Goal: Task Accomplishment & Management: Manage account settings

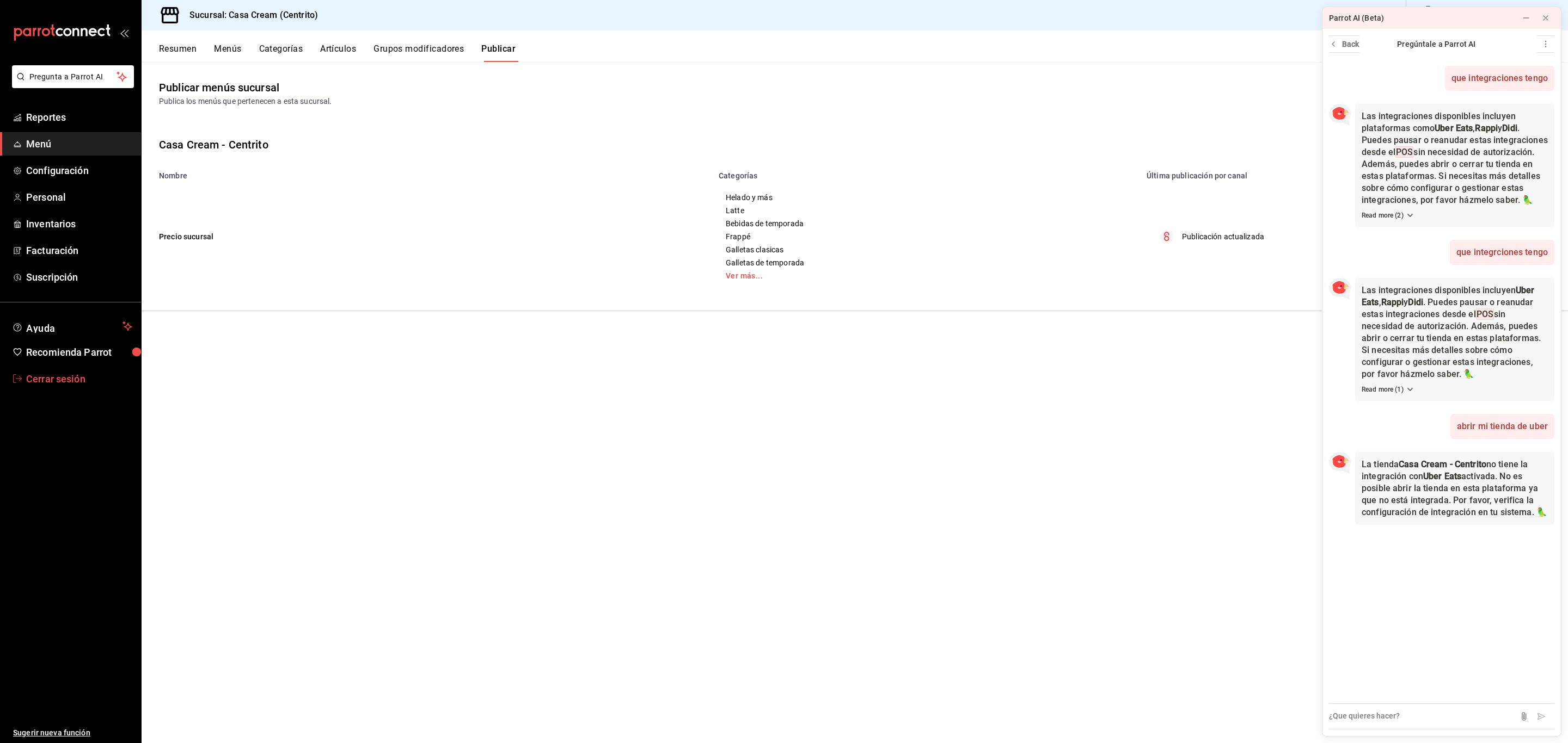
click at [65, 372] on span "Cerrar sesión" at bounding box center [79, 379] width 106 height 15
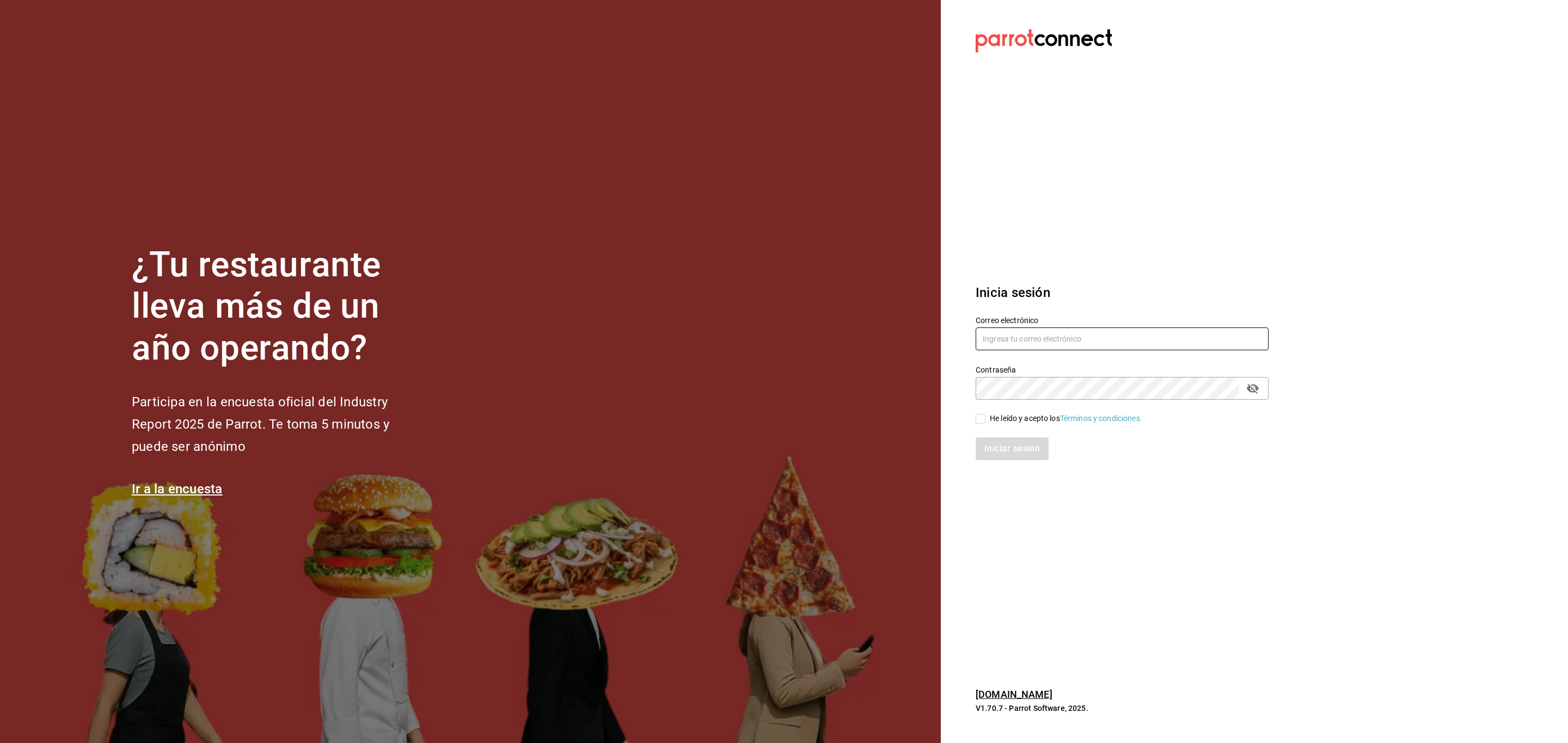
click at [1031, 346] on input "text" at bounding box center [1122, 339] width 293 height 23
type input "[PERSON_NAME][EMAIL_ADDRESS][DOMAIN_NAME]"
click at [1026, 418] on div "He leído y acepto los Términos y condiciones." at bounding box center [1066, 418] width 153 height 11
click at [985, 418] on input "He leído y acepto los Términos y condiciones." at bounding box center [980, 418] width 10 height 10
checkbox input "true"
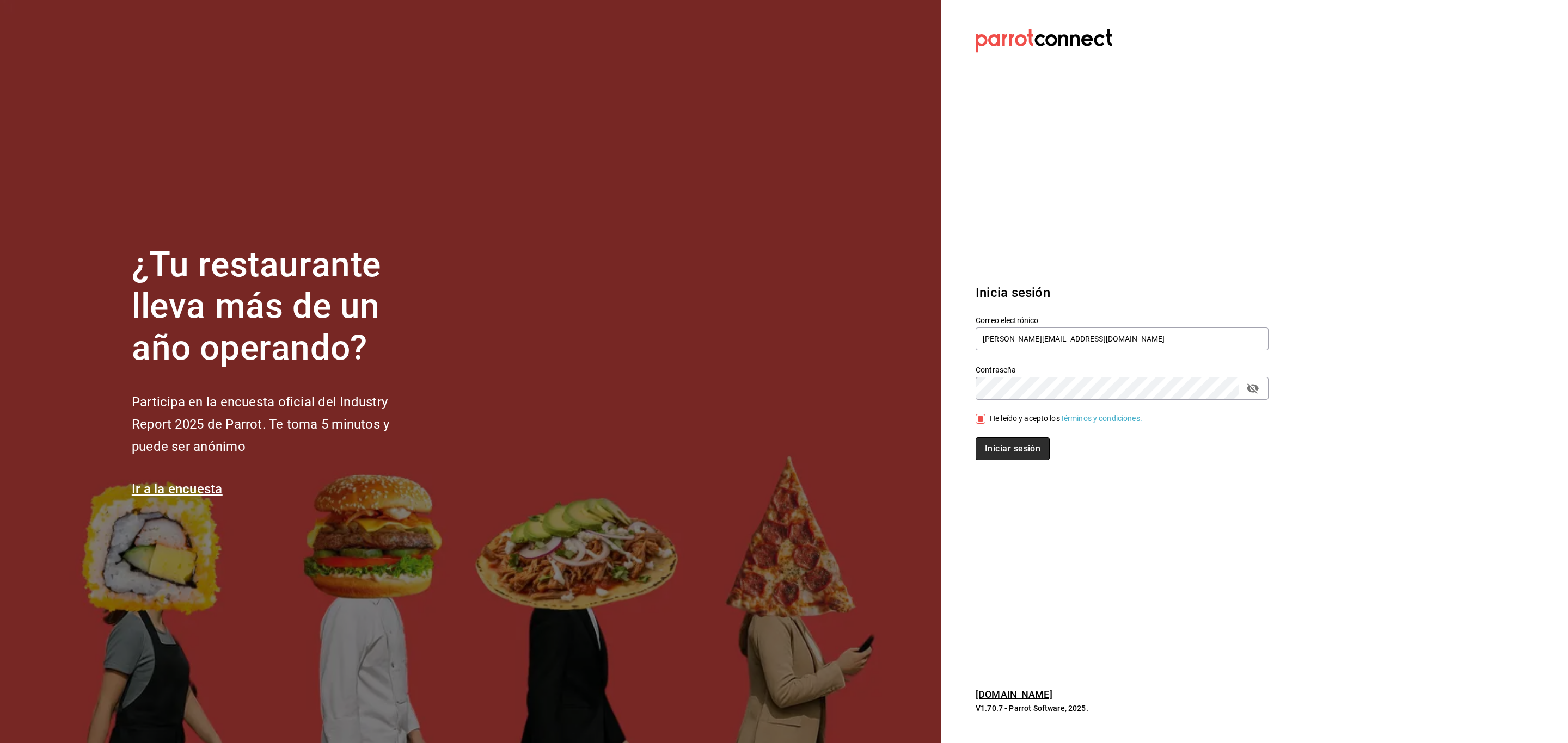
click at [1019, 448] on button "Iniciar sesión" at bounding box center [1013, 449] width 74 height 23
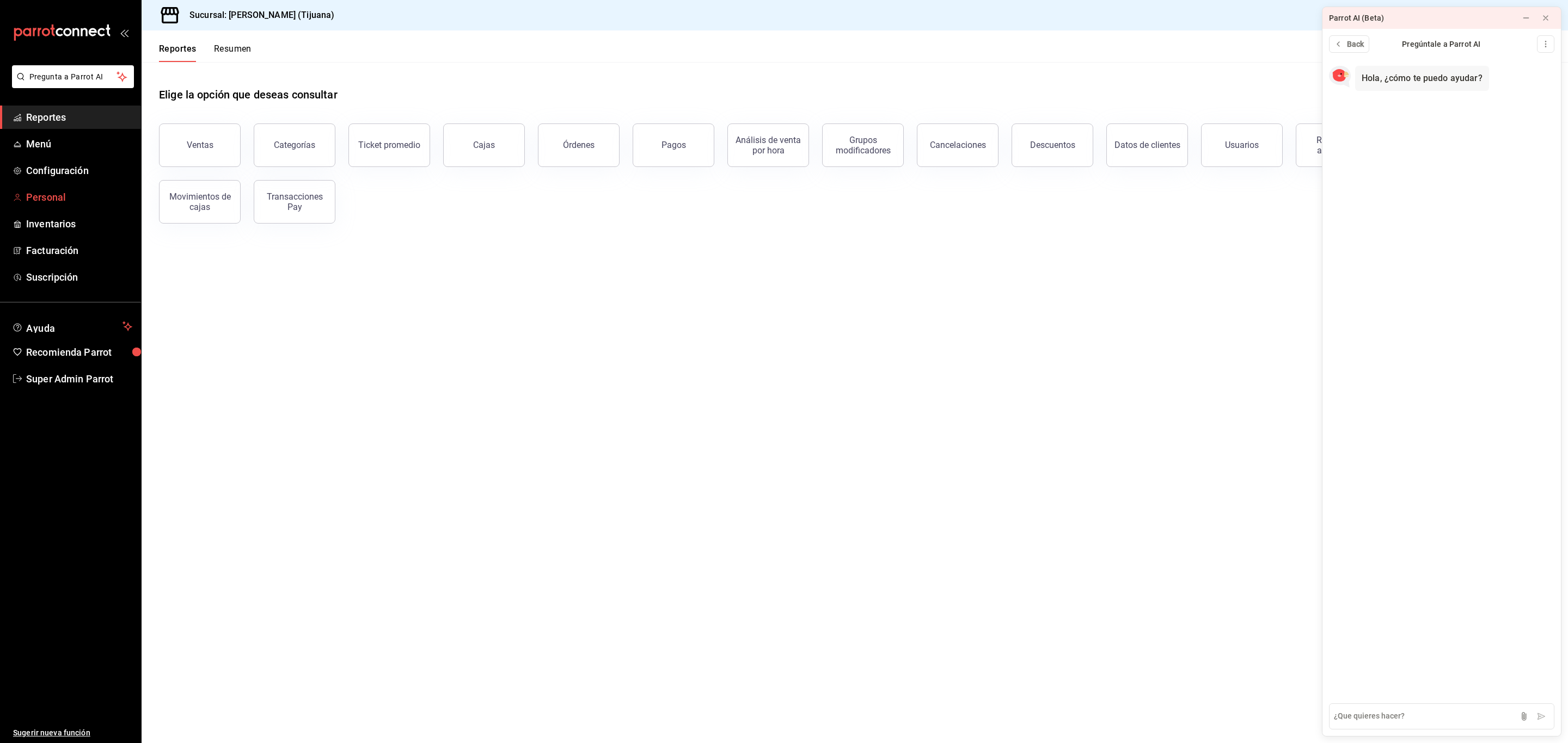
click at [24, 191] on link "Personal" at bounding box center [71, 197] width 141 height 24
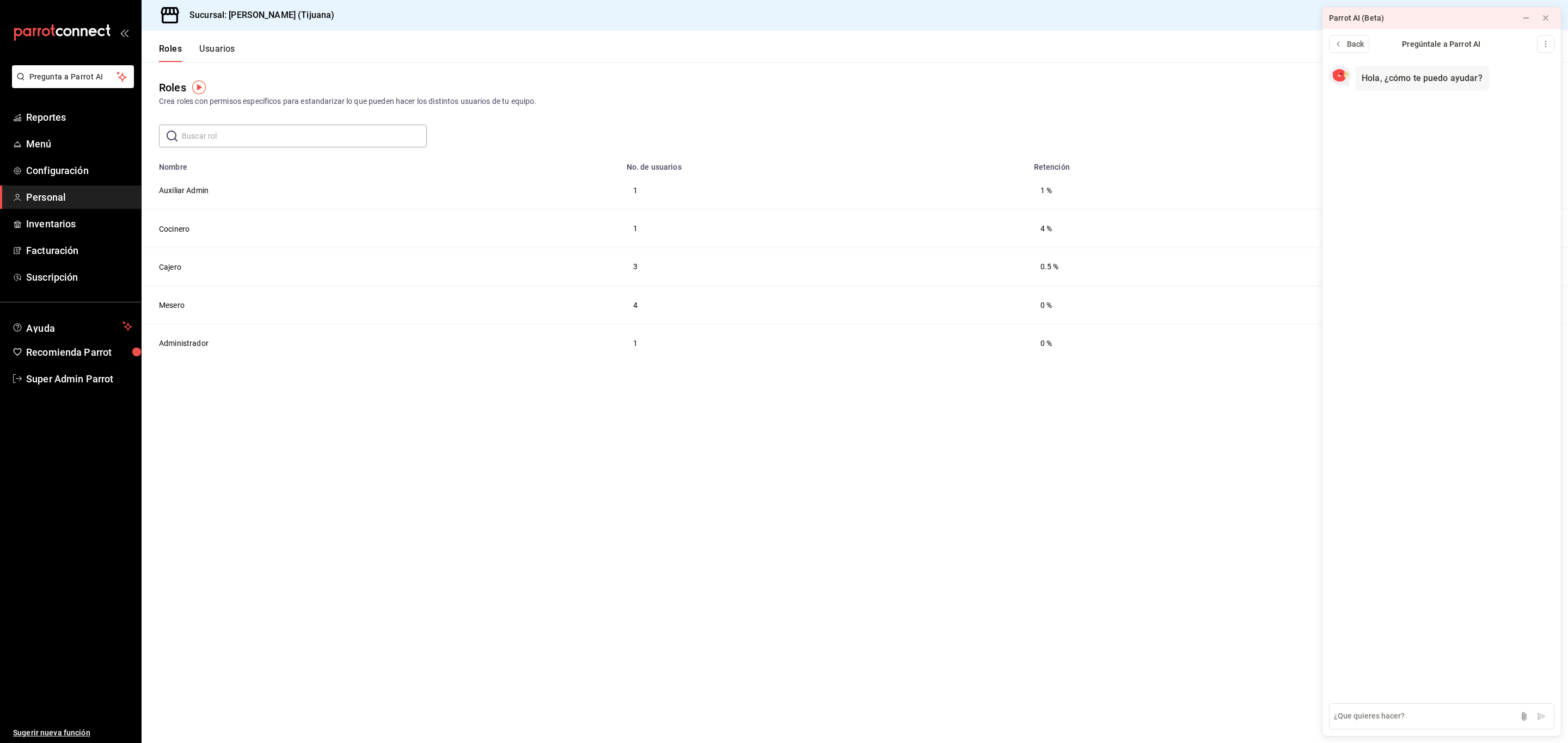
click at [228, 48] on button "Usuarios" at bounding box center [217, 52] width 36 height 19
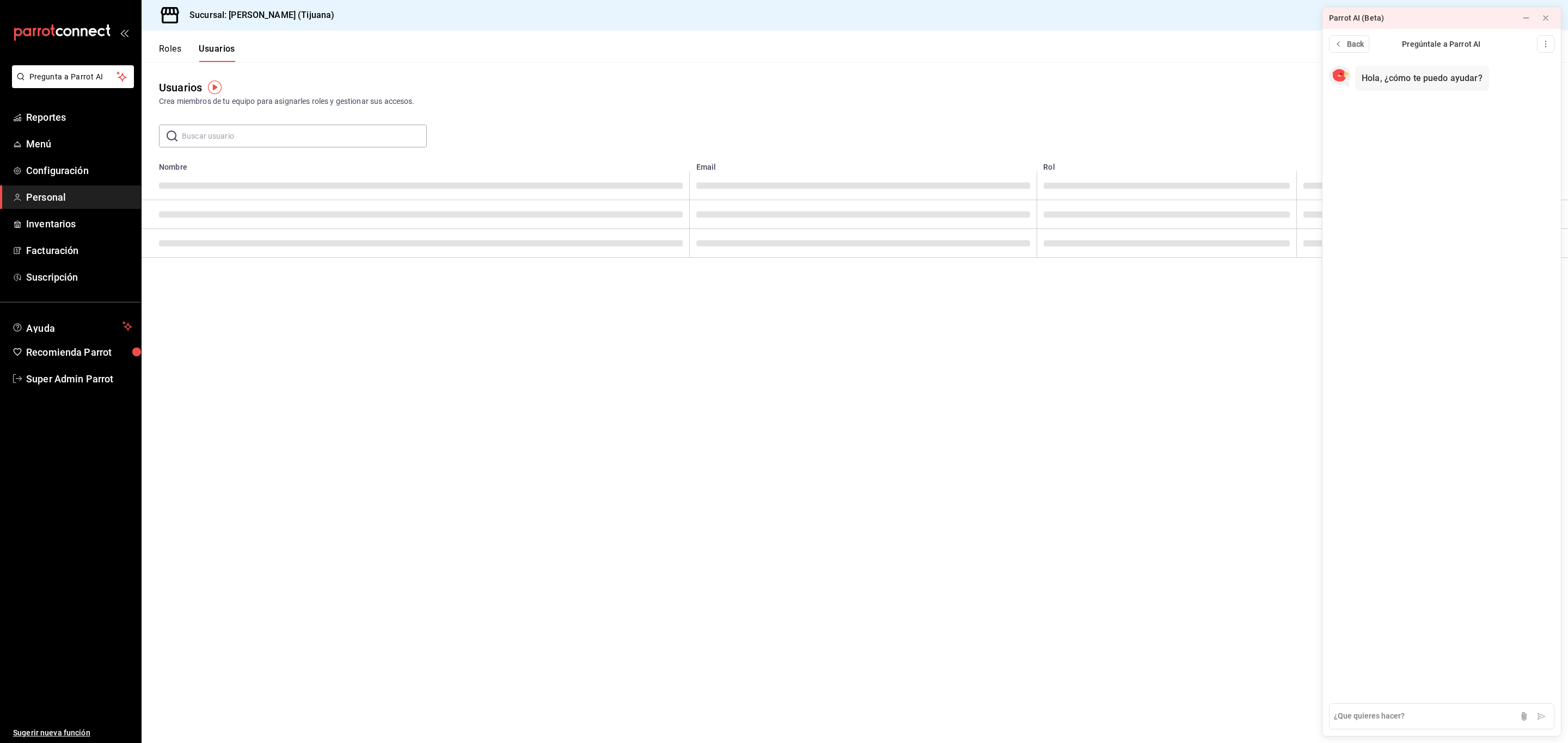
click at [253, 136] on input "text" at bounding box center [305, 136] width 245 height 22
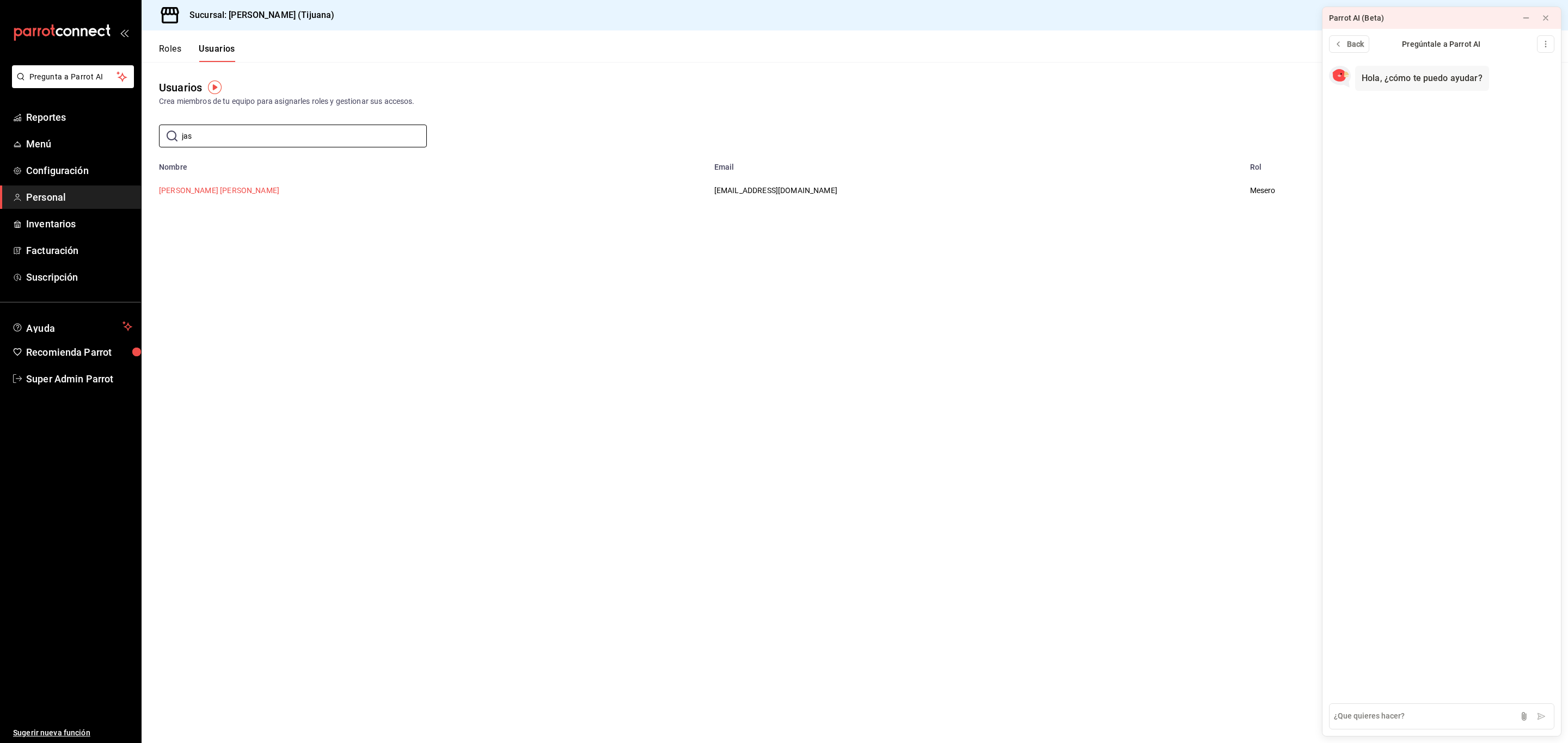
type input "jas"
click at [230, 188] on button "[PERSON_NAME] [PERSON_NAME]" at bounding box center [219, 191] width 120 height 11
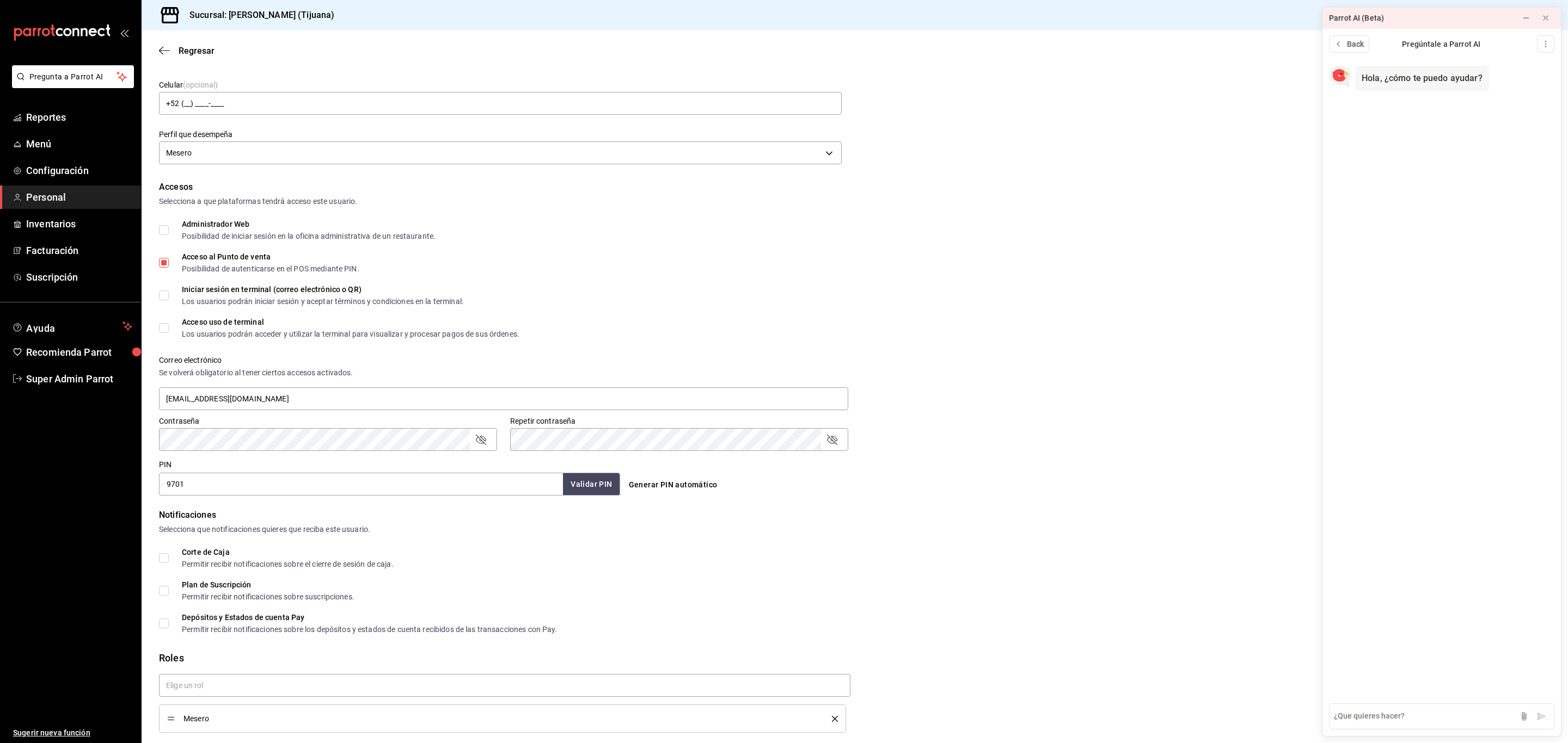
scroll to position [161, 0]
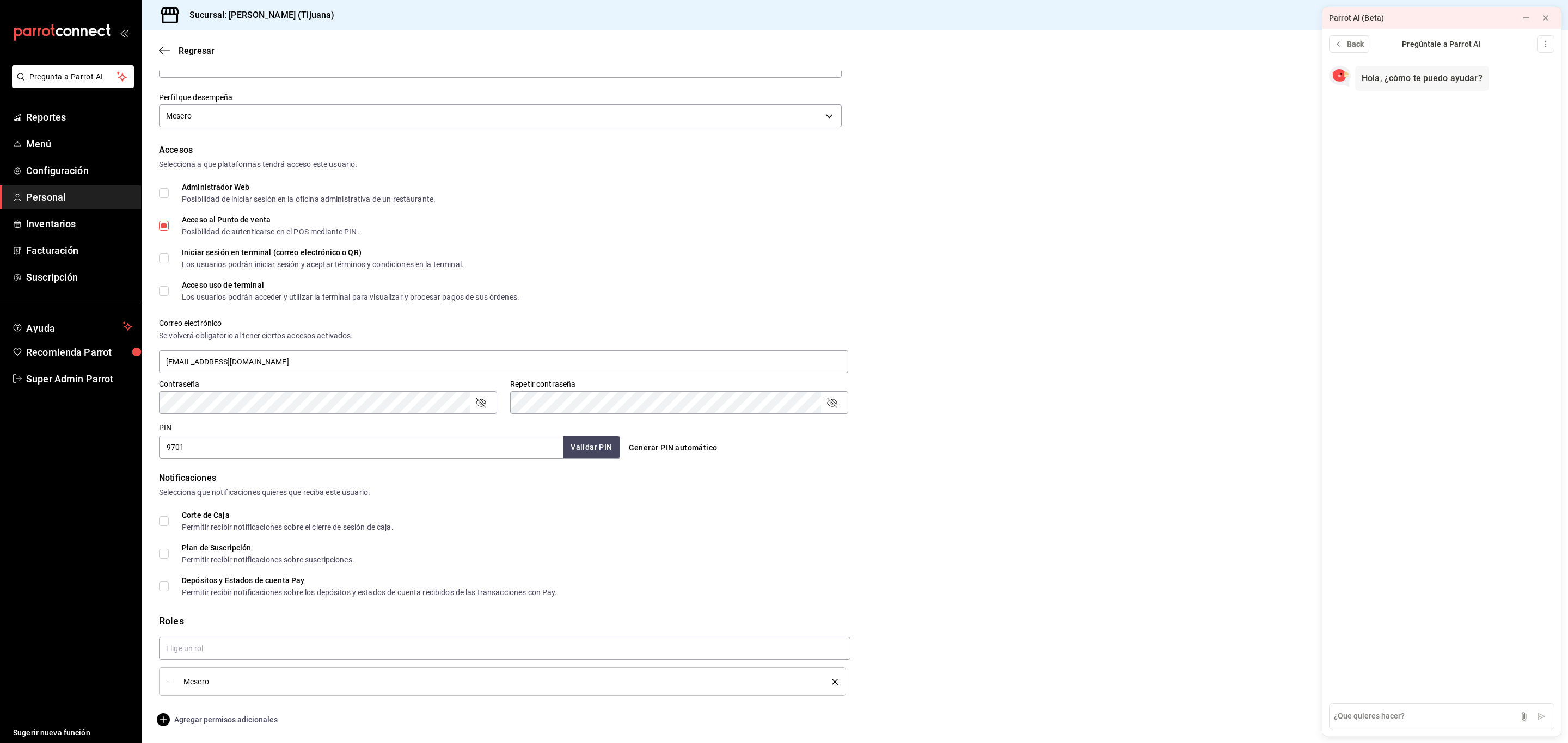
click at [237, 717] on span "Agregar permisos adicionales" at bounding box center [218, 719] width 118 height 13
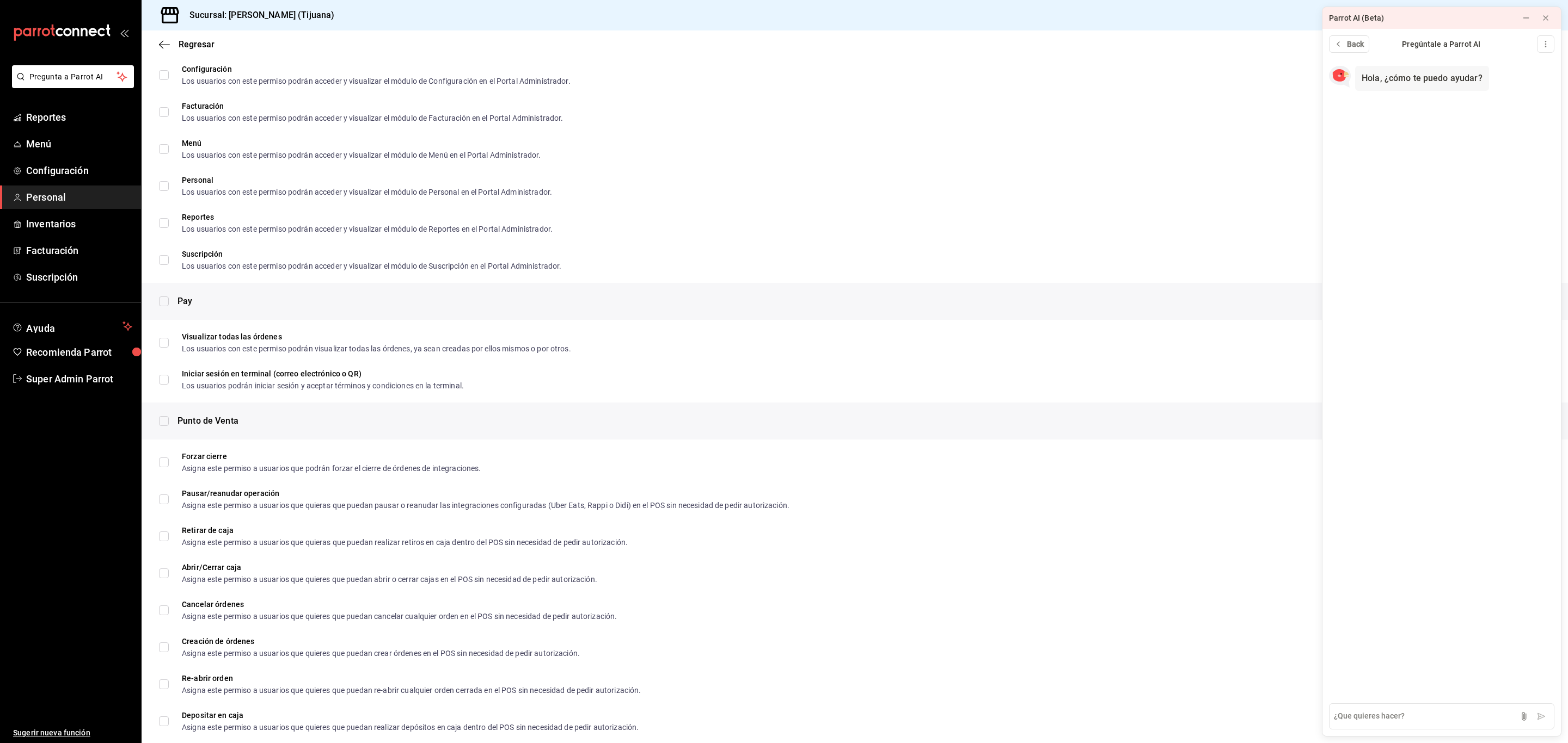
scroll to position [593, 0]
click at [167, 419] on input "checkbox" at bounding box center [163, 420] width 10 height 10
checkbox input "true"
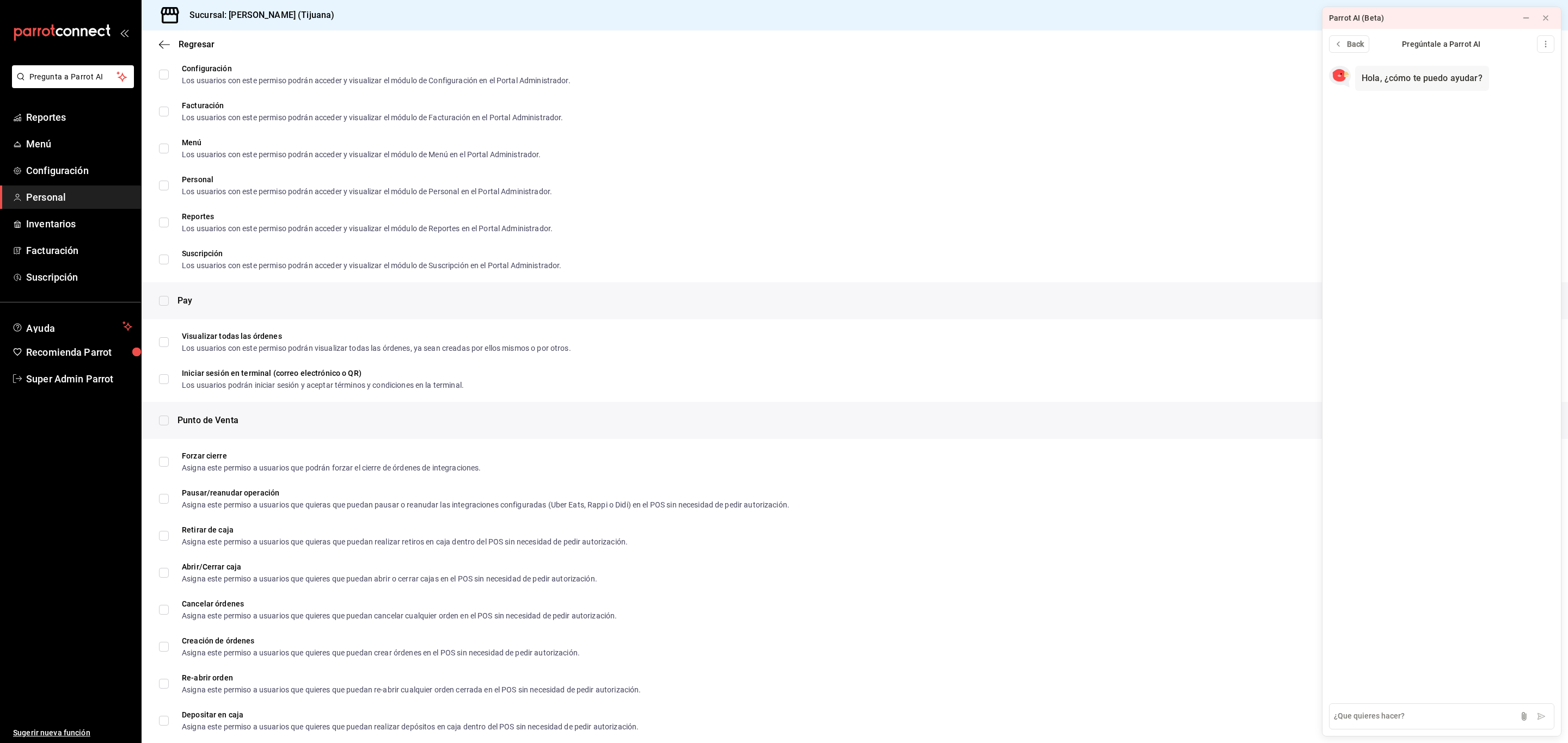
checkbox input "true"
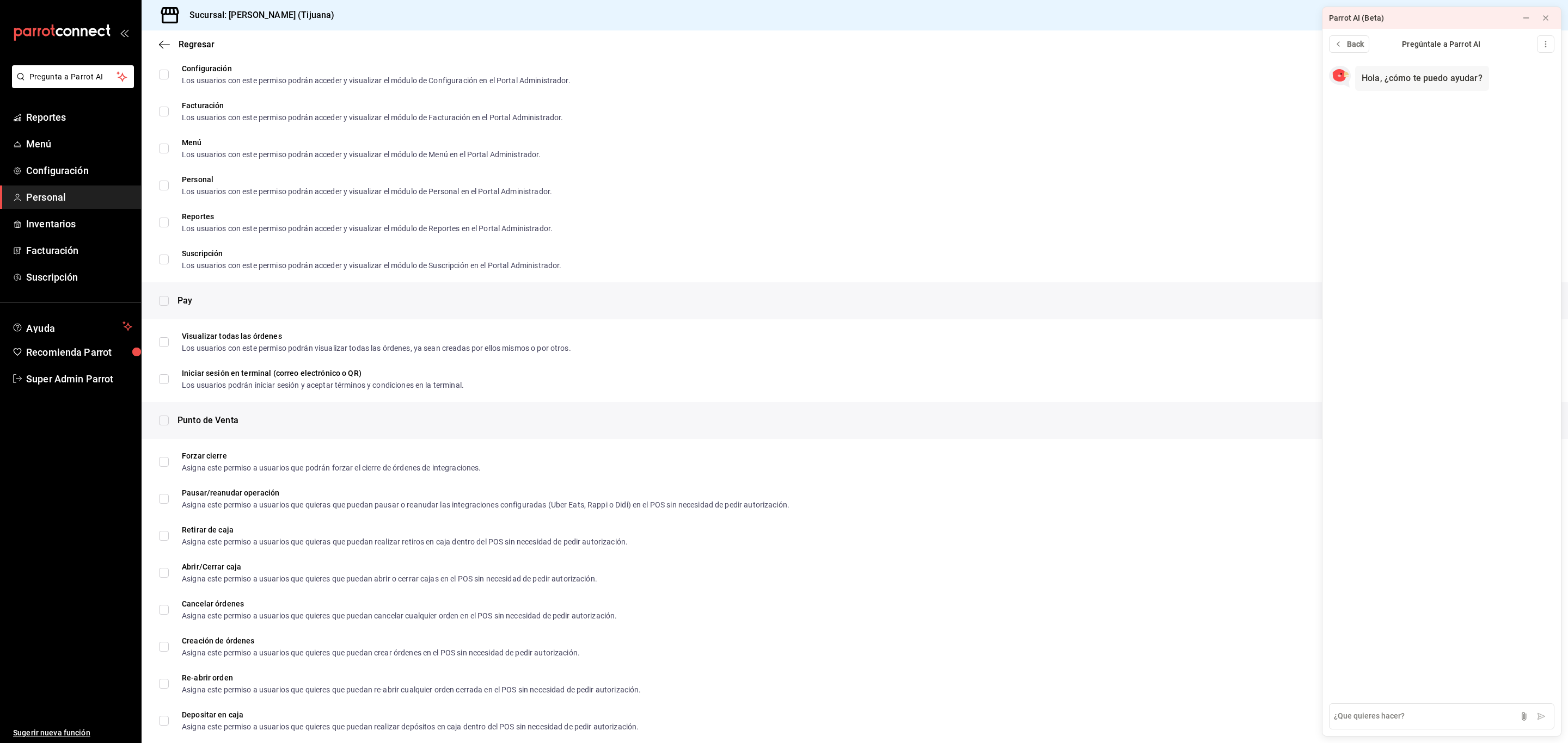
checkbox input "true"
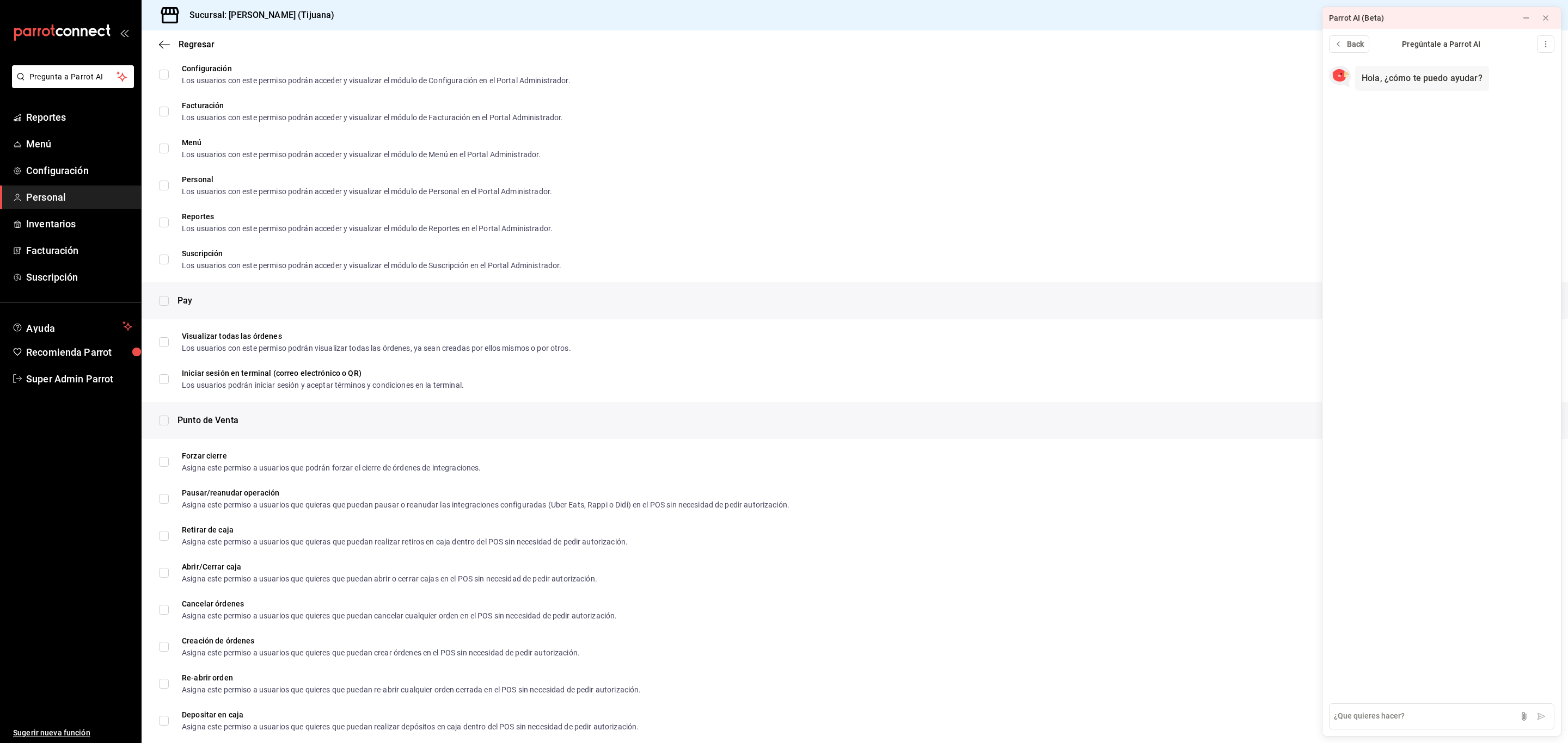
checkbox input "true"
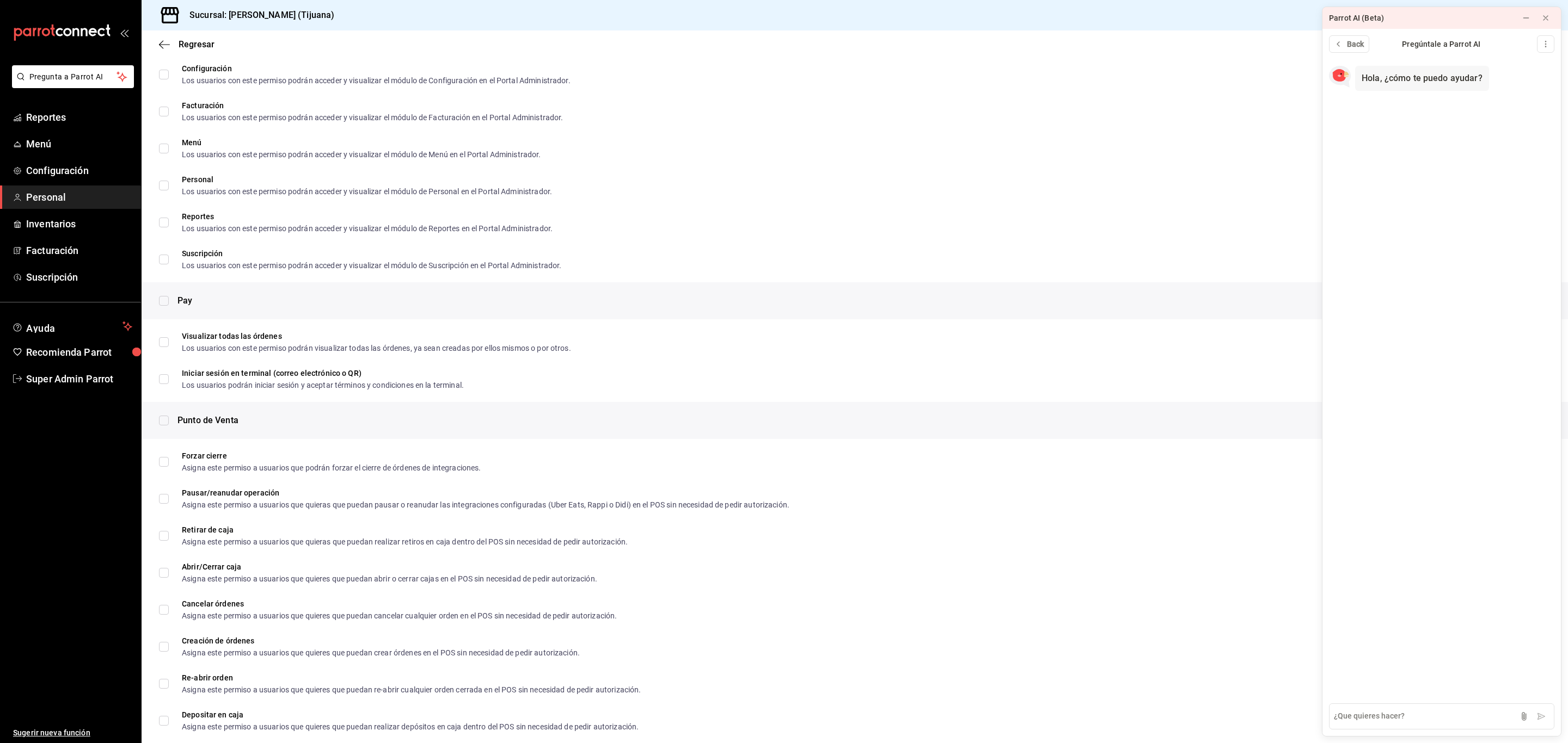
checkbox input "true"
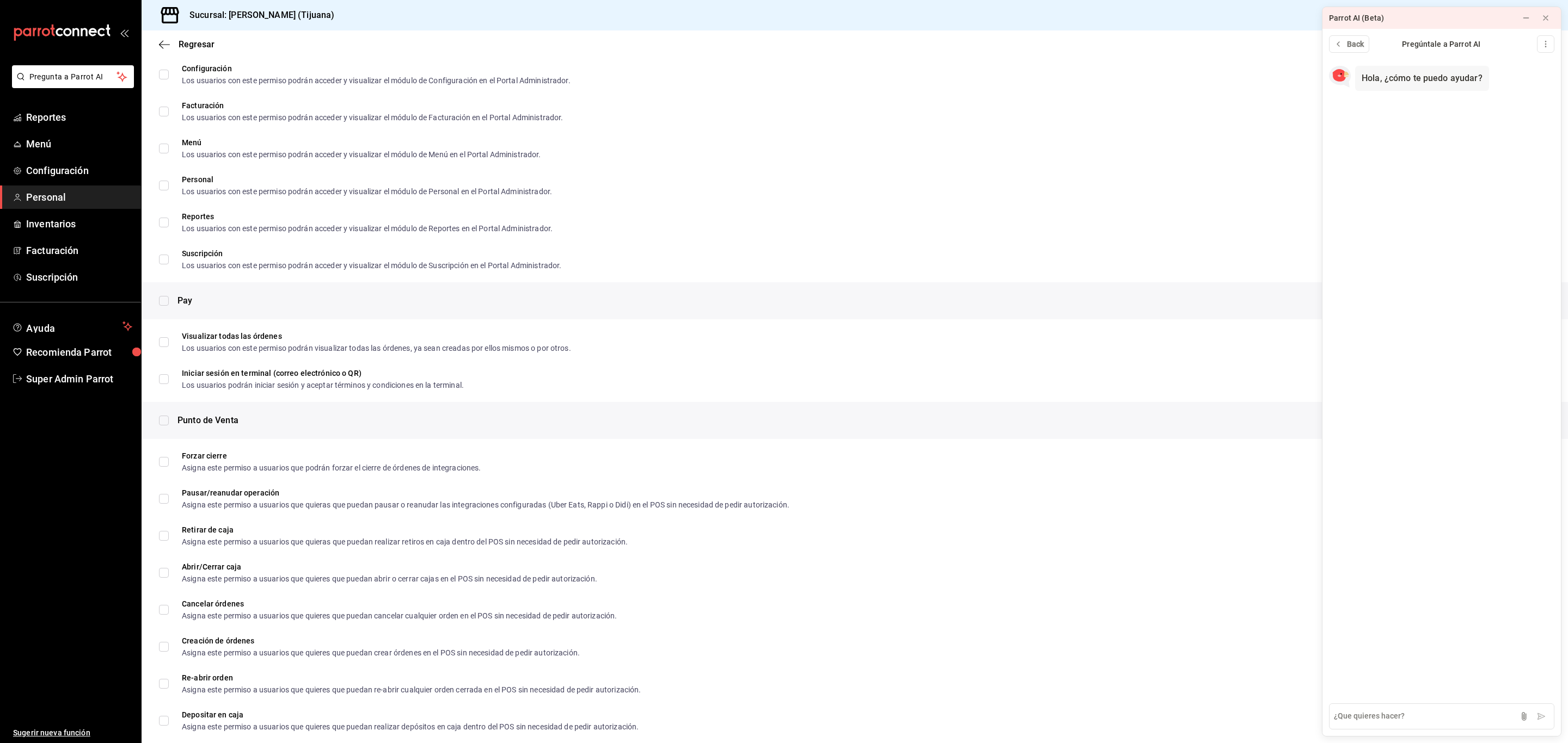
checkbox input "true"
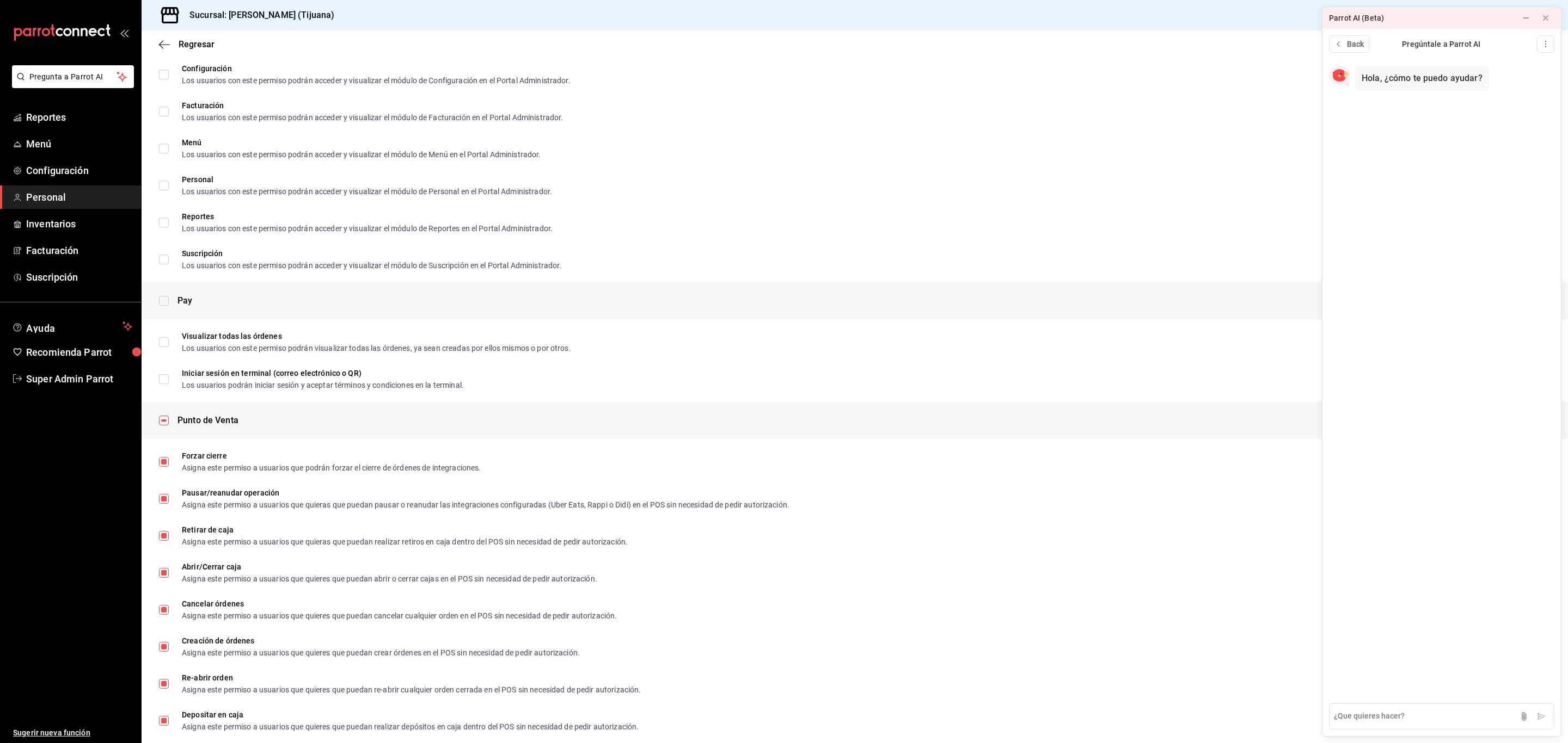
click at [167, 419] on input "checkbox" at bounding box center [163, 420] width 10 height 10
checkbox input "false"
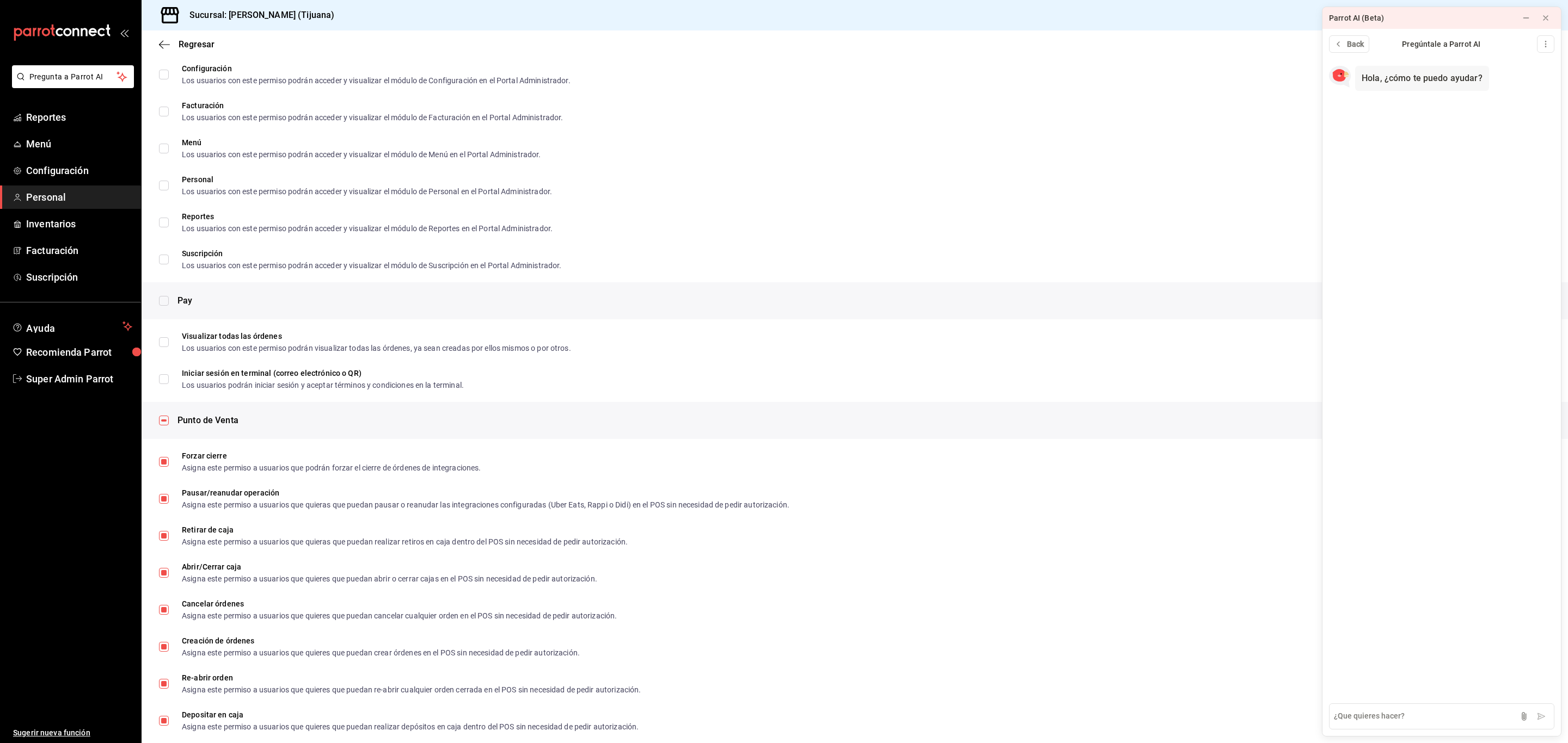
checkbox input "false"
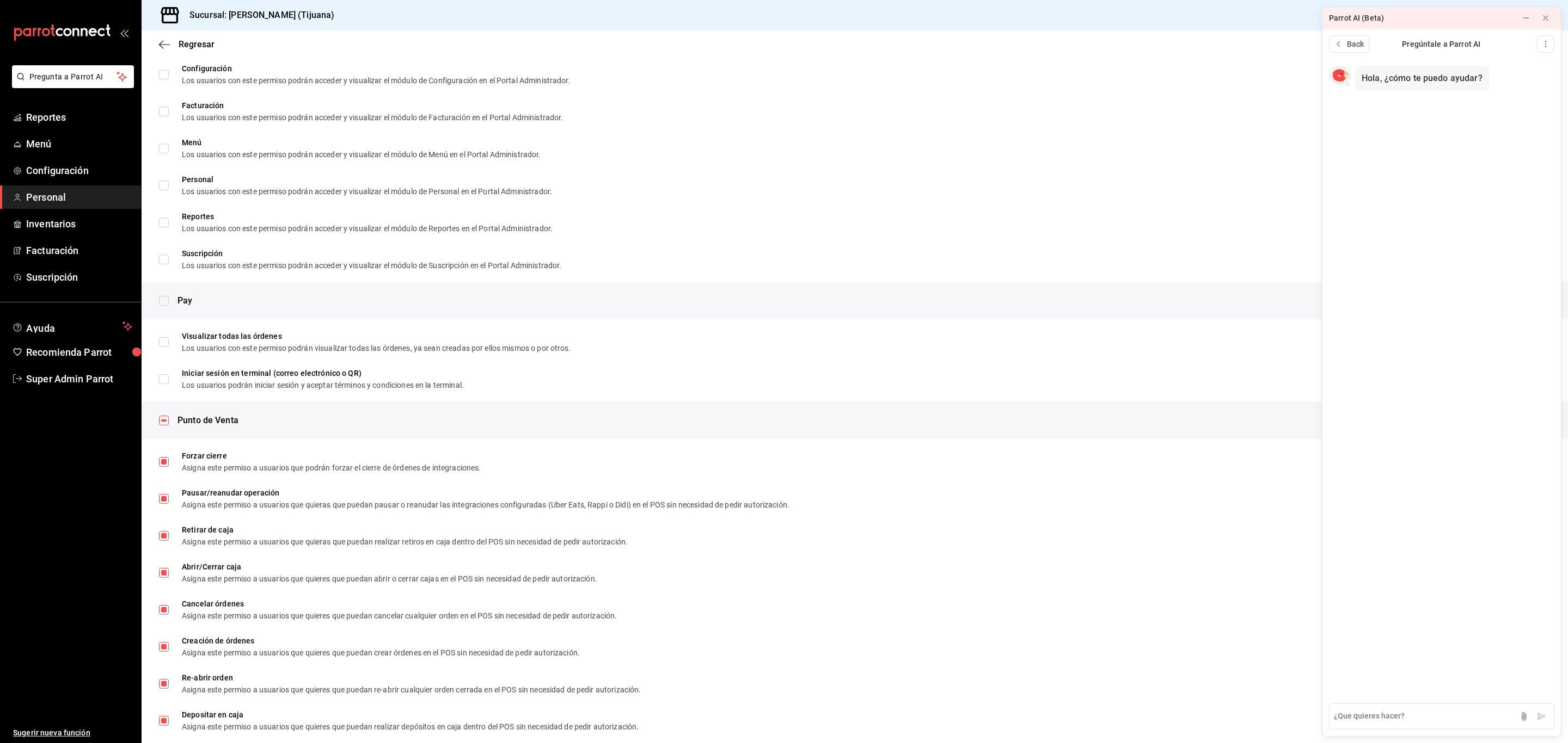
checkbox input "false"
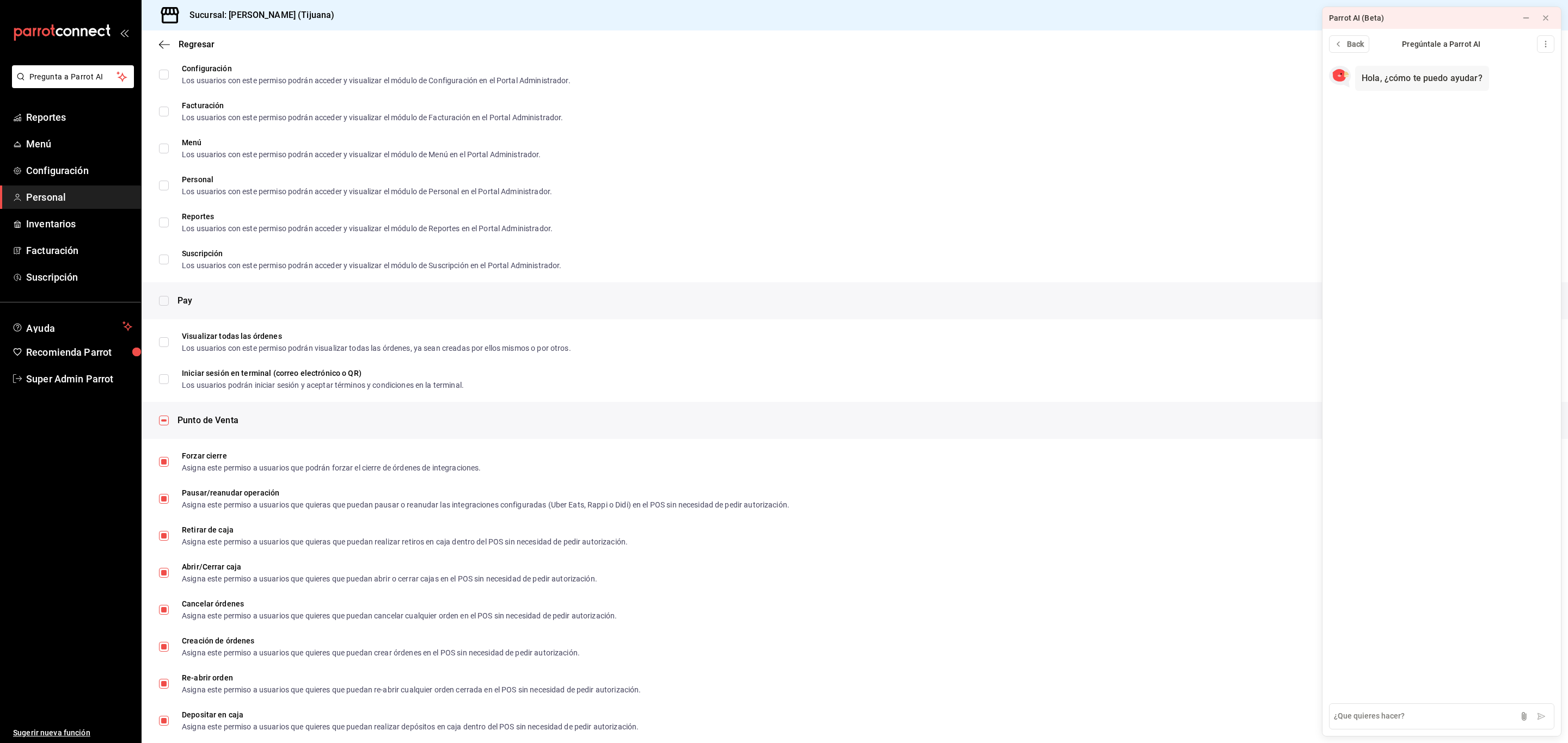
checkbox input "false"
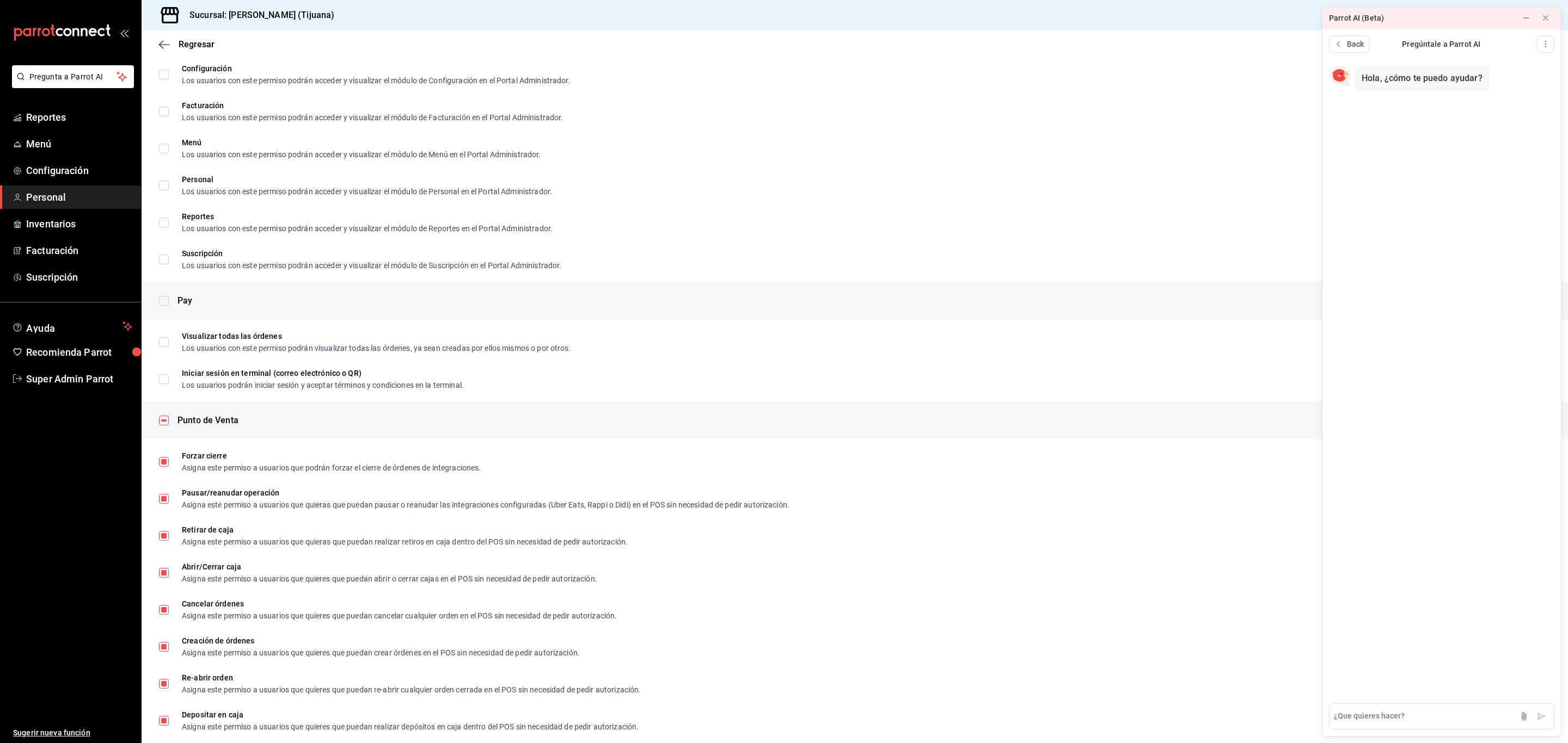
checkbox input "false"
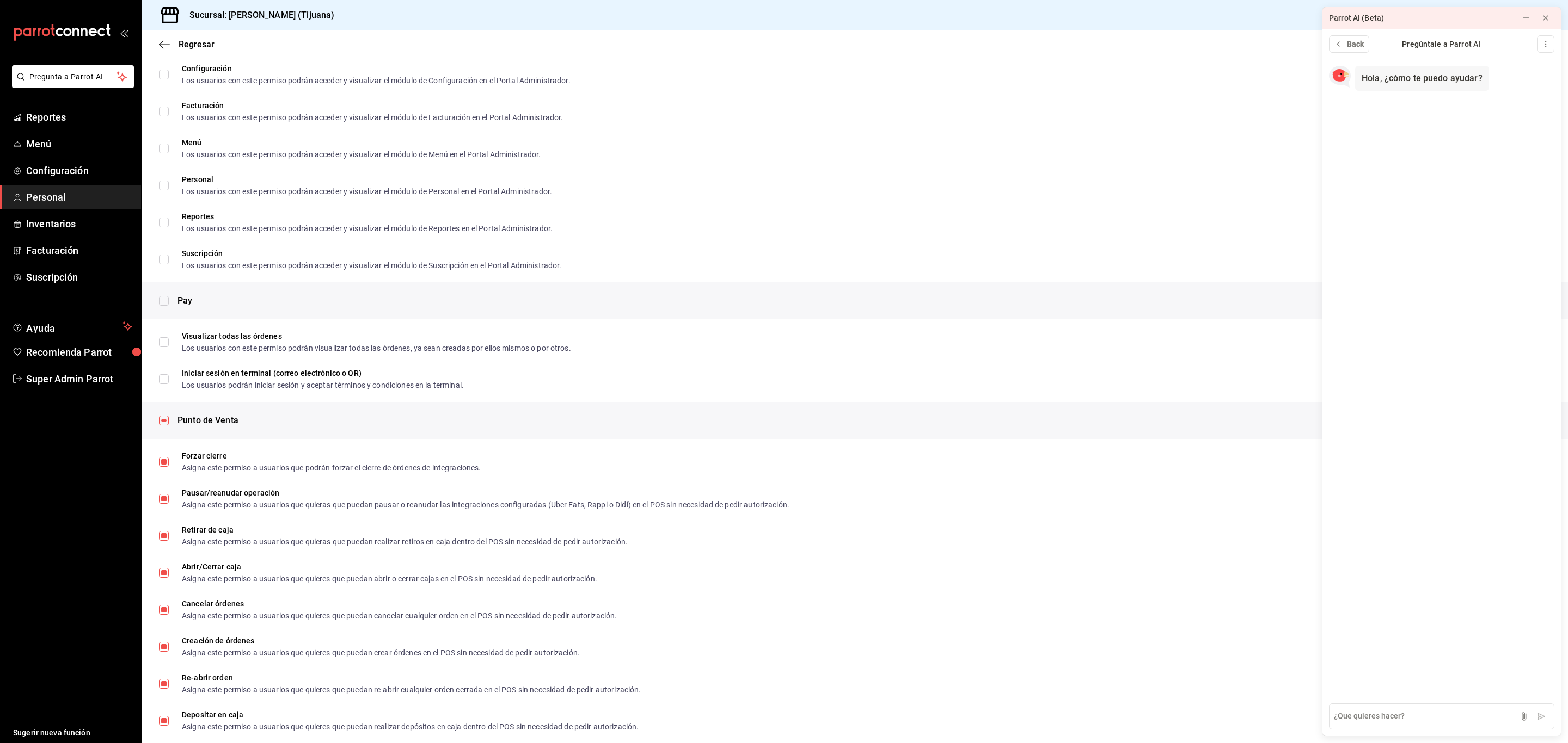
checkbox input "false"
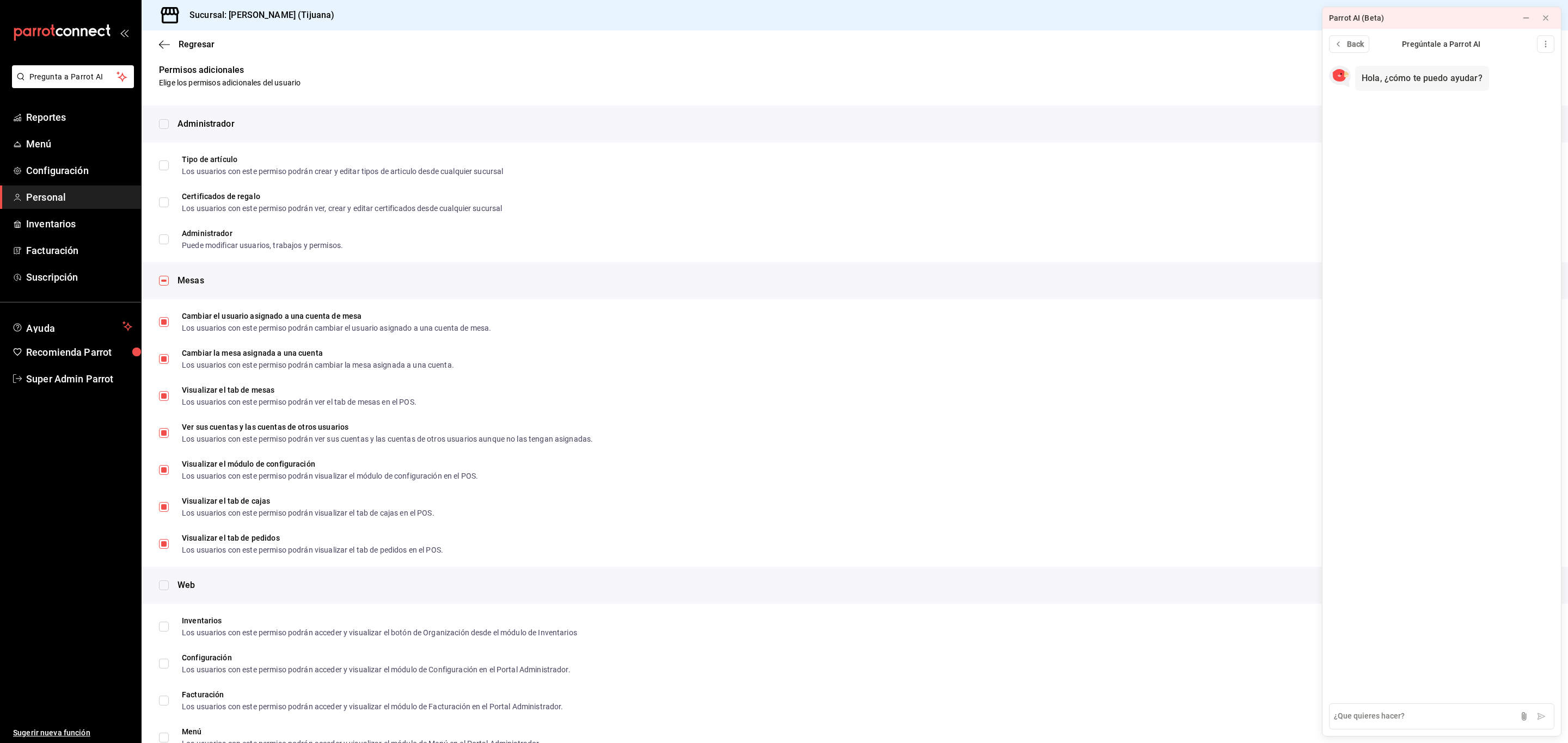
scroll to position [0, 0]
click at [201, 44] on span "Regresar" at bounding box center [196, 44] width 36 height 11
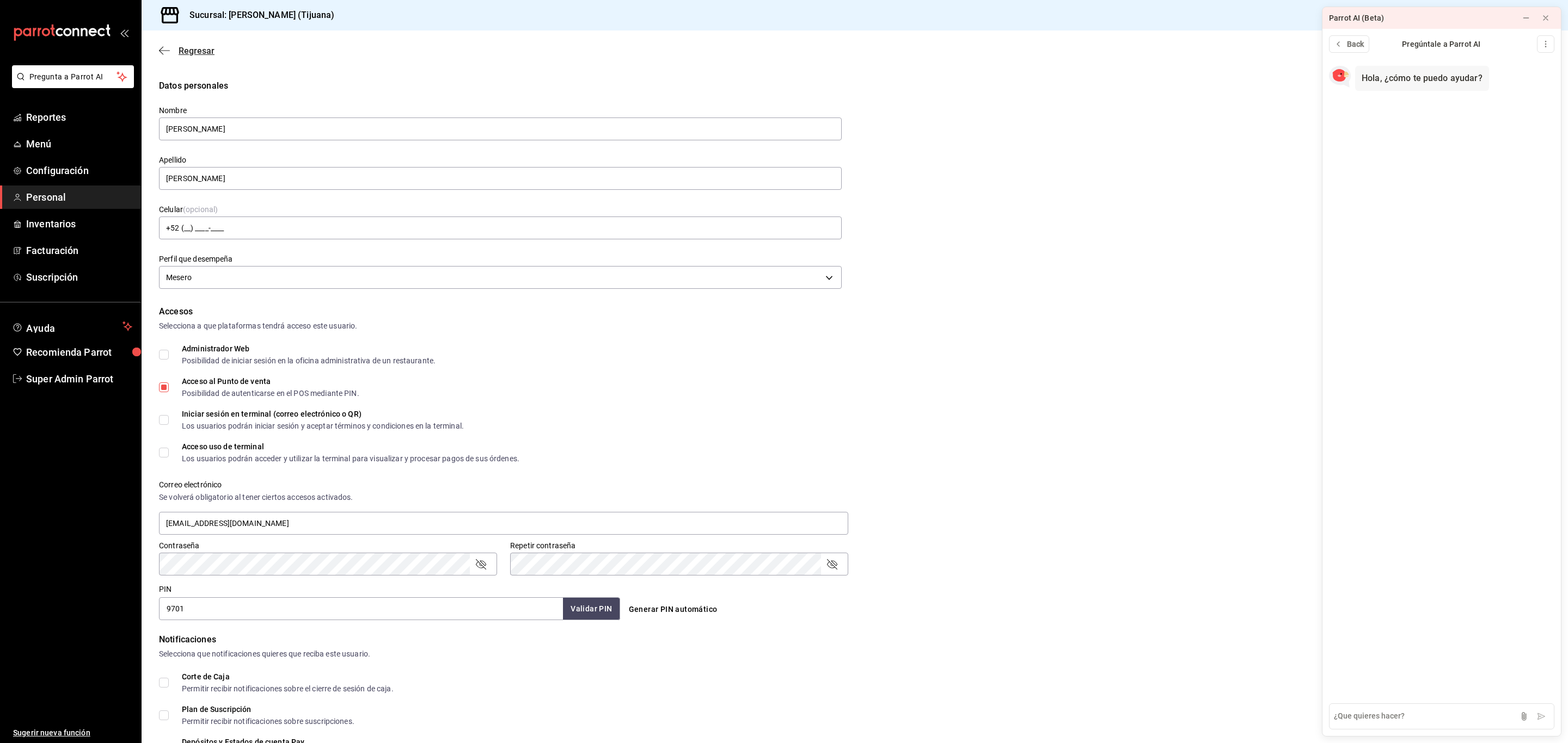
click at [197, 55] on span "Regresar" at bounding box center [196, 51] width 36 height 11
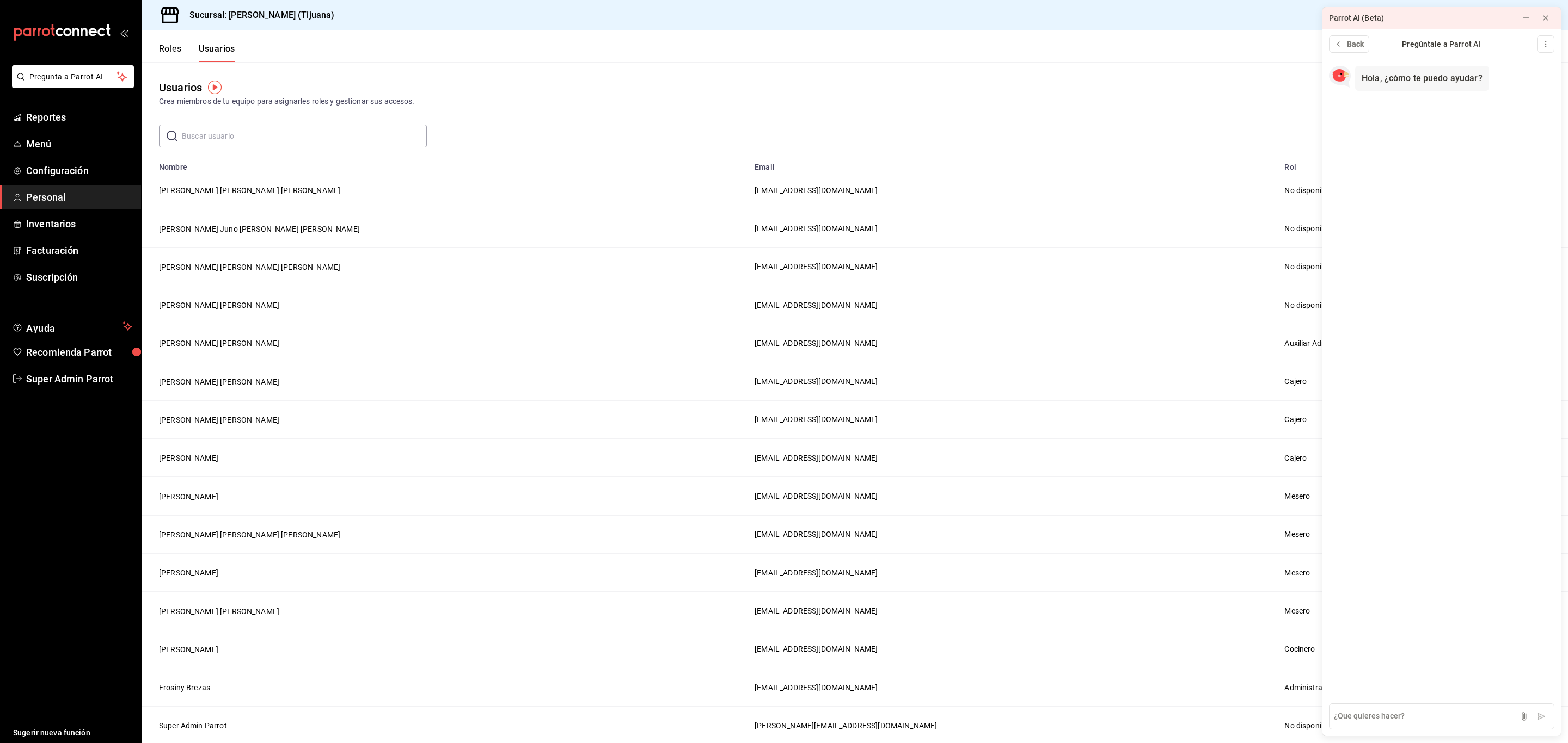
click at [245, 132] on input "text" at bounding box center [305, 136] width 245 height 22
type input "jessi"
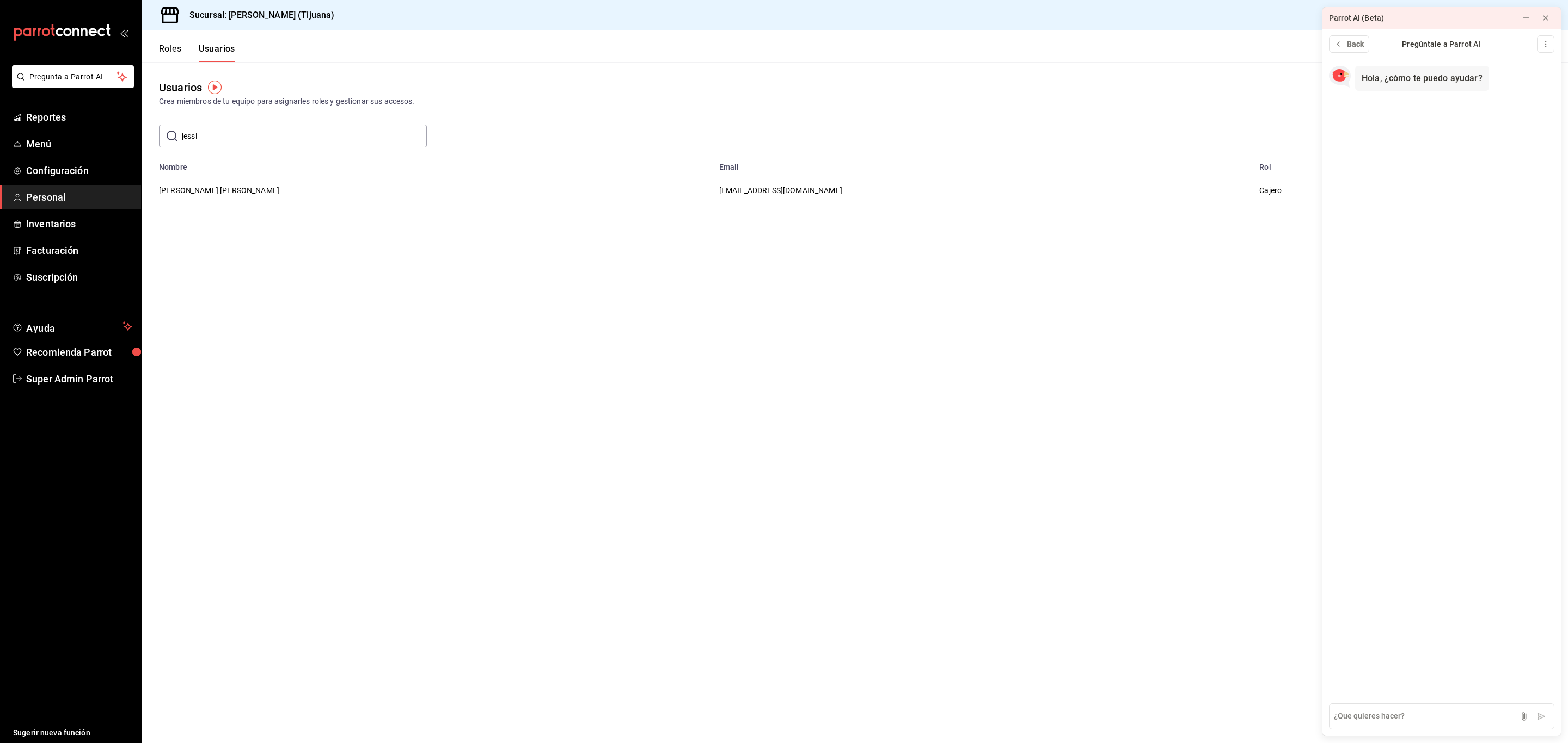
drag, startPoint x: 224, startPoint y: 141, endPoint x: 178, endPoint y: 140, distance: 46.0
click at [178, 140] on div "​ jessi ​" at bounding box center [292, 136] width 268 height 23
type input "jas"
click at [180, 191] on button "Jasmin Michaell Mercado Martinez" at bounding box center [219, 191] width 120 height 11
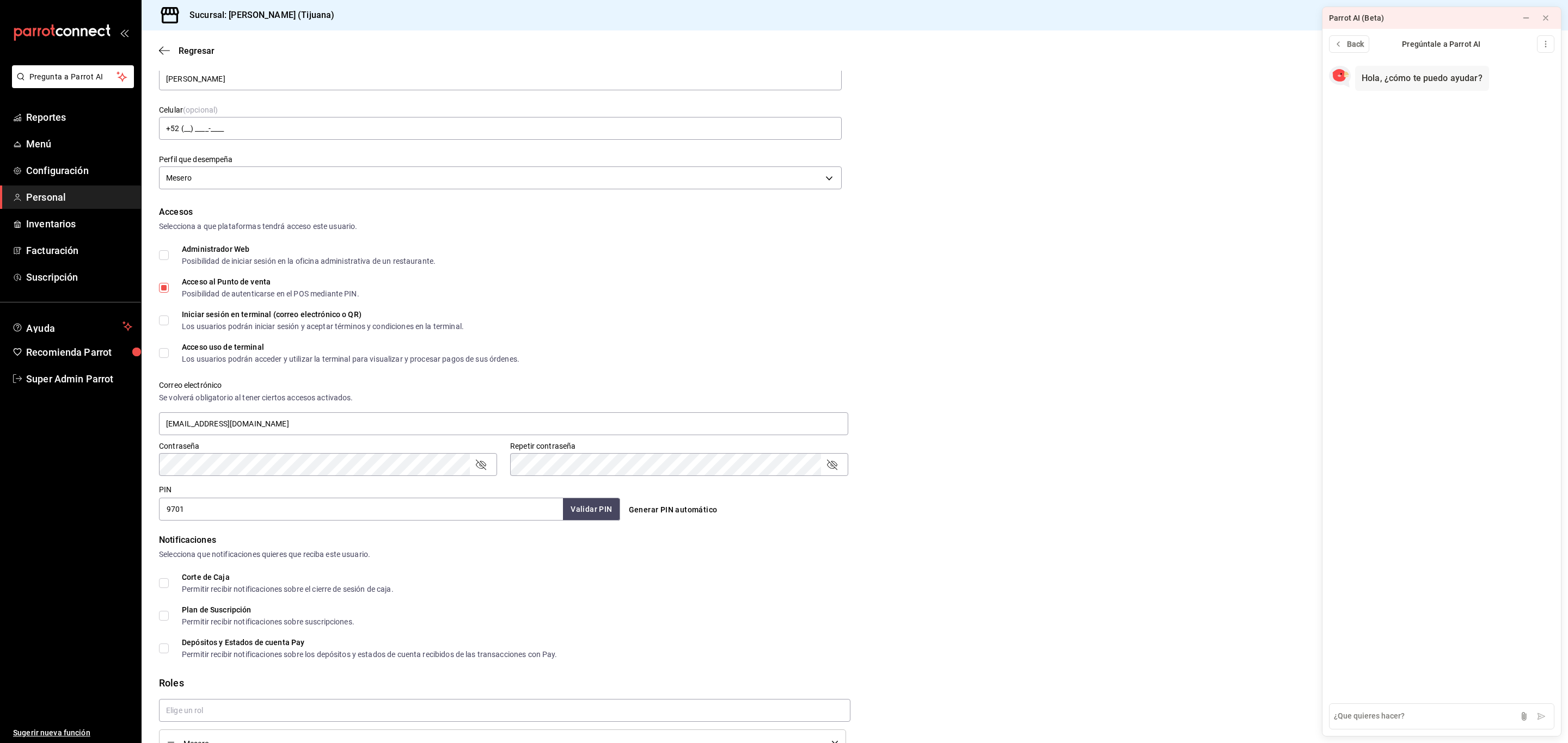
scroll to position [161, 0]
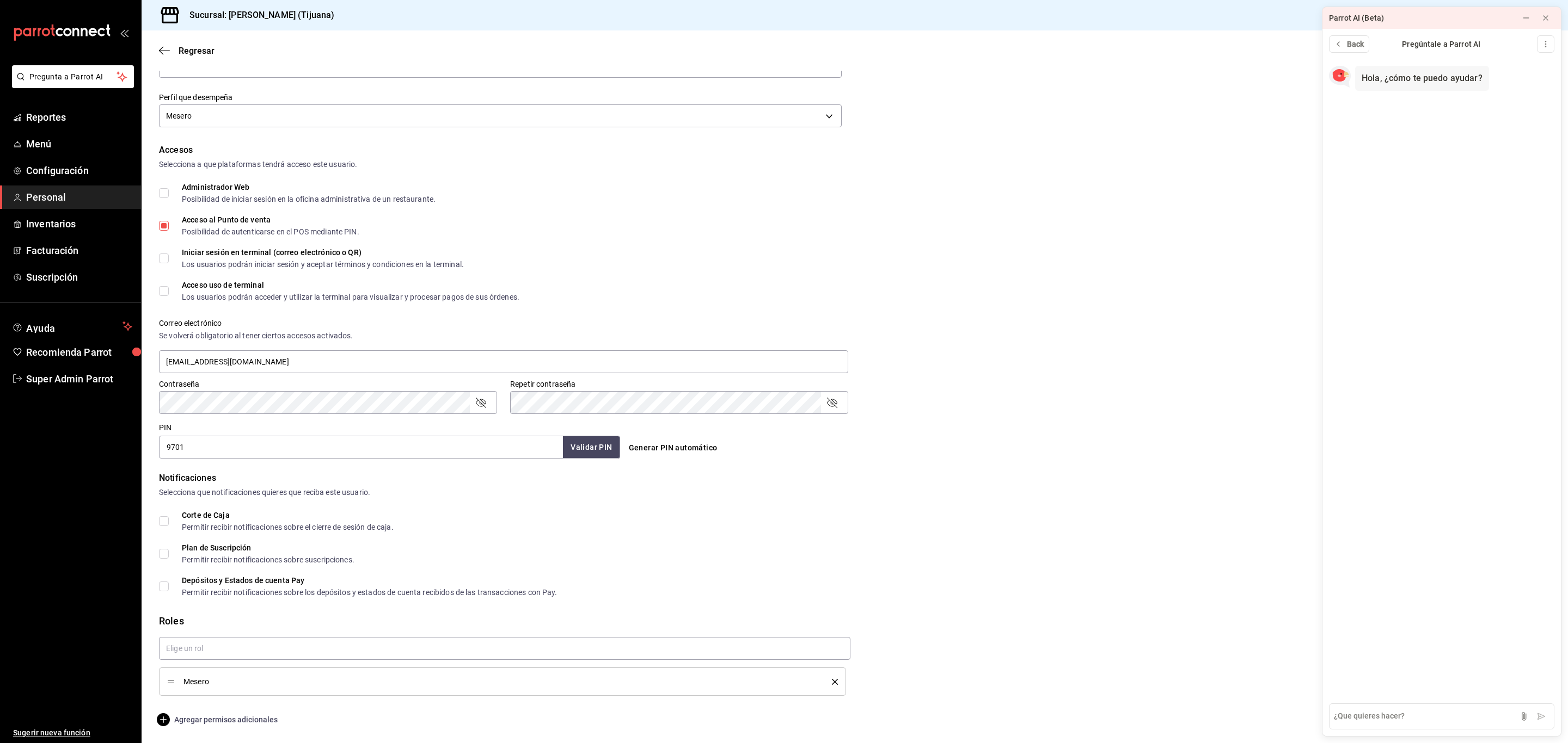
click at [207, 716] on span "Agregar permisos adicionales" at bounding box center [218, 719] width 118 height 13
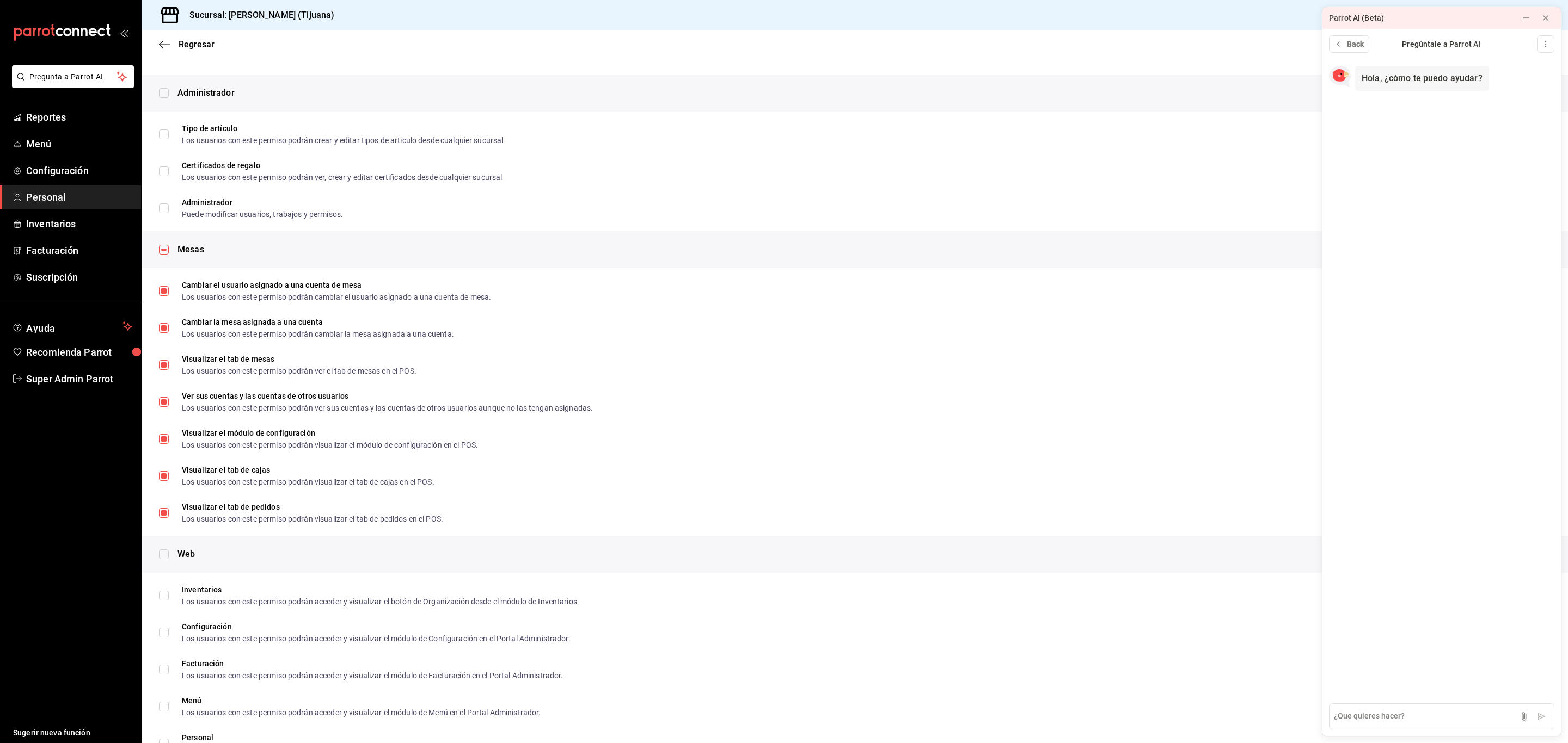
scroll to position [0, 0]
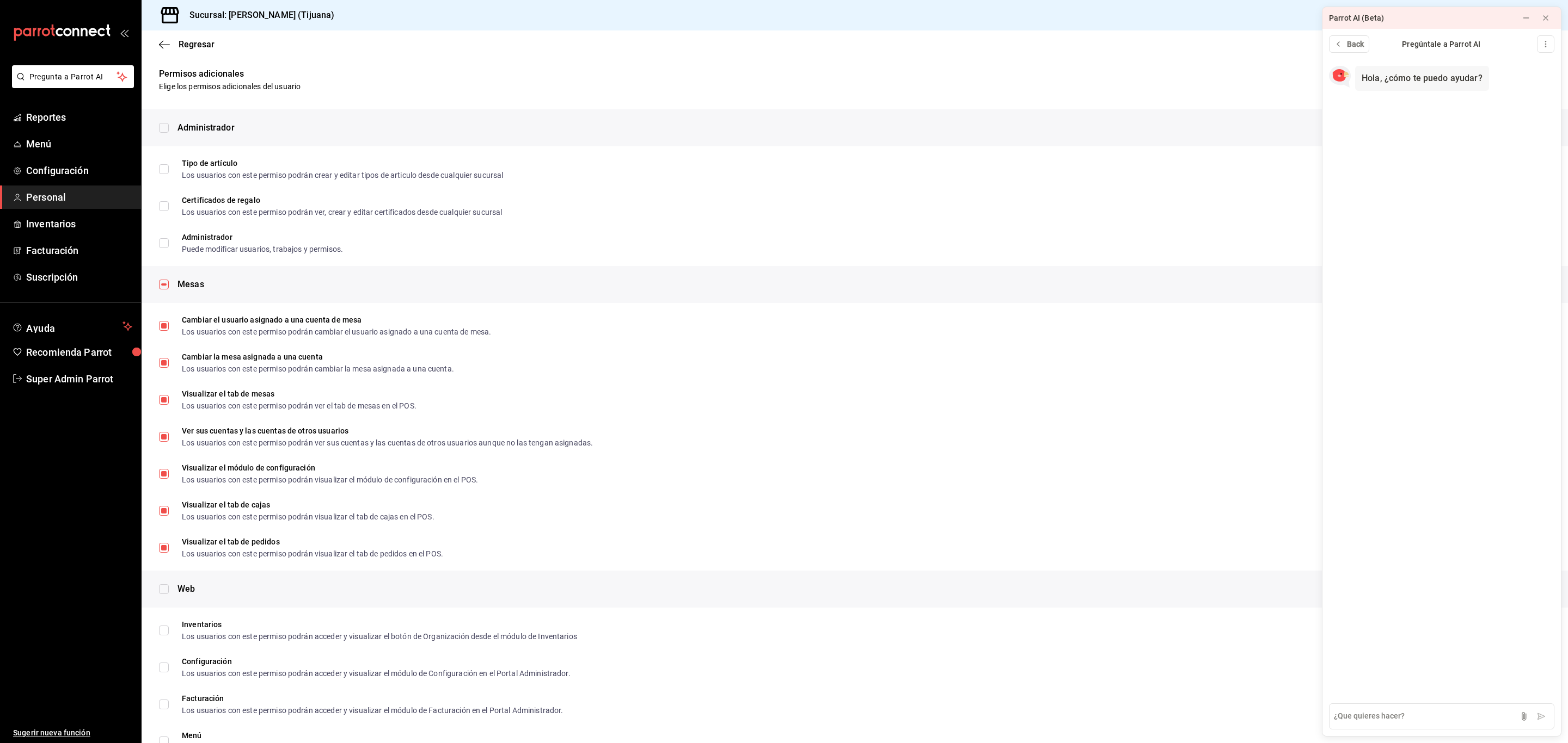
click at [60, 199] on span "Personal" at bounding box center [79, 197] width 106 height 15
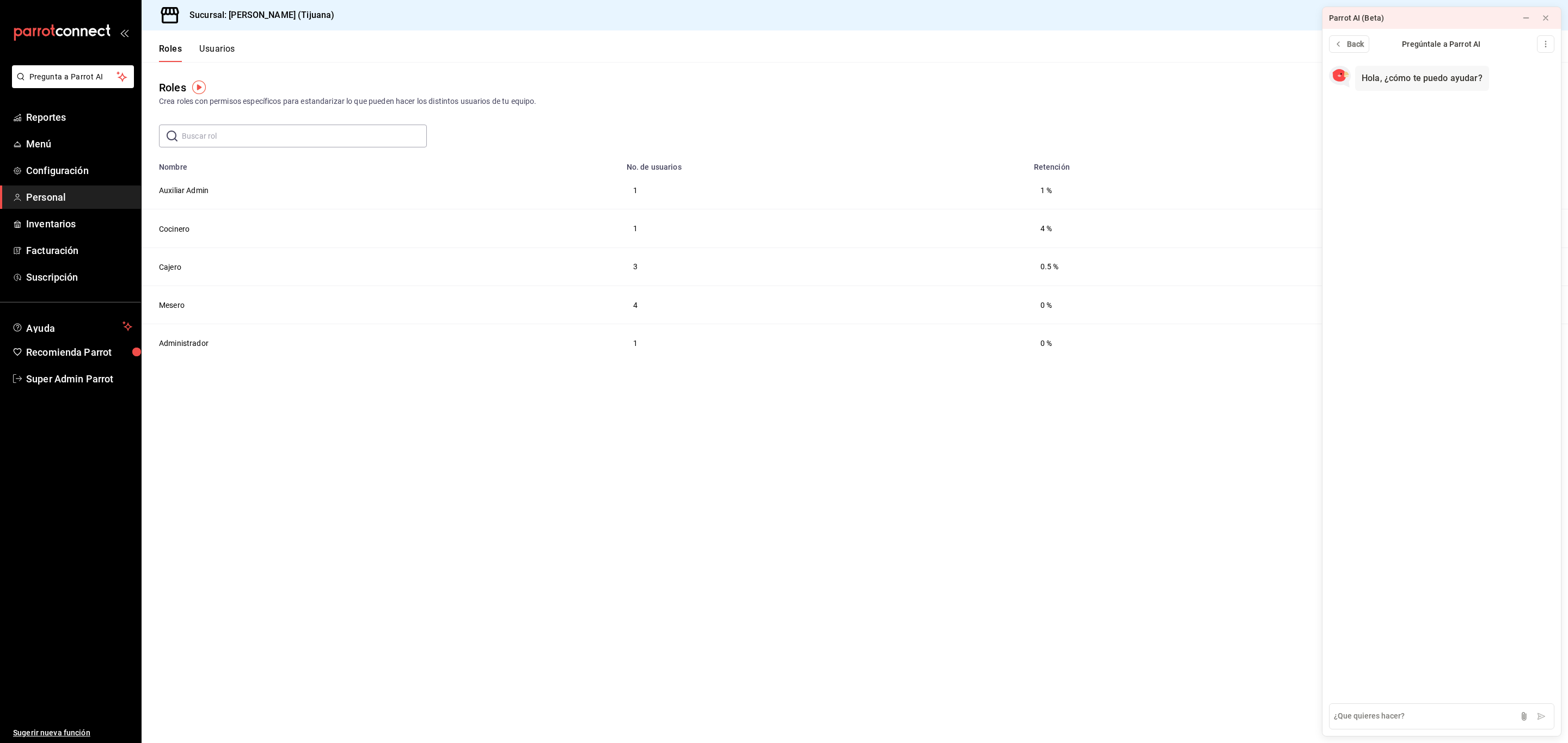
click at [221, 50] on button "Usuarios" at bounding box center [217, 52] width 36 height 19
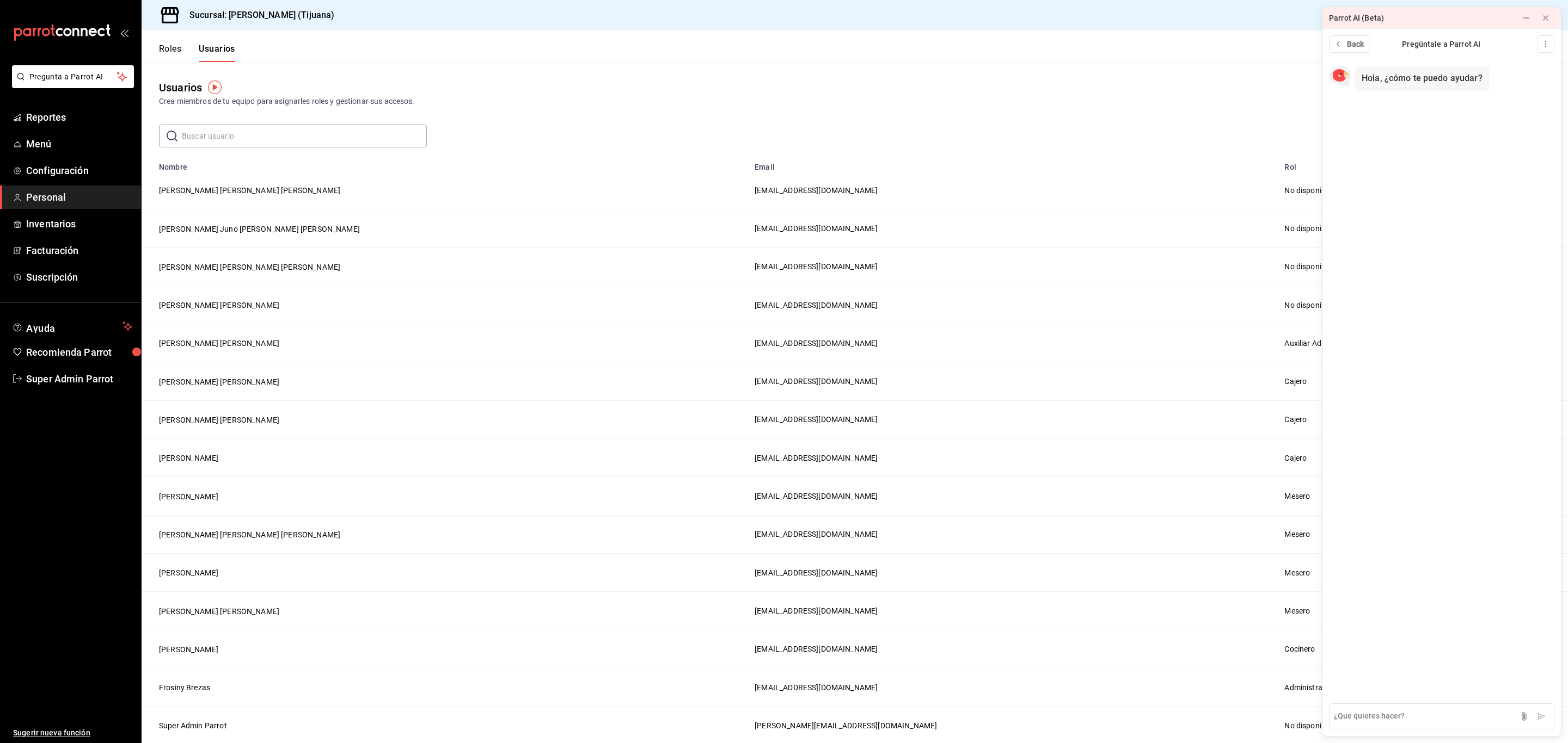
click at [216, 132] on input "text" at bounding box center [305, 136] width 245 height 22
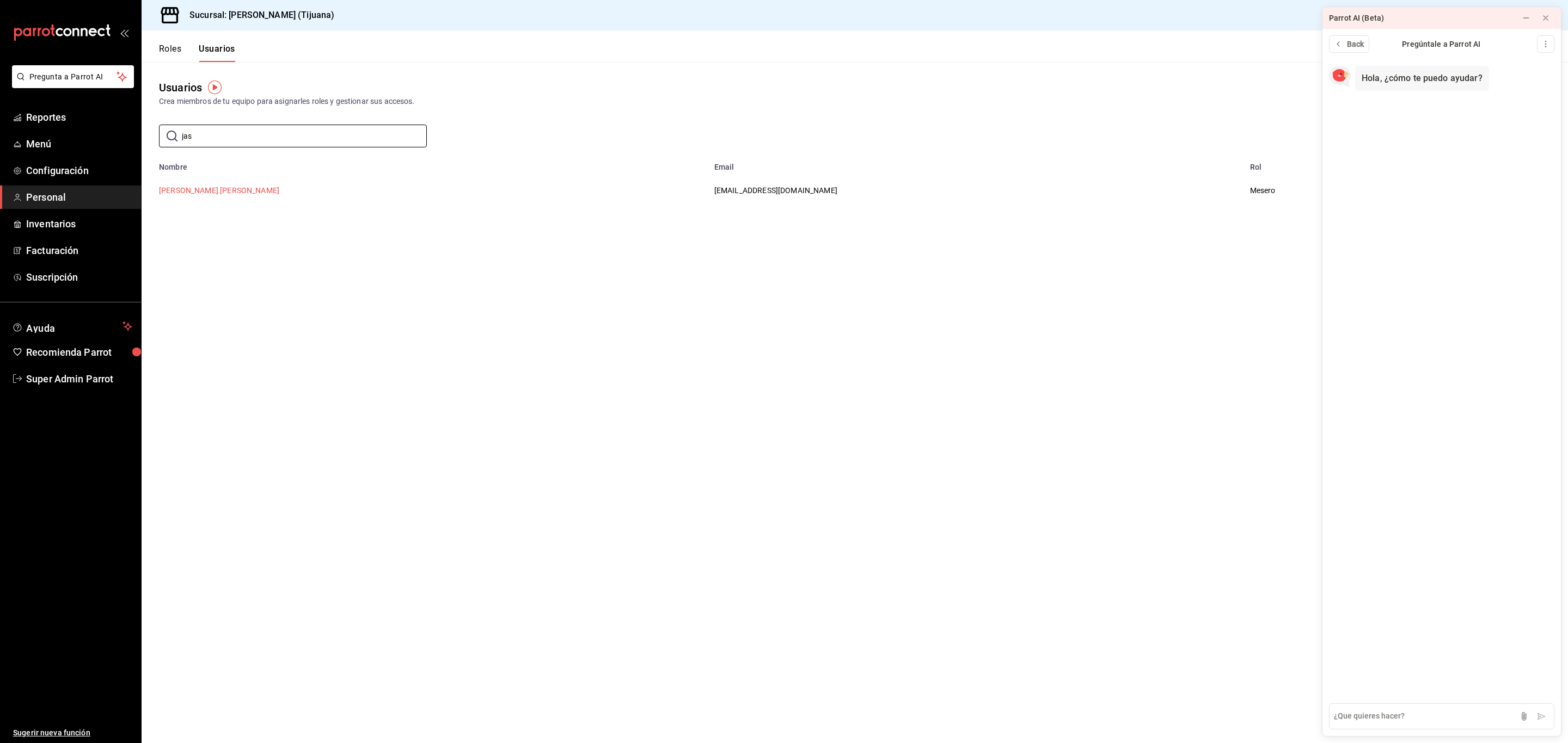
type input "jas"
click at [220, 191] on button "Jasmin Michaell Mercado Martinez" at bounding box center [219, 191] width 120 height 11
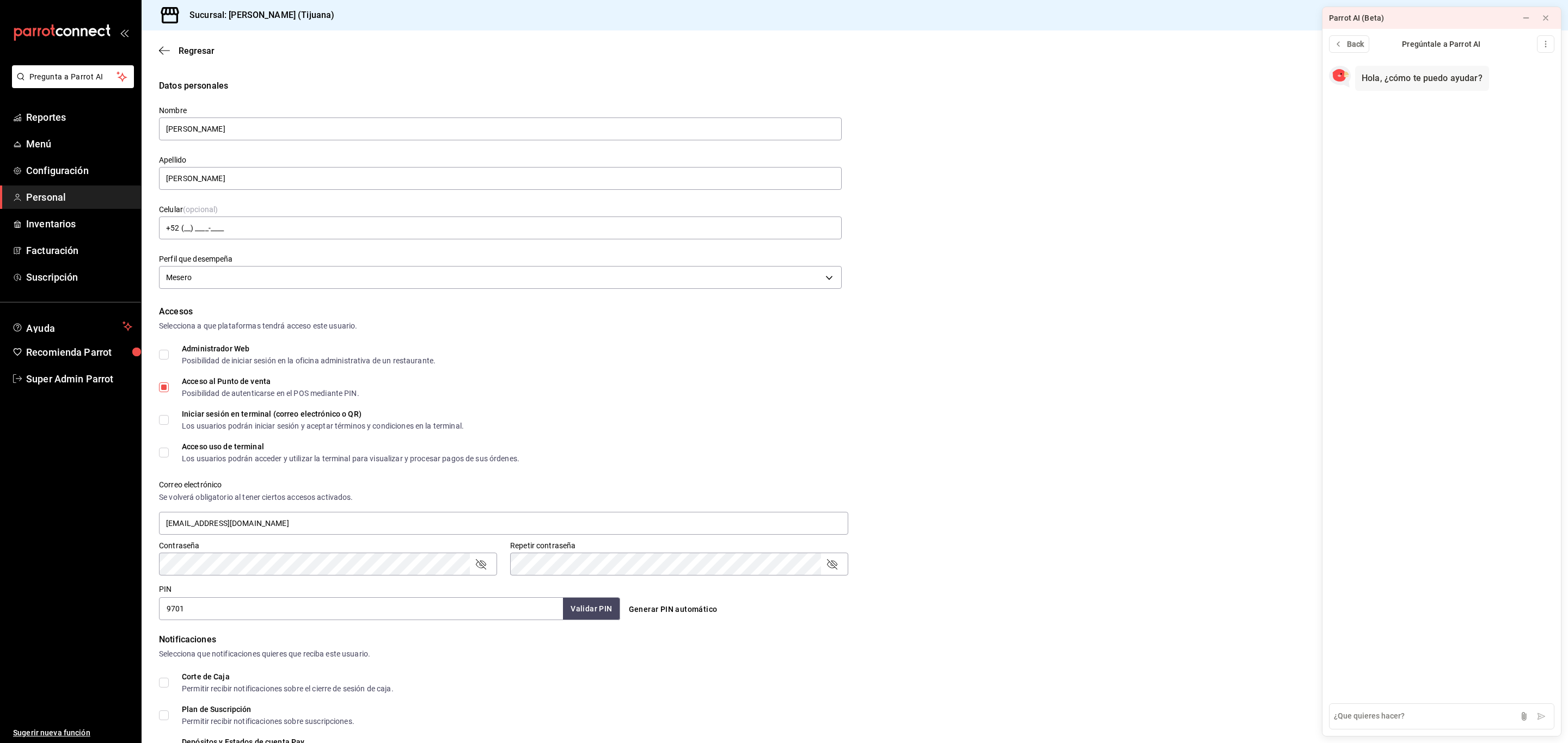
scroll to position [161, 0]
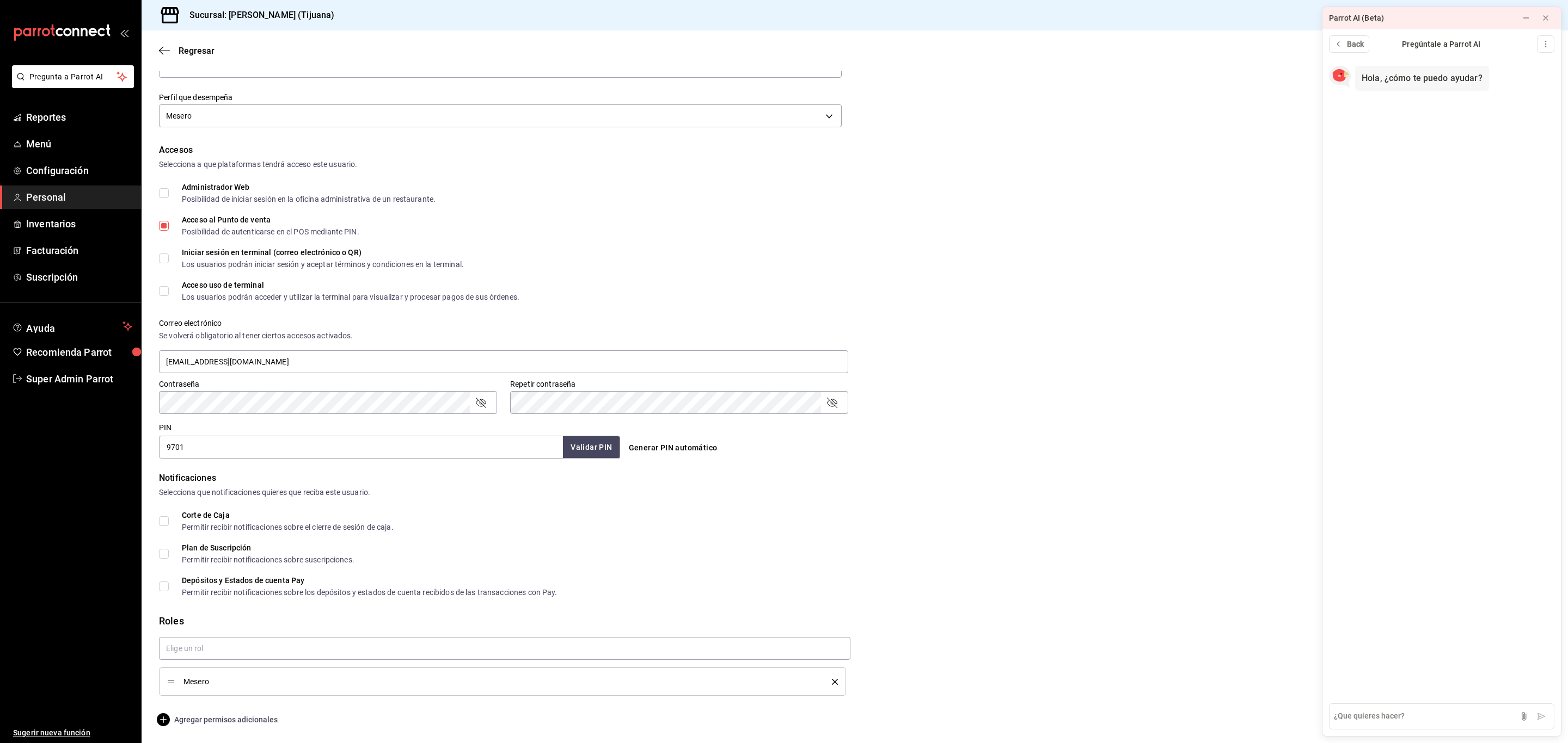
click at [193, 722] on span "Agregar permisos adicionales" at bounding box center [218, 719] width 118 height 13
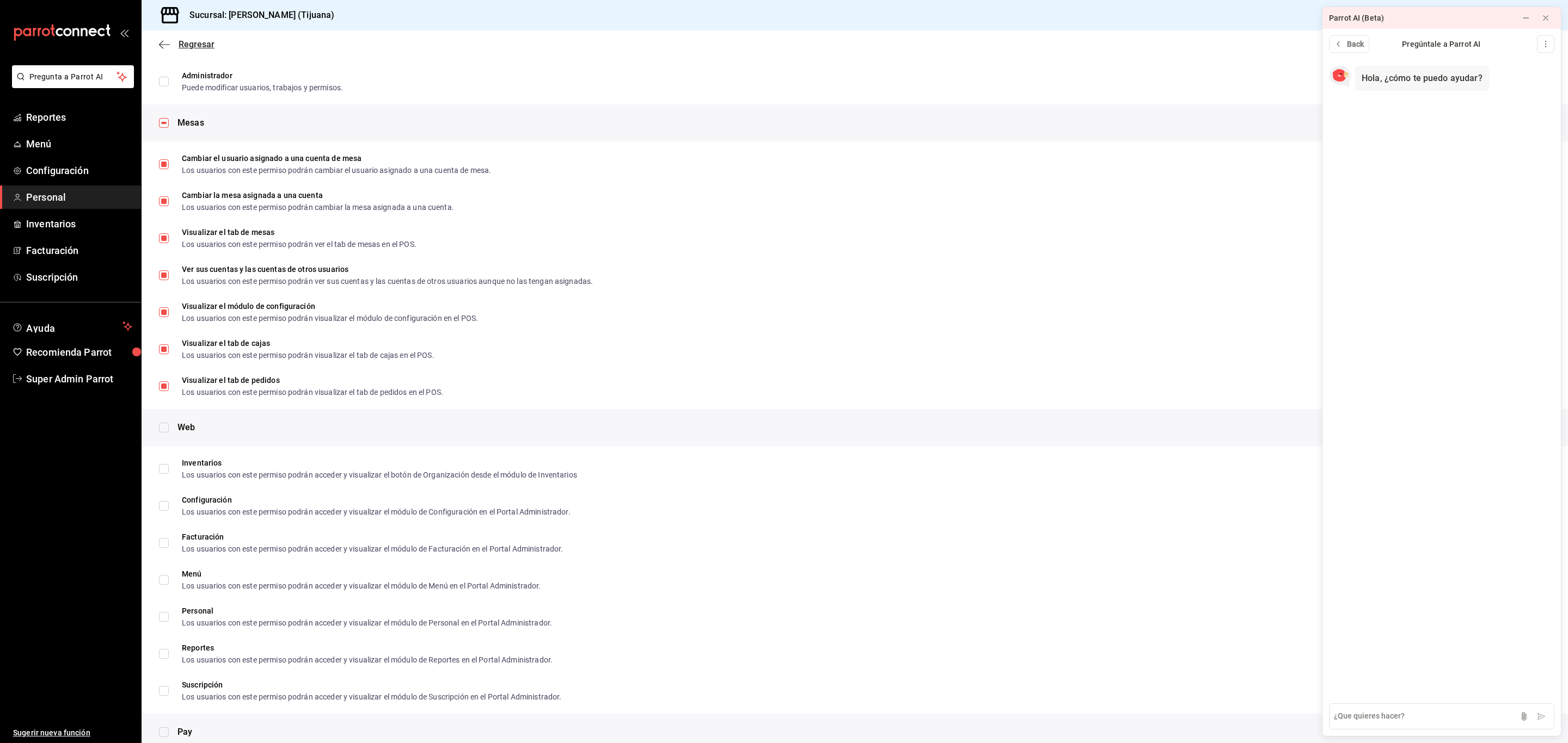
click at [184, 48] on span "Regresar" at bounding box center [196, 44] width 36 height 11
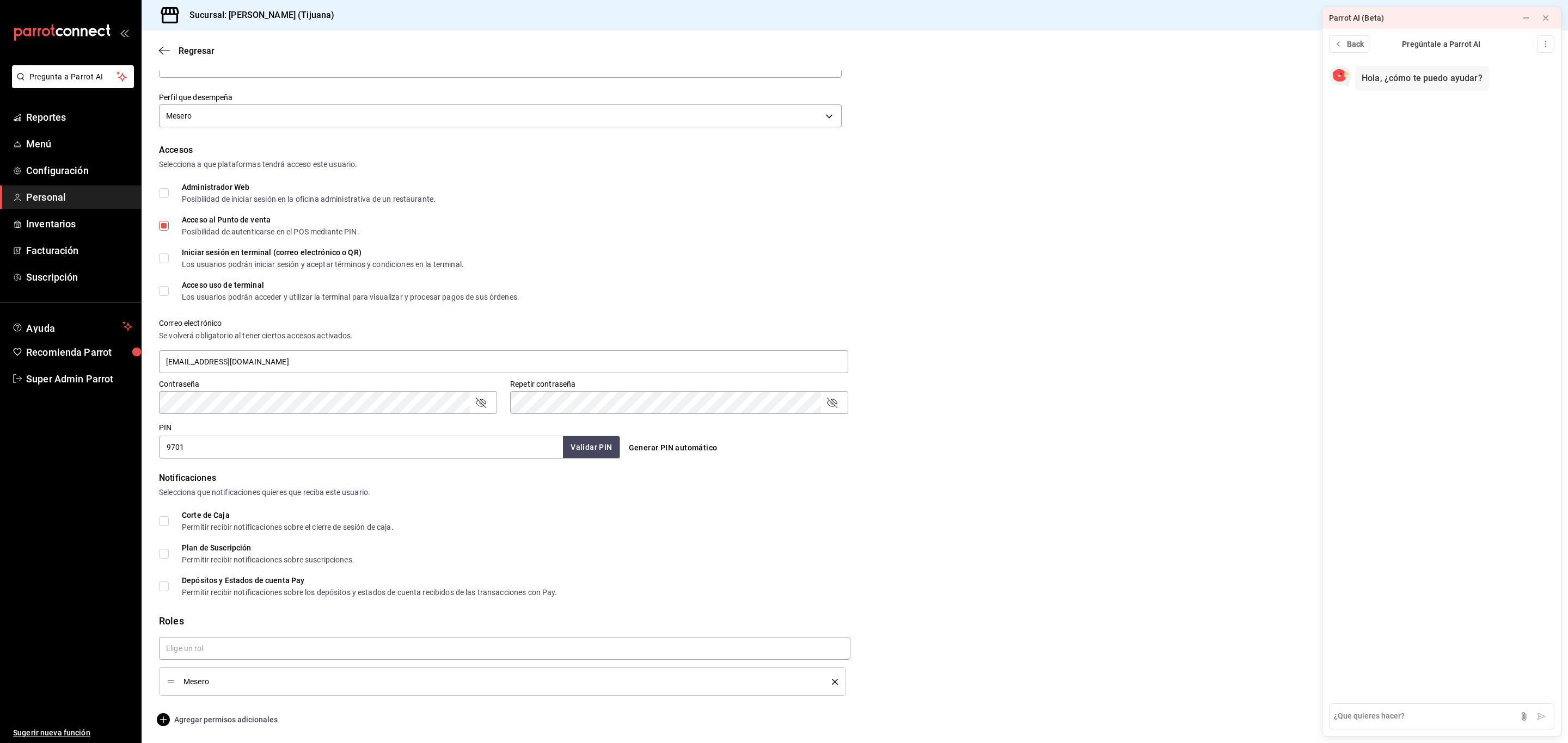
click at [186, 724] on span "Agregar permisos adicionales" at bounding box center [218, 719] width 118 height 13
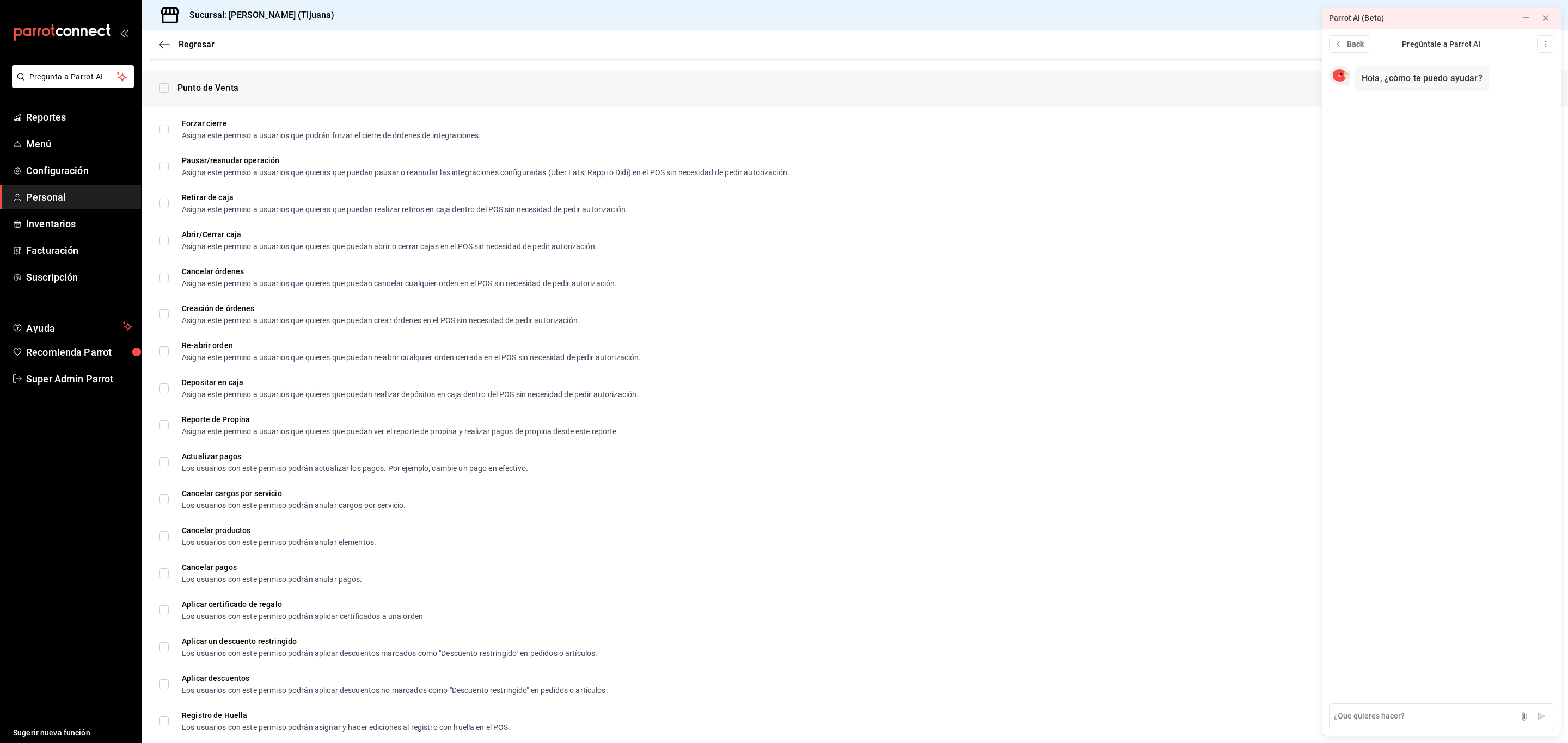
scroll to position [925, 0]
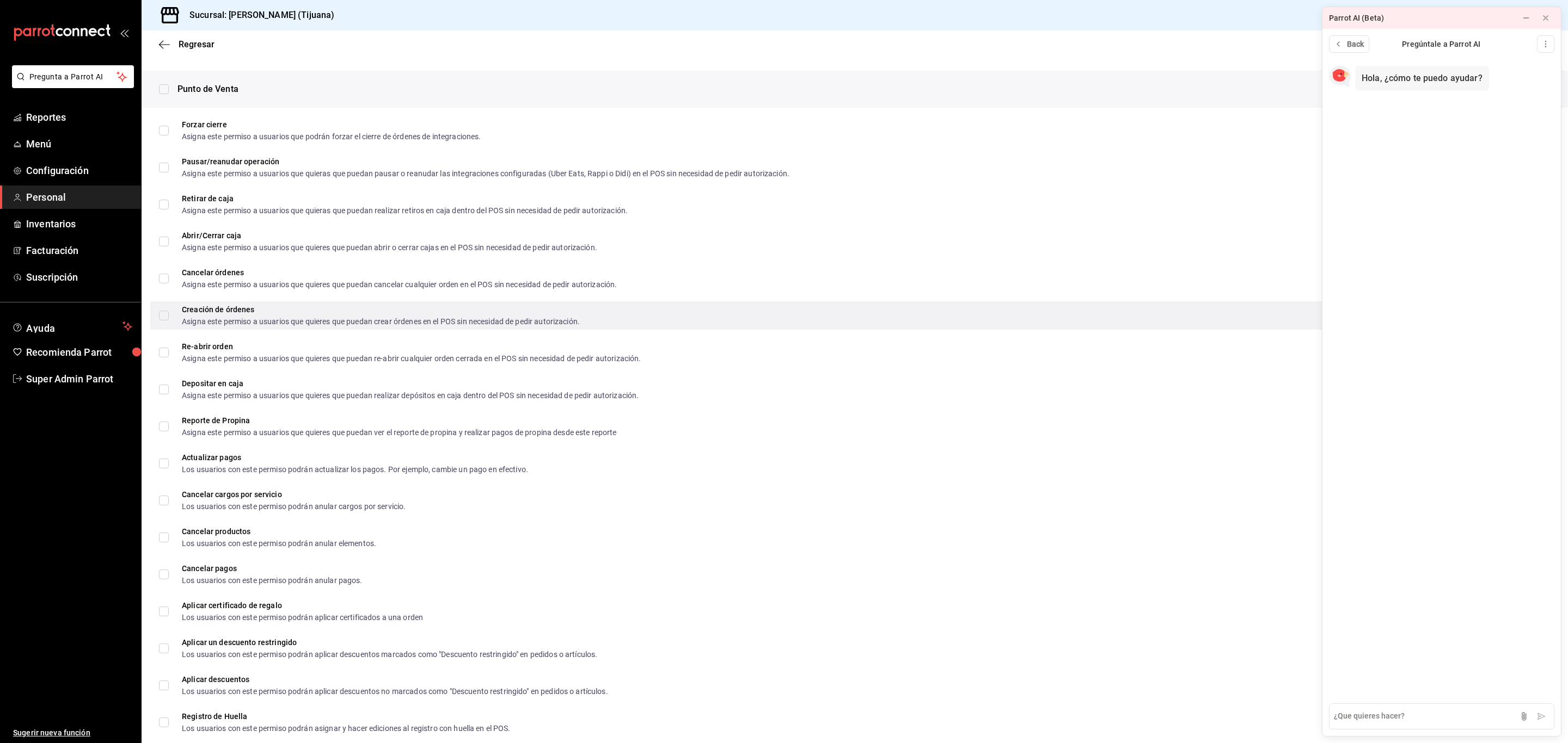
click at [160, 311] on input "Creación de órdenes Asigna este permiso a usuarios que quieres que puedan crear…" at bounding box center [163, 315] width 10 height 10
checkbox input "true"
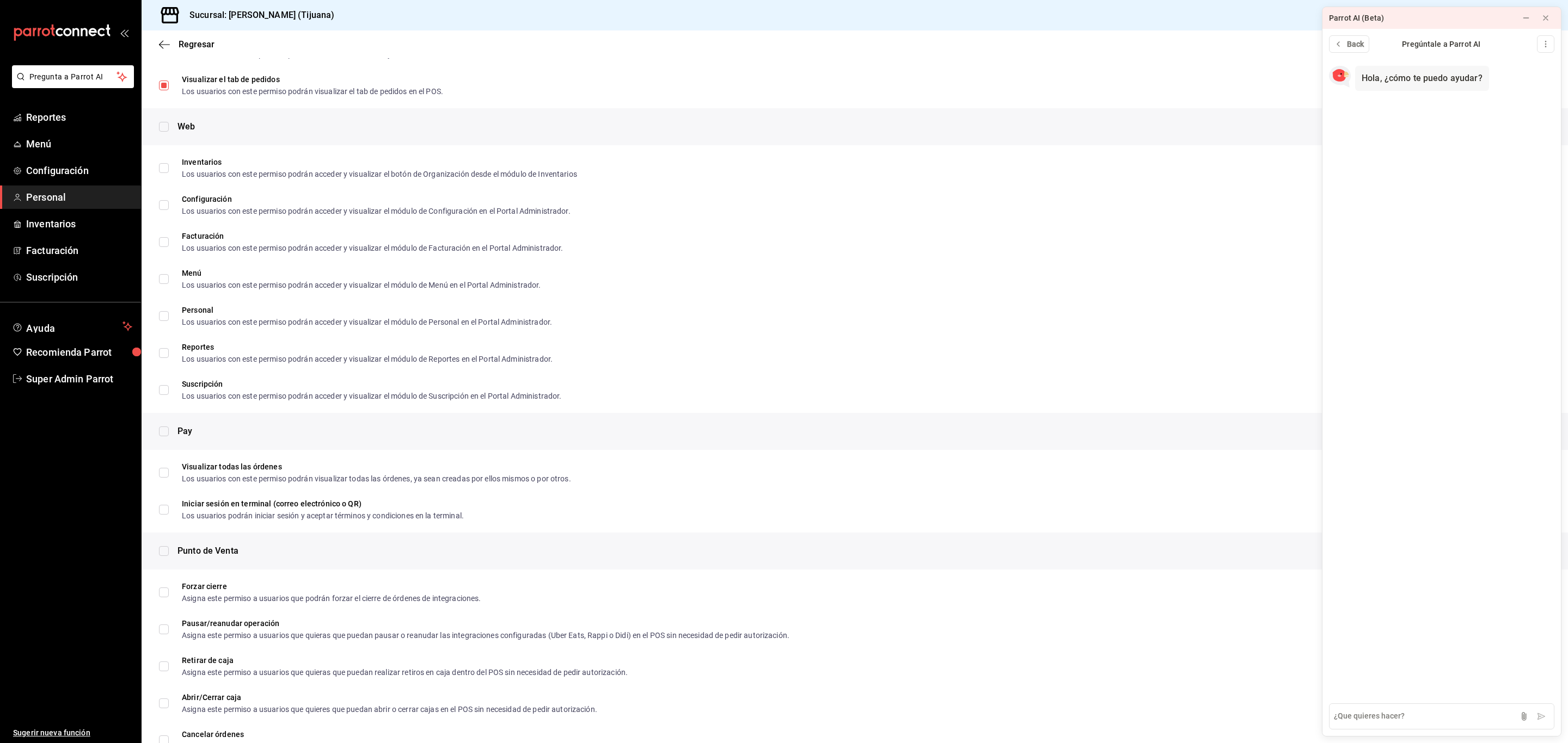
scroll to position [572, 0]
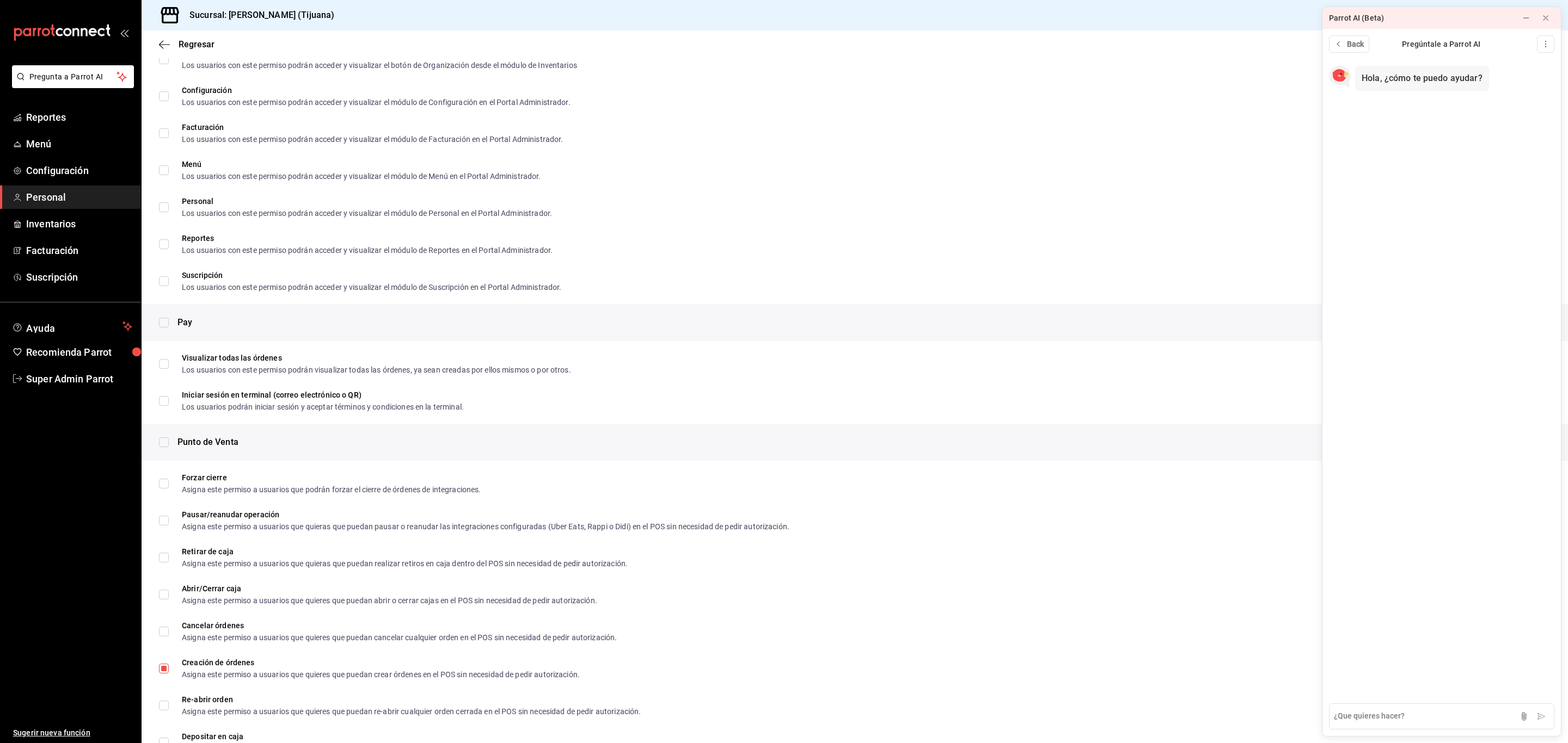
click at [162, 441] on input "checkbox" at bounding box center [163, 442] width 10 height 10
checkbox input "true"
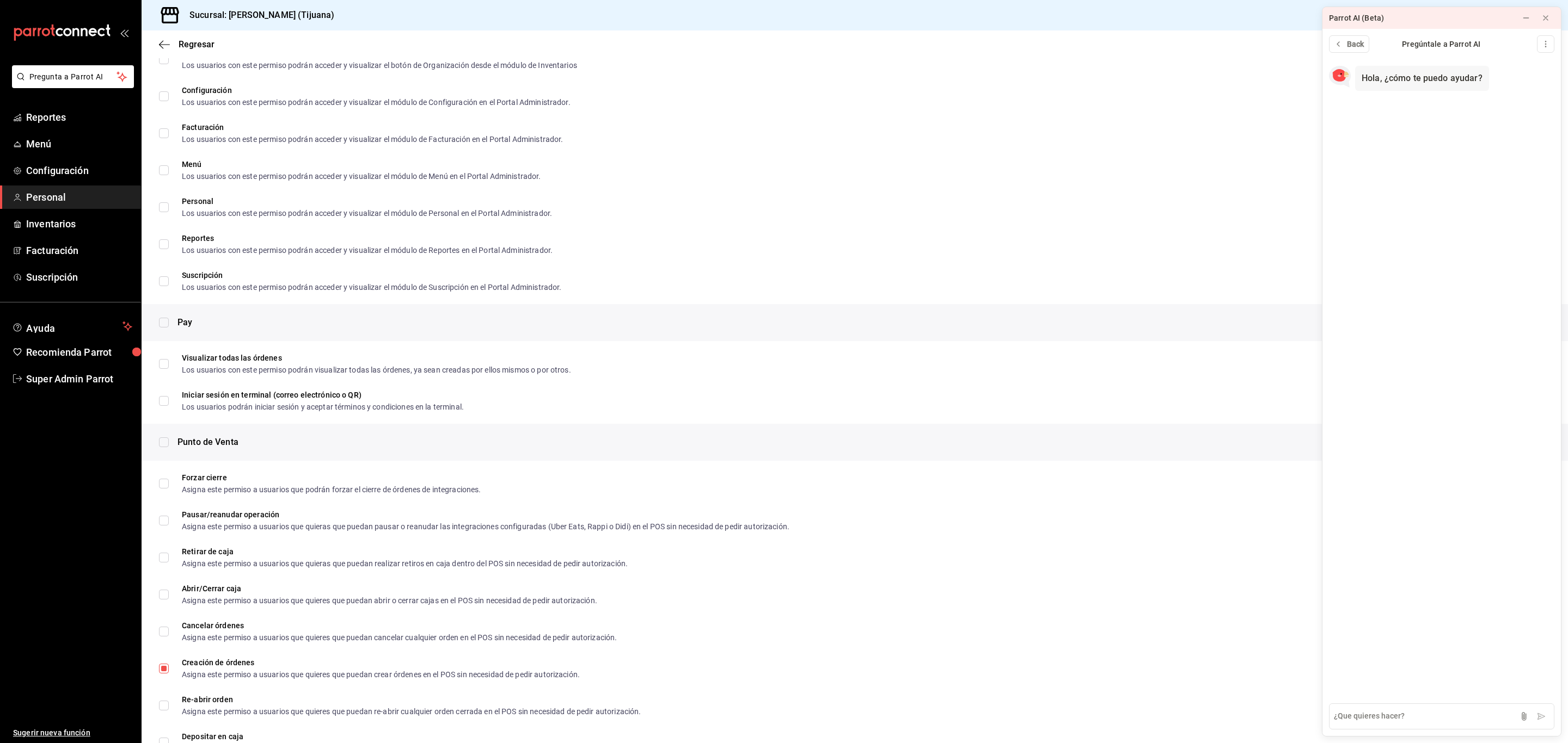
checkbox input "true"
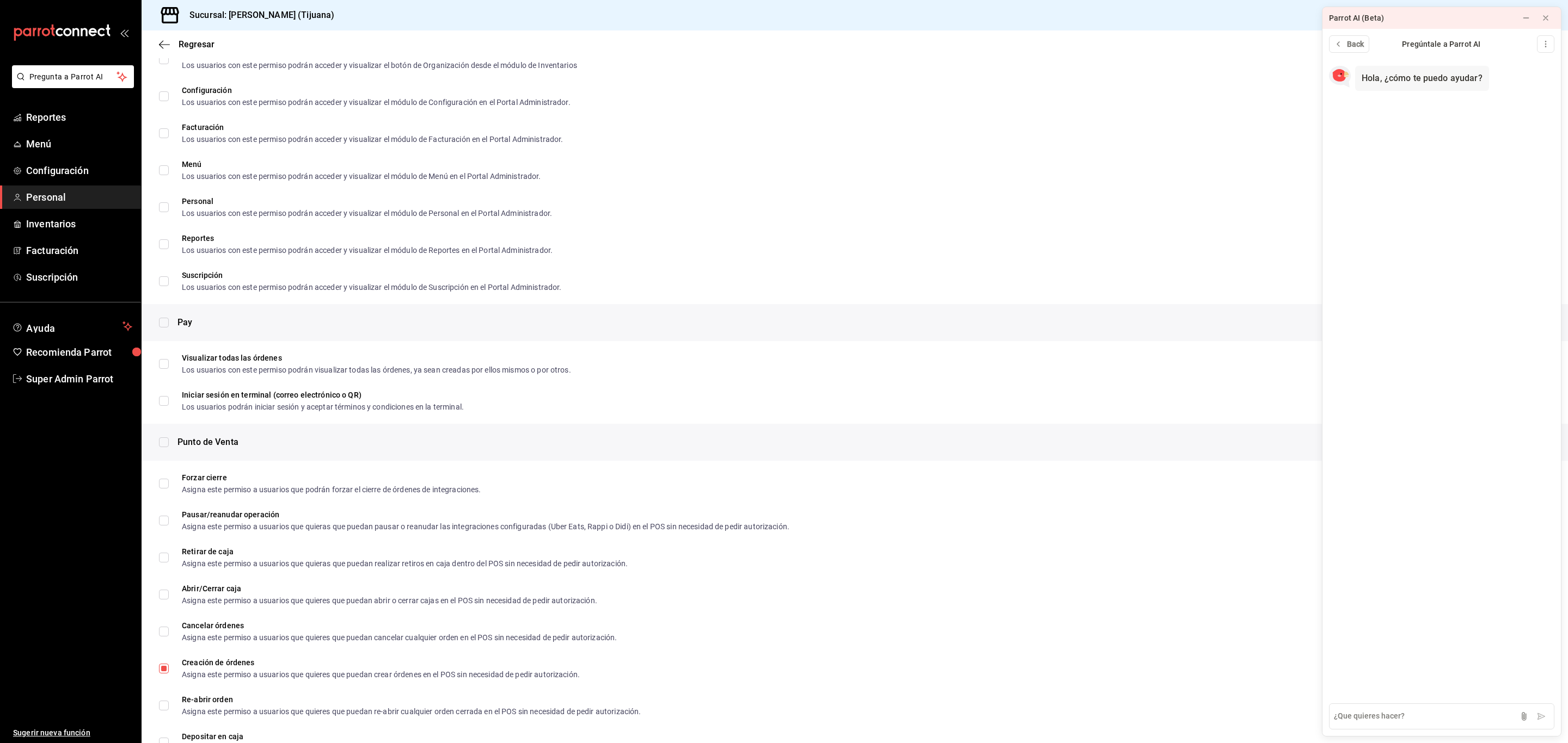
checkbox input "true"
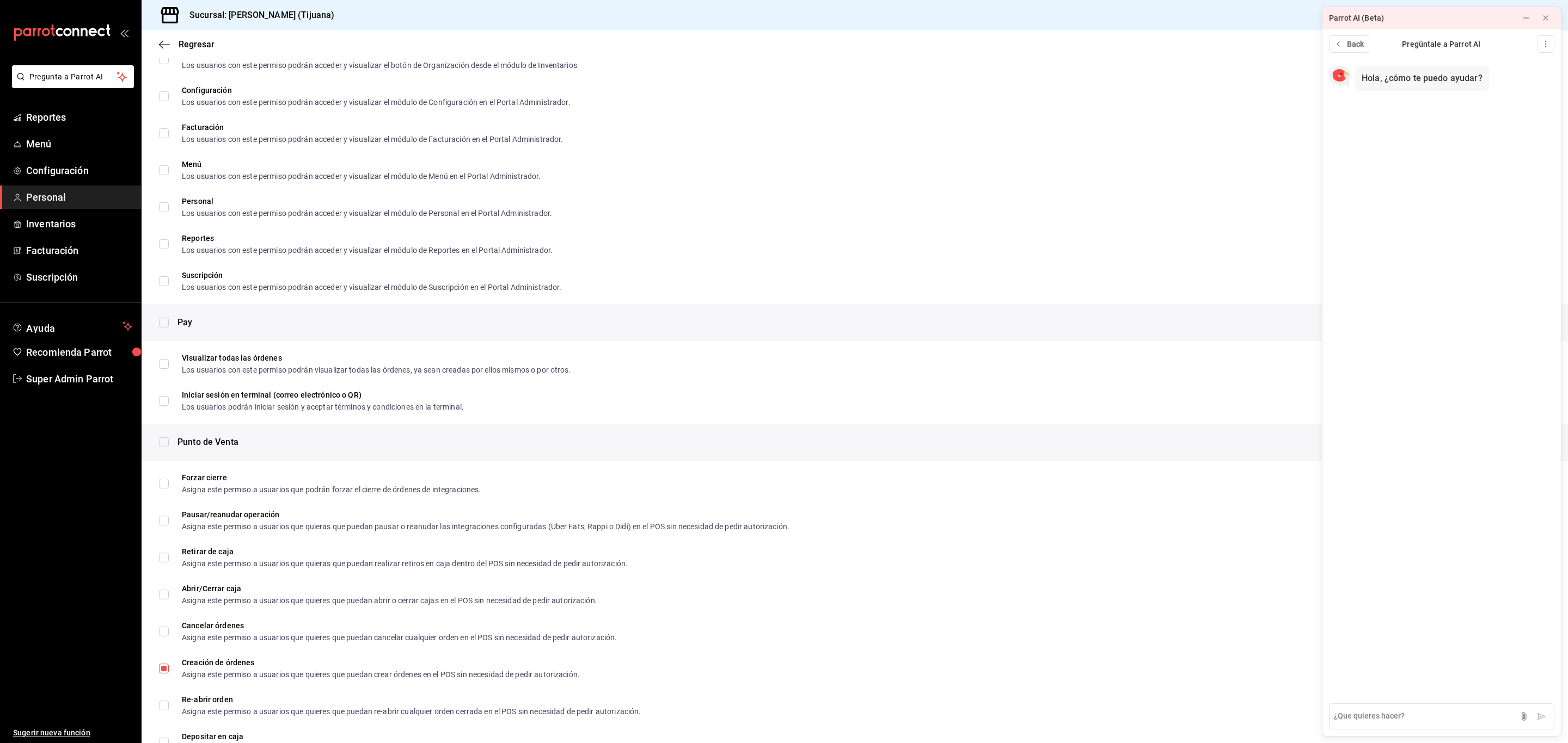
checkbox input "true"
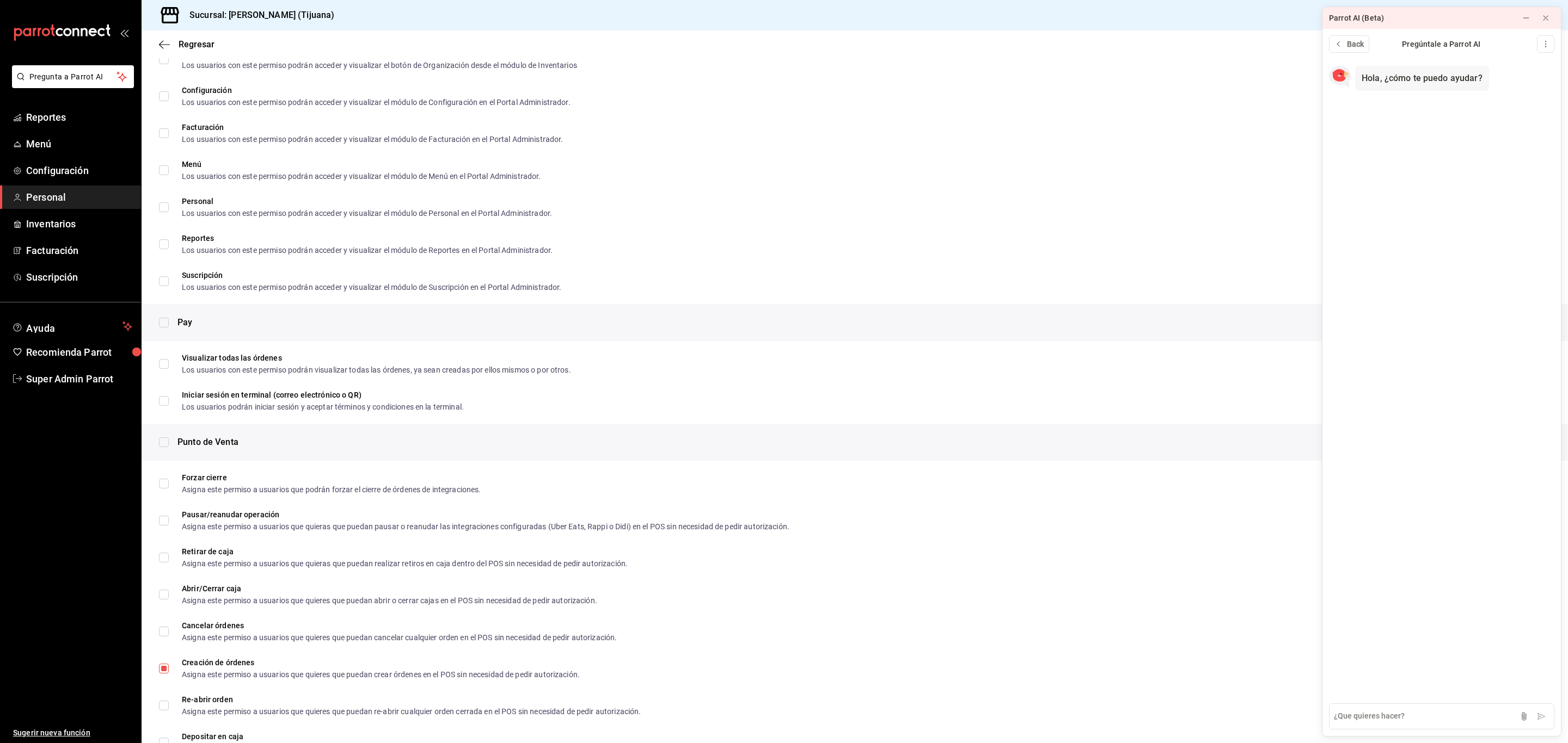
checkbox input "true"
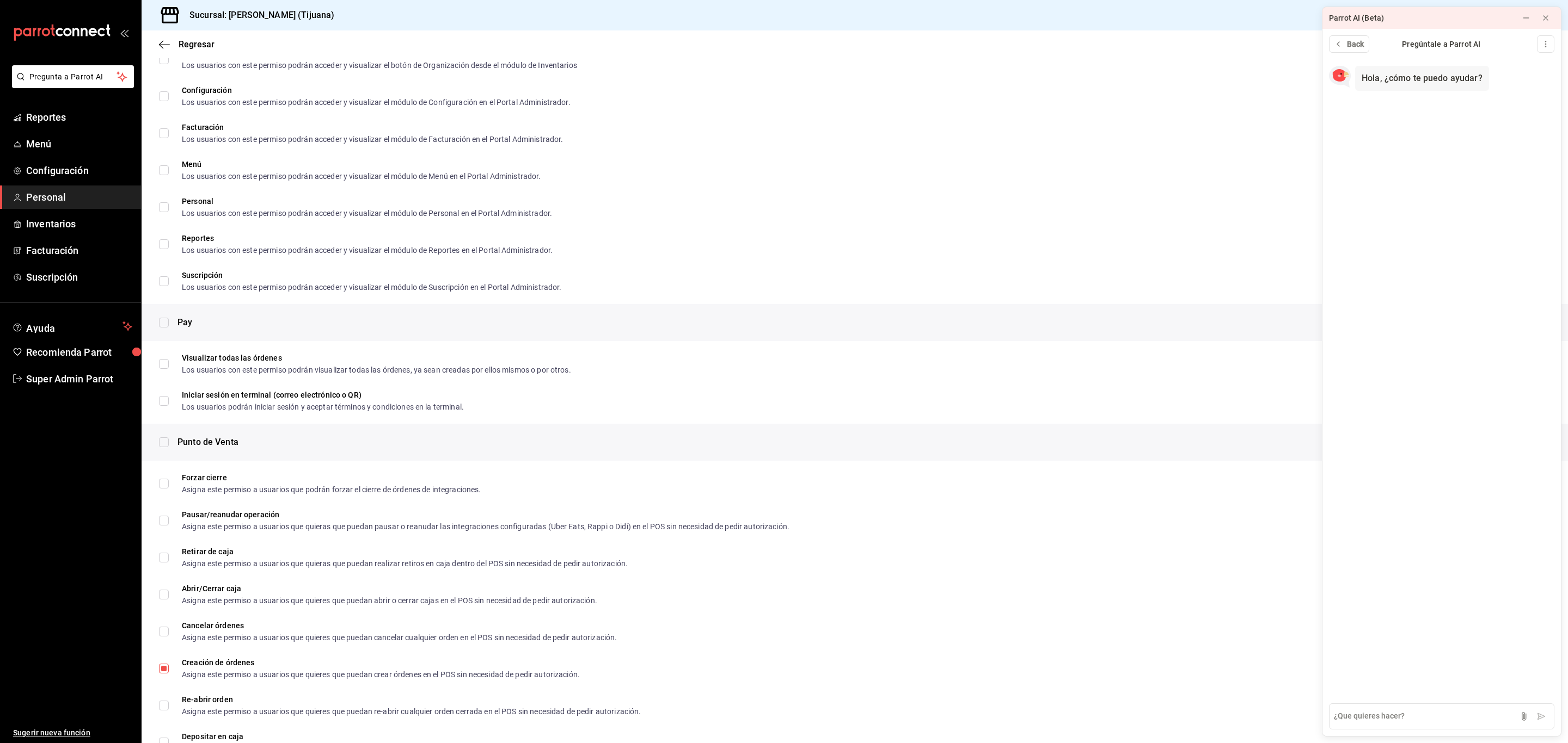
checkbox input "true"
click at [163, 443] on input "checkbox" at bounding box center [163, 442] width 10 height 10
checkbox input "false"
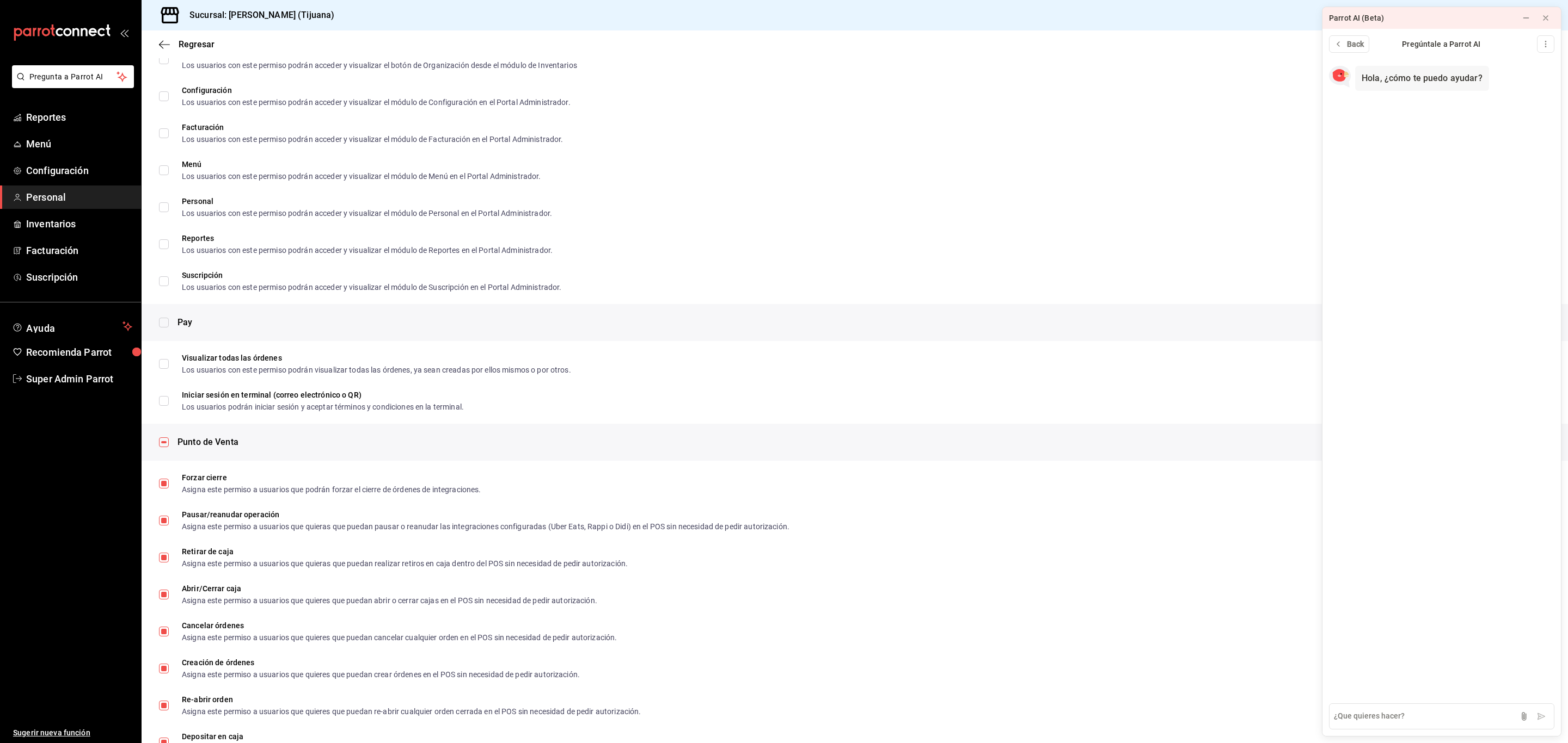
checkbox input "false"
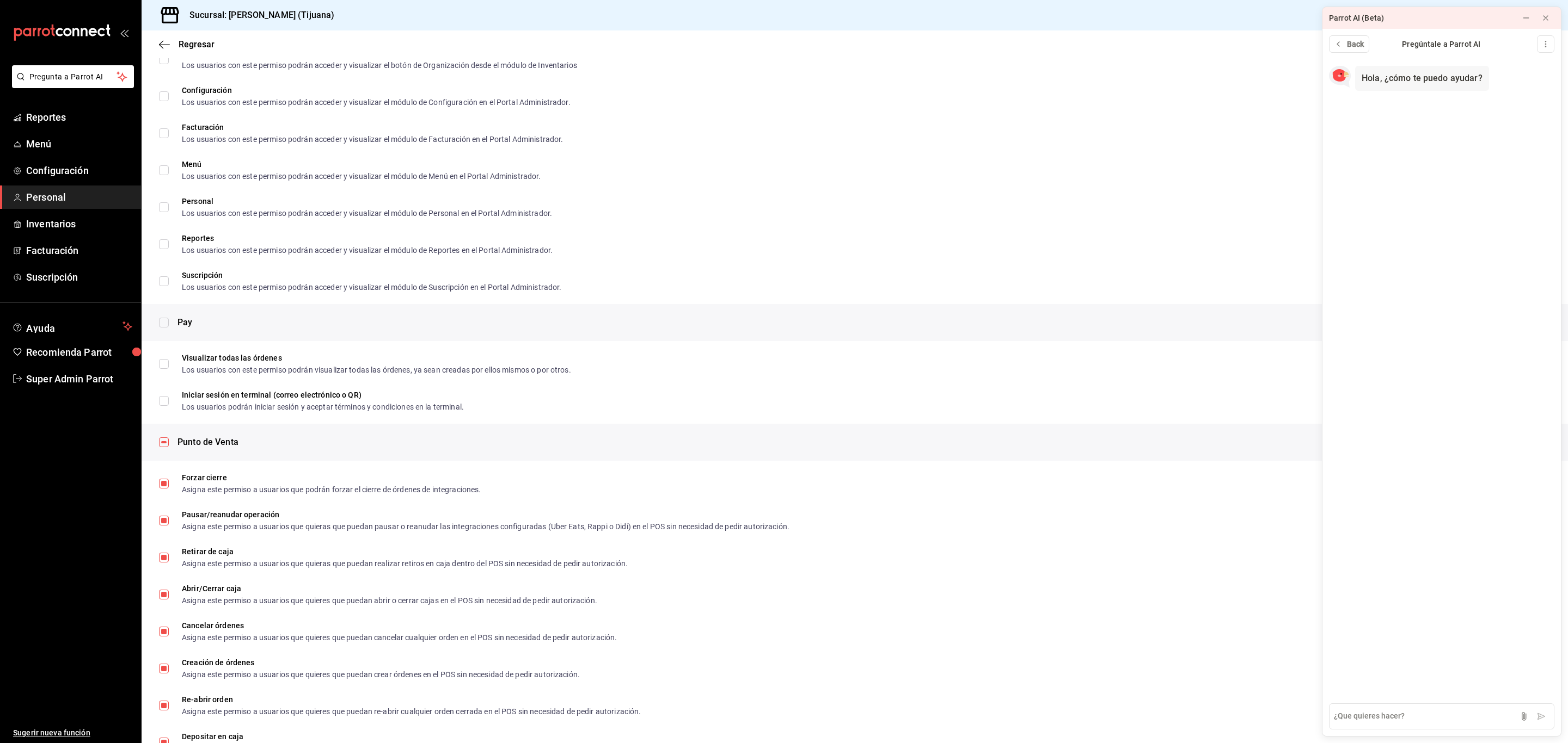
checkbox input "false"
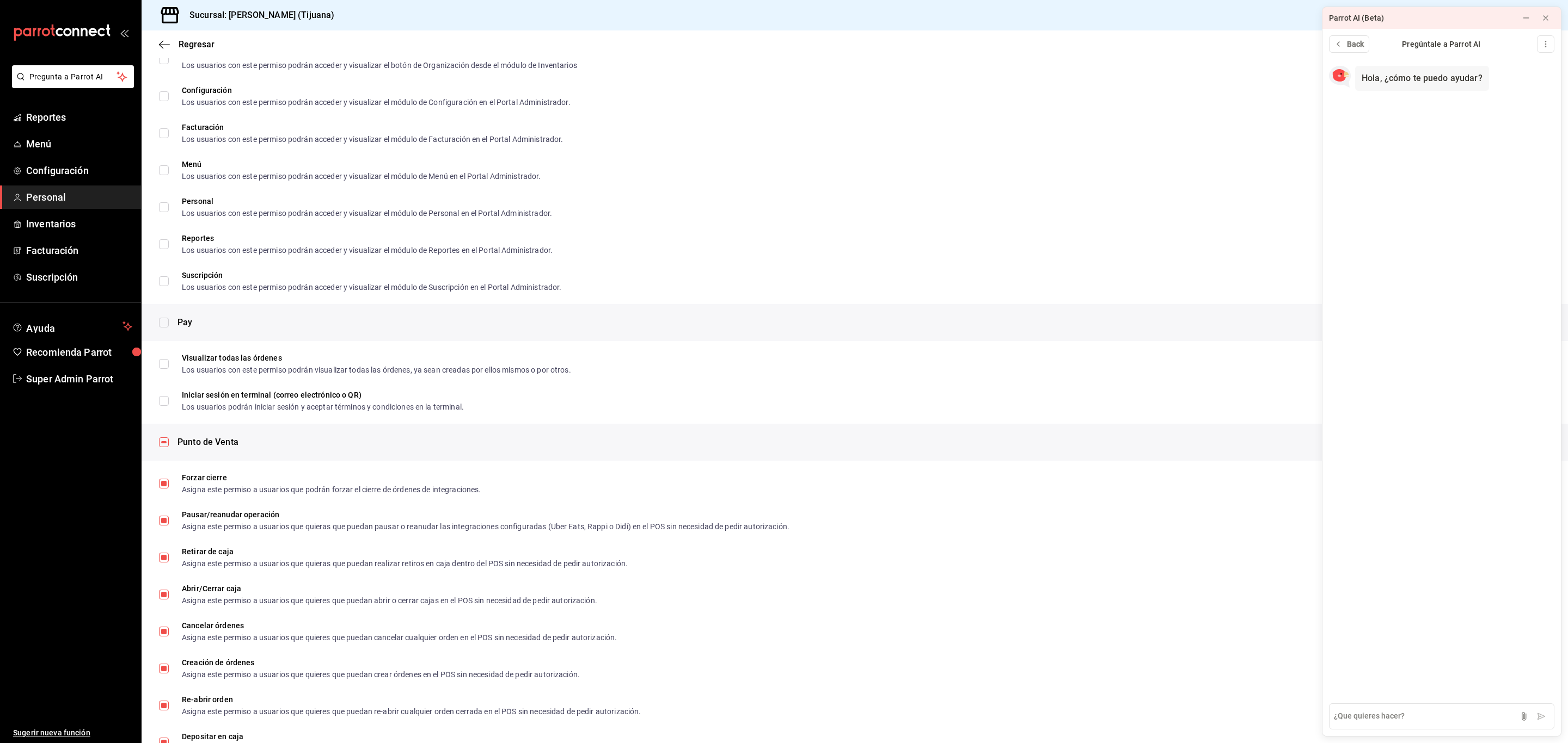
checkbox input "false"
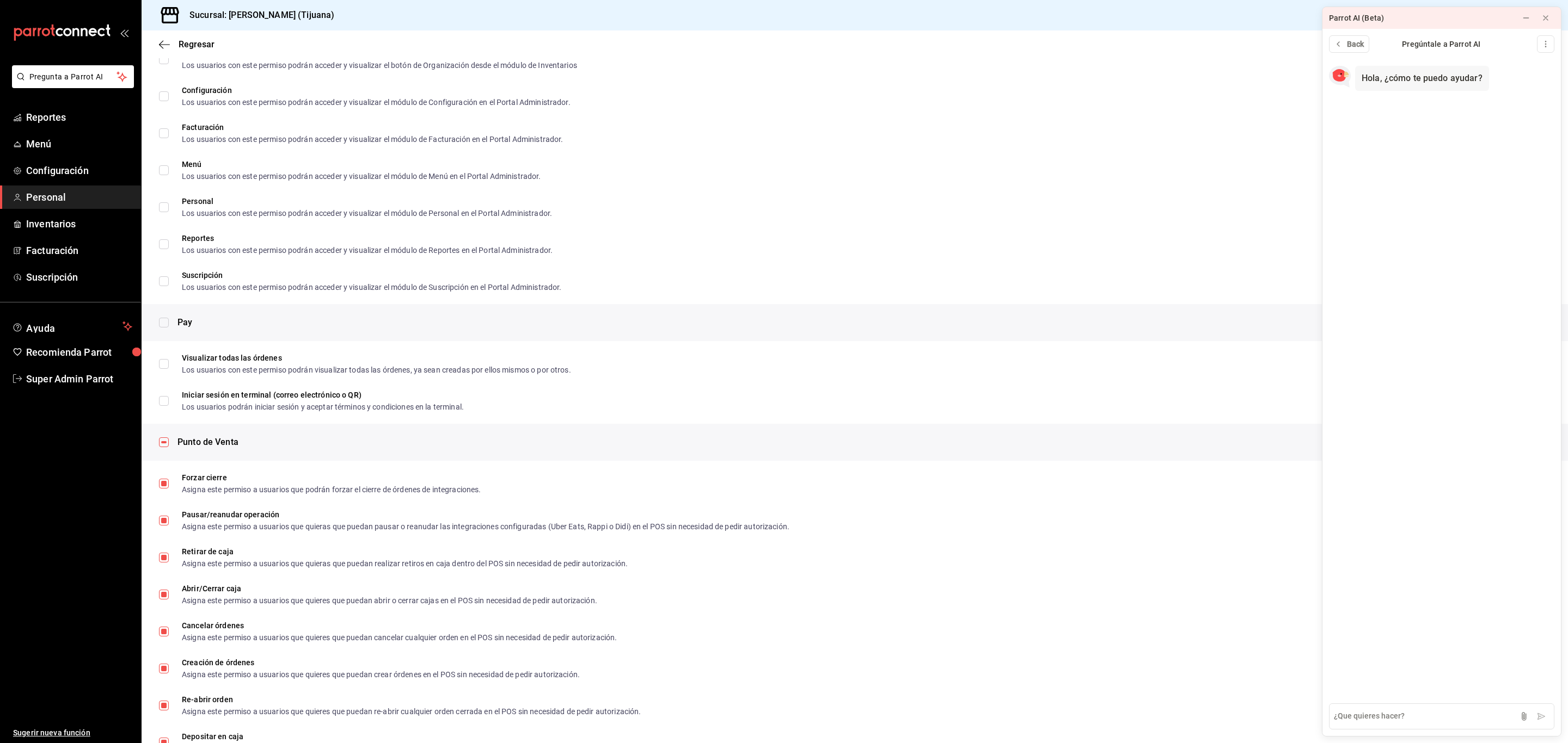
checkbox input "false"
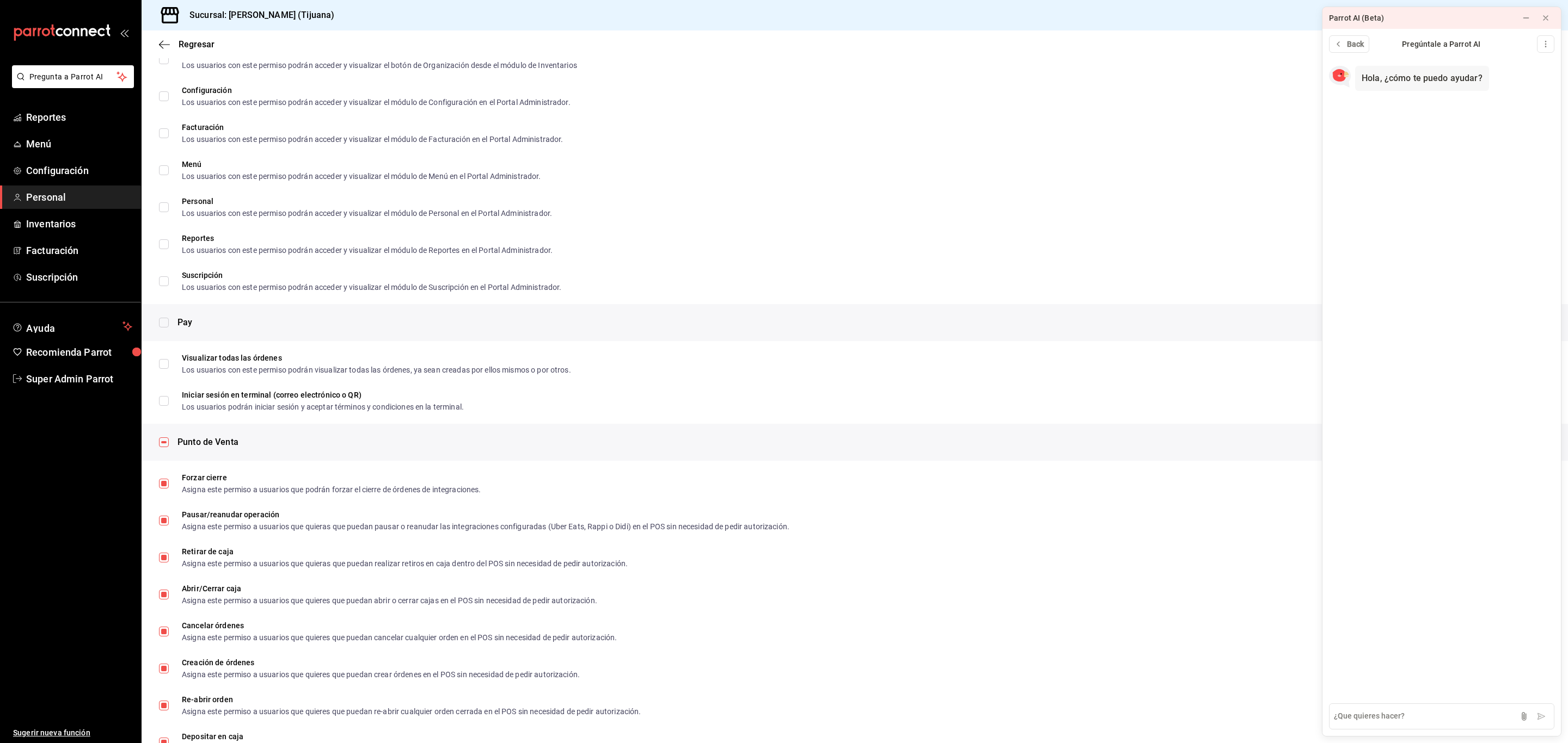
checkbox input "false"
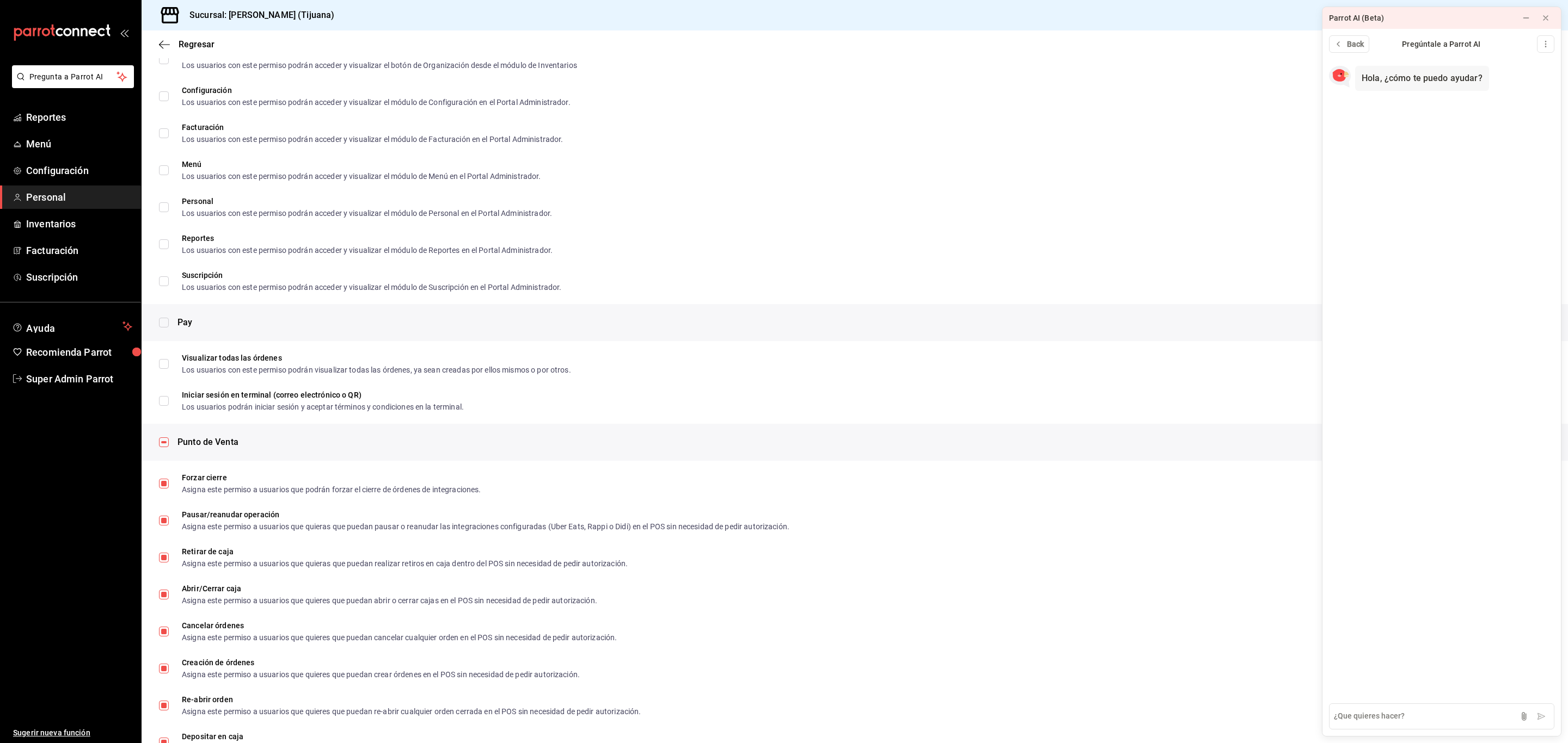
checkbox input "false"
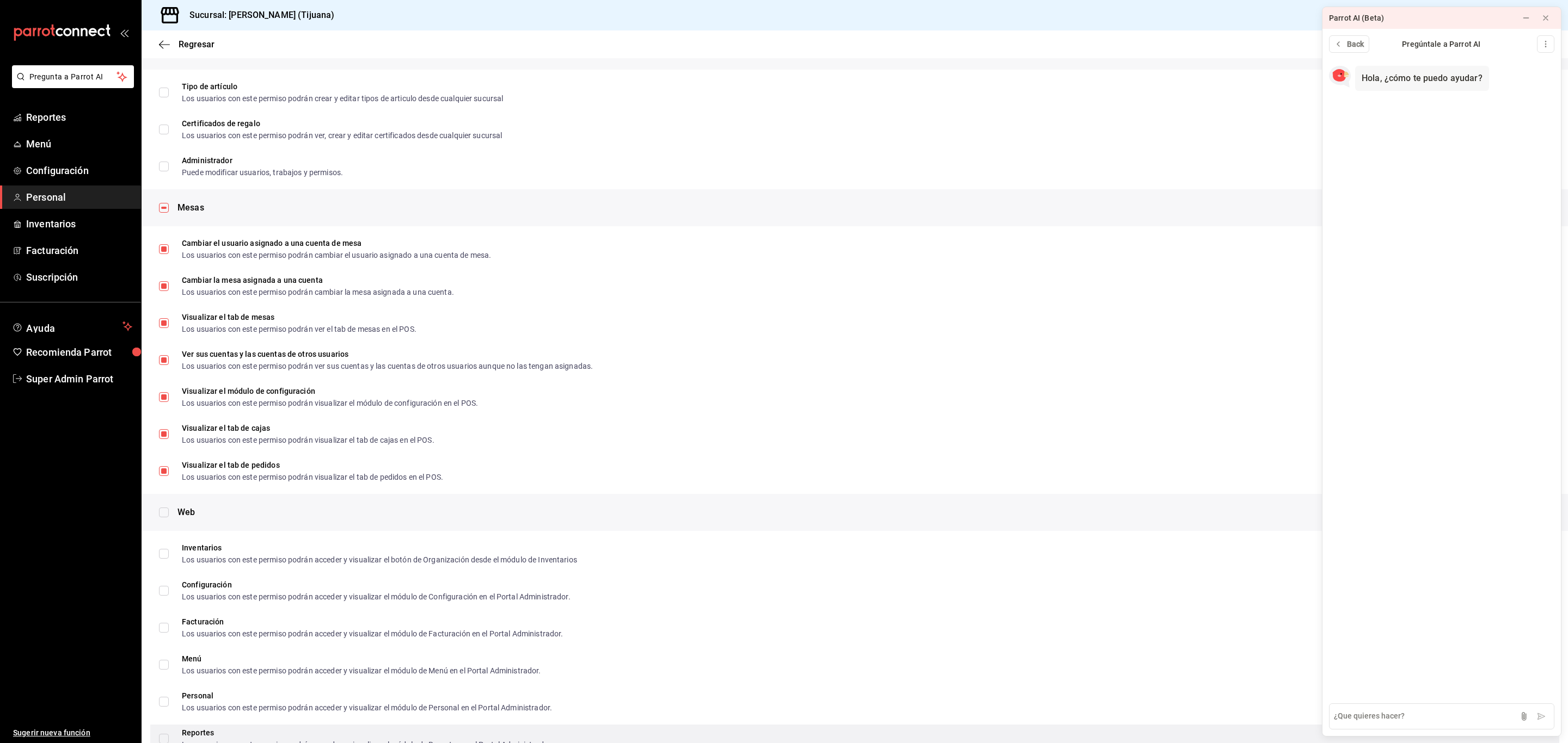
scroll to position [0, 0]
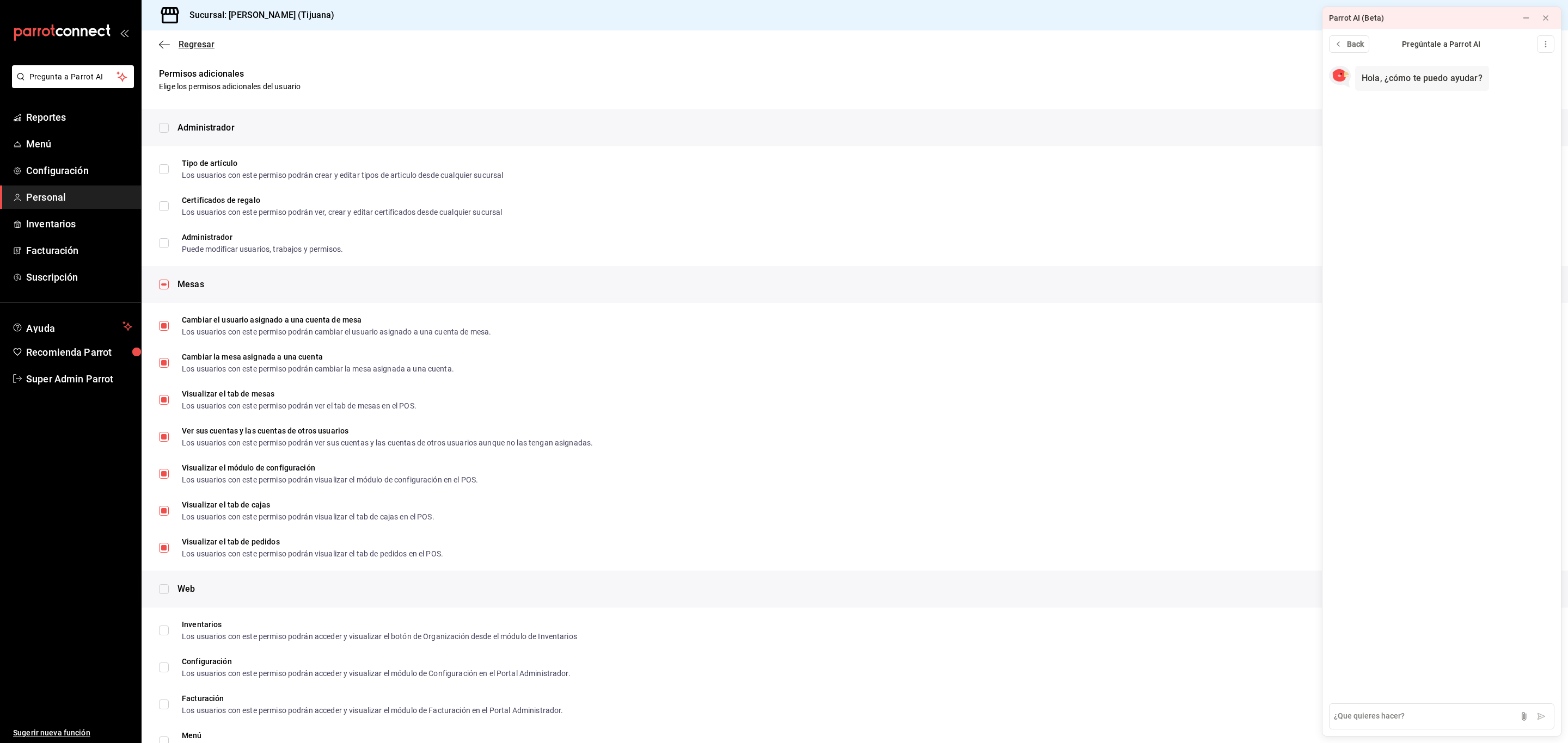
click at [191, 42] on span "Regresar" at bounding box center [196, 44] width 36 height 11
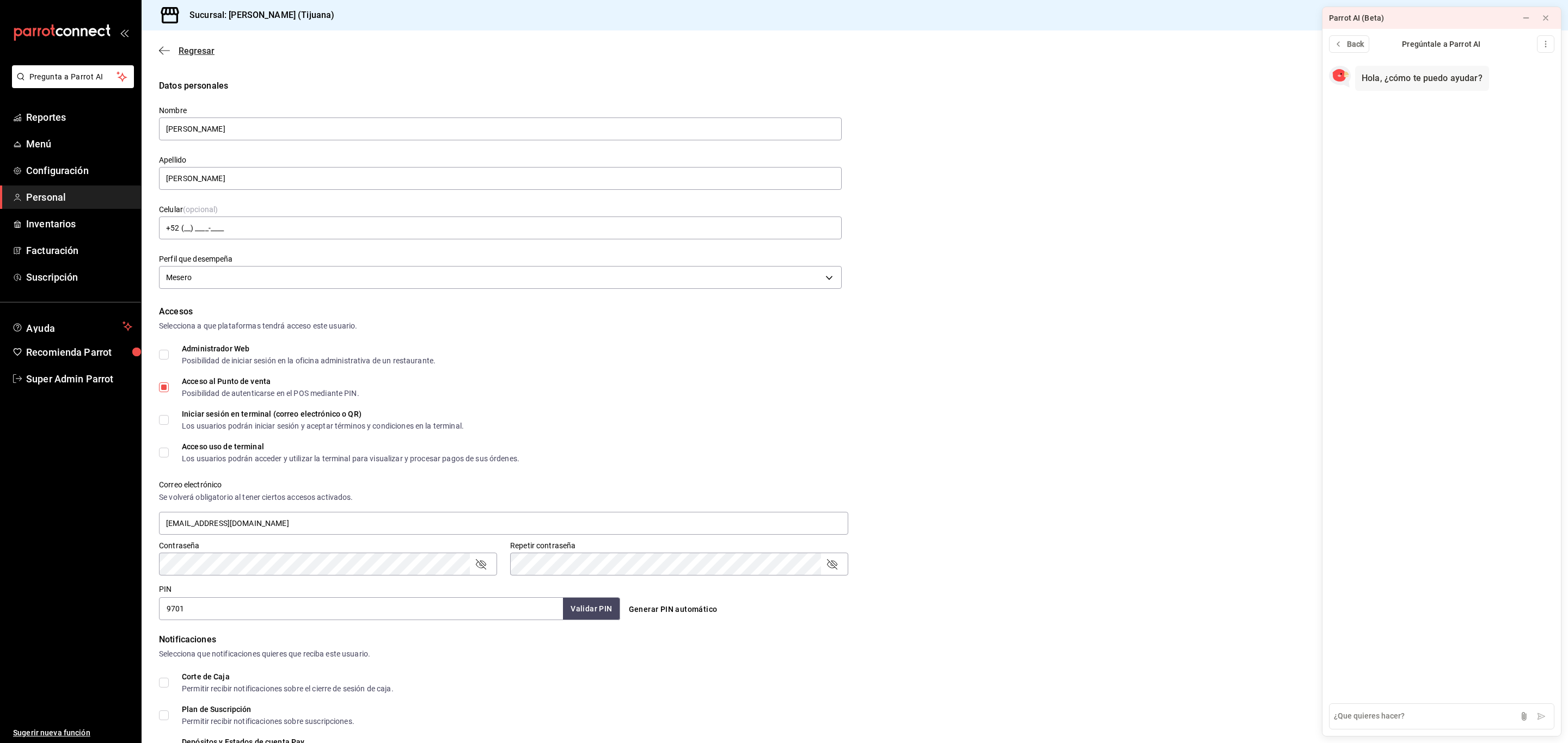
click at [183, 50] on span "Regresar" at bounding box center [196, 51] width 36 height 11
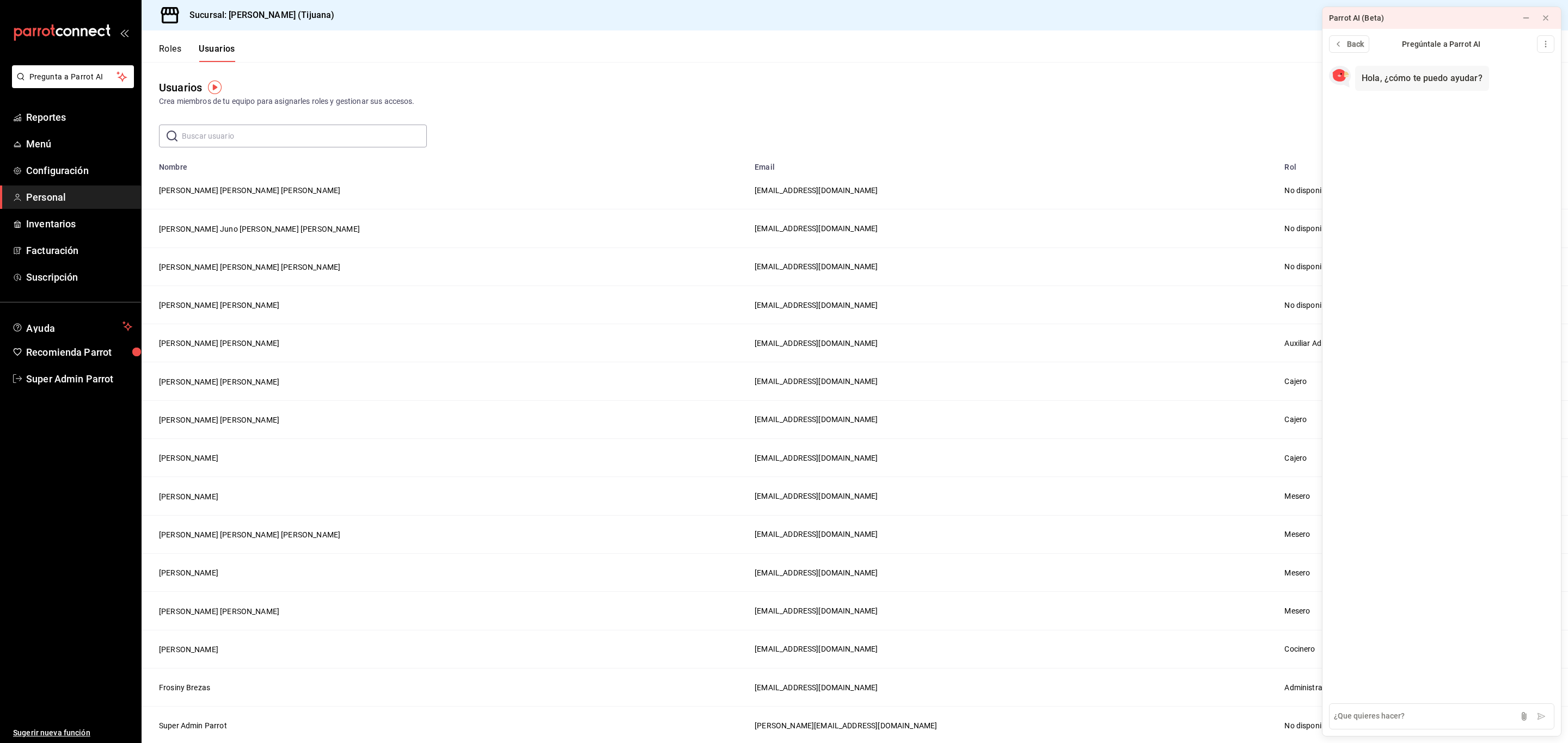
click at [175, 46] on button "Roles" at bounding box center [170, 52] width 22 height 19
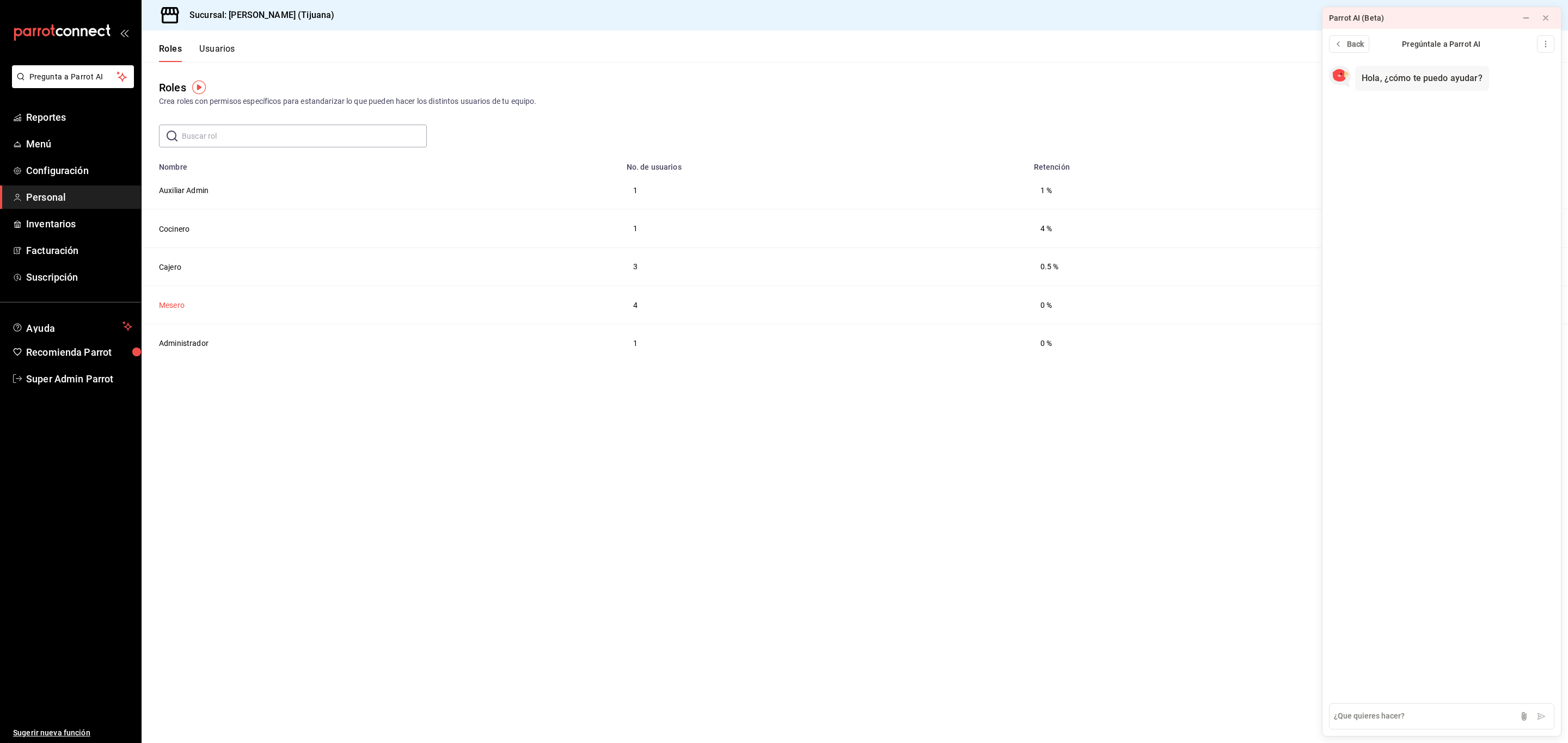
click at [169, 303] on button "Mesero" at bounding box center [171, 305] width 26 height 11
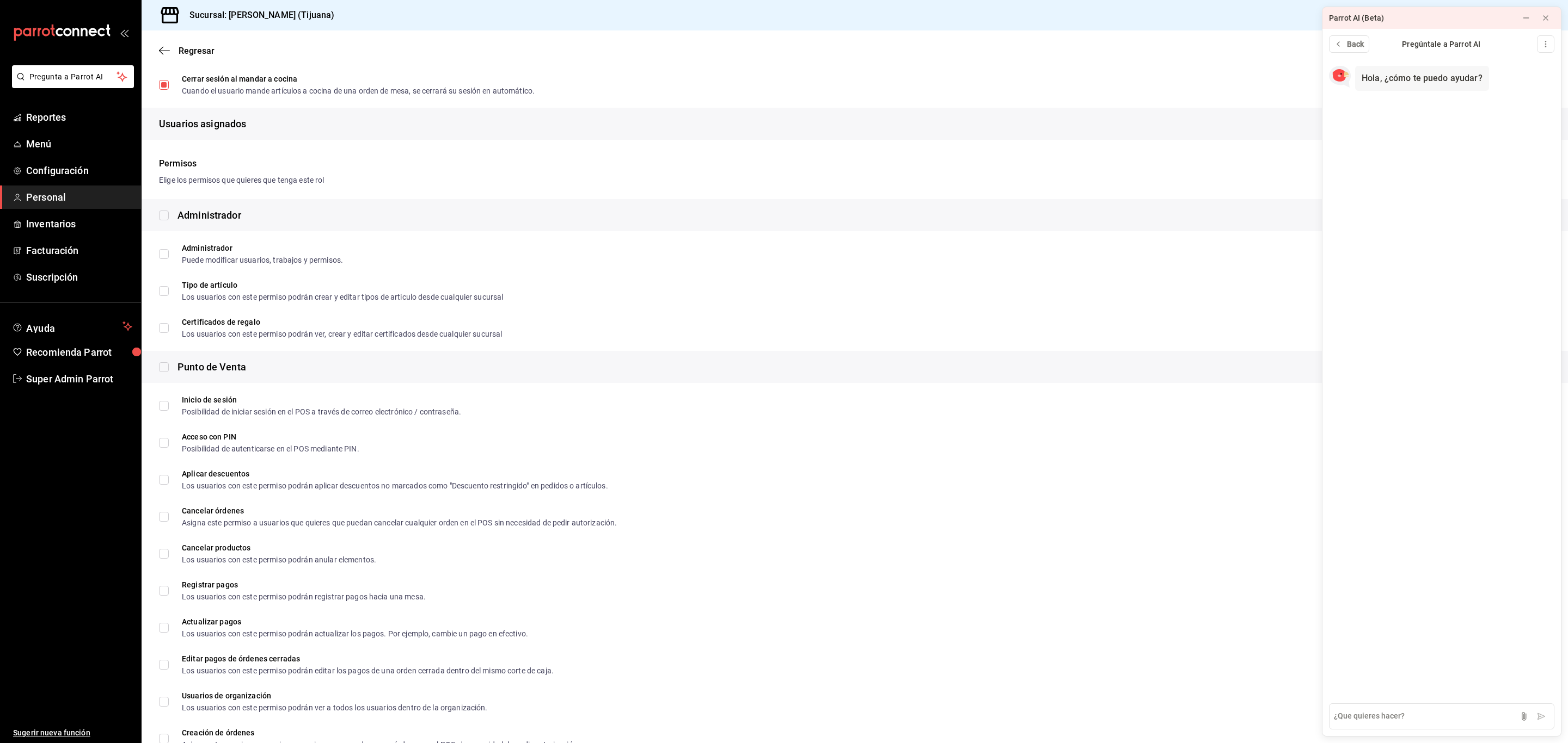
scroll to position [167, 0]
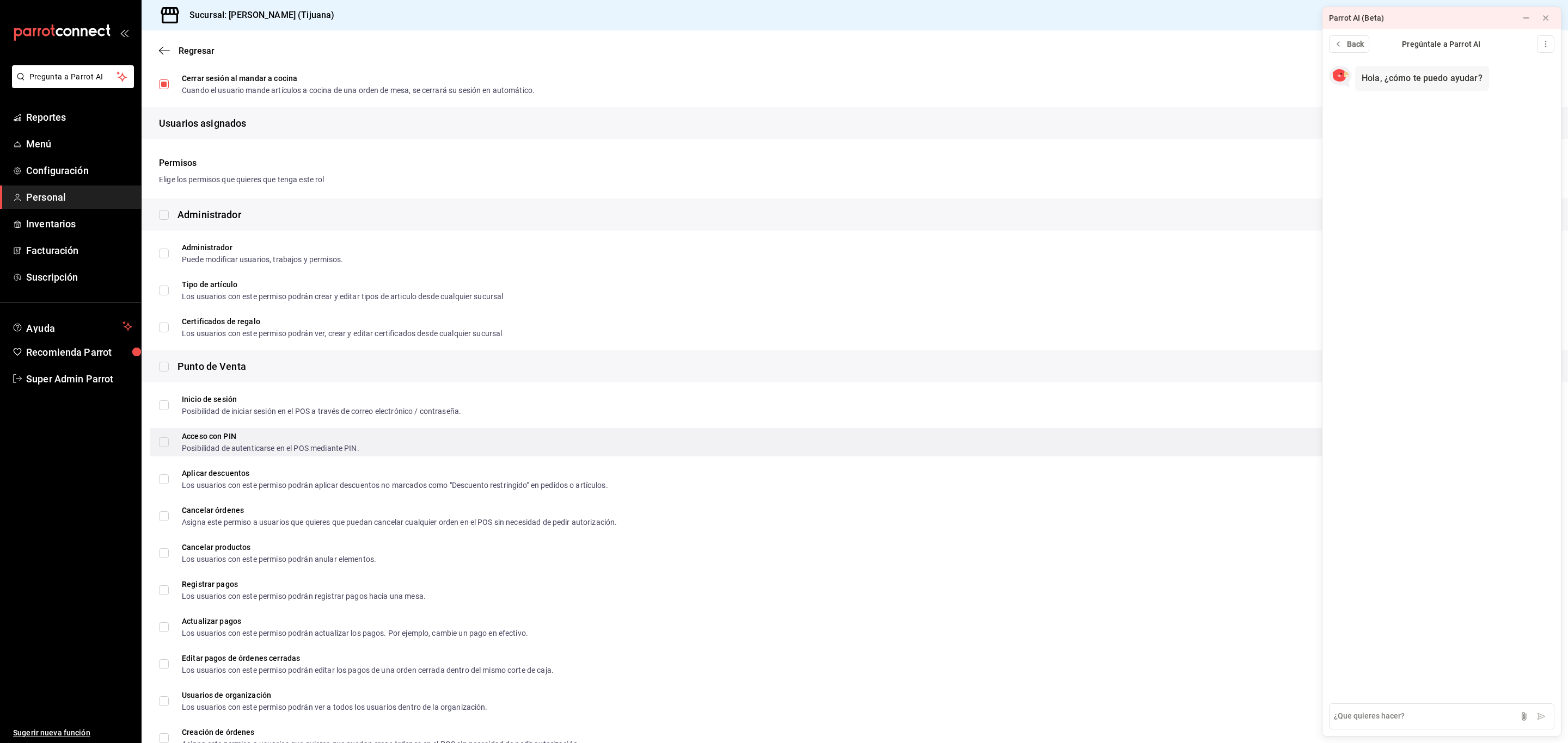
click at [163, 436] on label "Acceso con PIN Posibilidad de autenticarse en el POS mediante PIN." at bounding box center [259, 442] width 200 height 19
click at [163, 438] on input "Acceso con PIN Posibilidad de autenticarse en el POS mediante PIN." at bounding box center [163, 442] width 10 height 10
click at [163, 443] on input "Acceso con PIN Posibilidad de autenticarse en el POS mediante PIN." at bounding box center [163, 442] width 10 height 10
checkbox input "true"
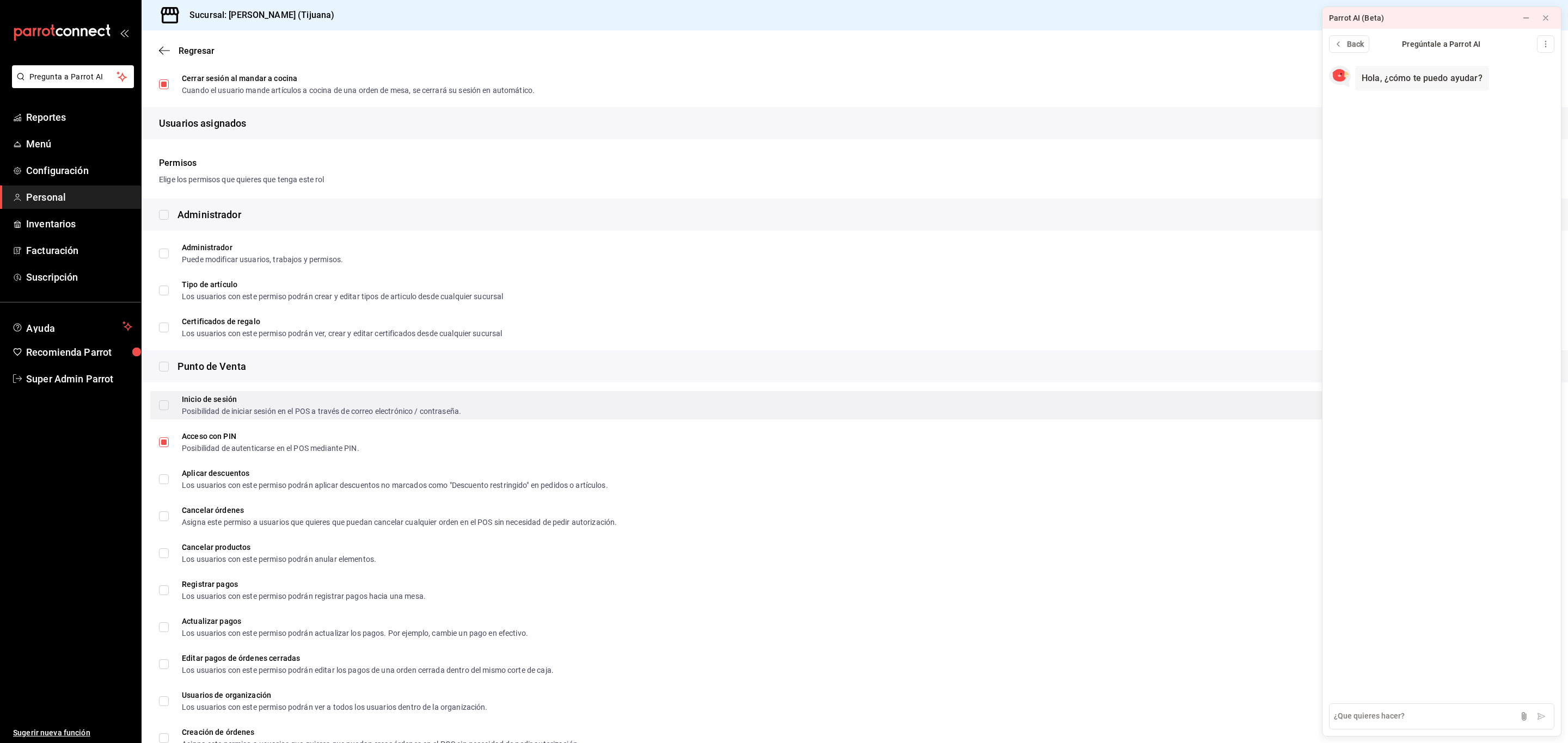
click at [162, 407] on input "Inicio de sesión Posibilidad de iniciar sesión en el POS a través de correo ele…" at bounding box center [163, 405] width 10 height 10
checkbox input "true"
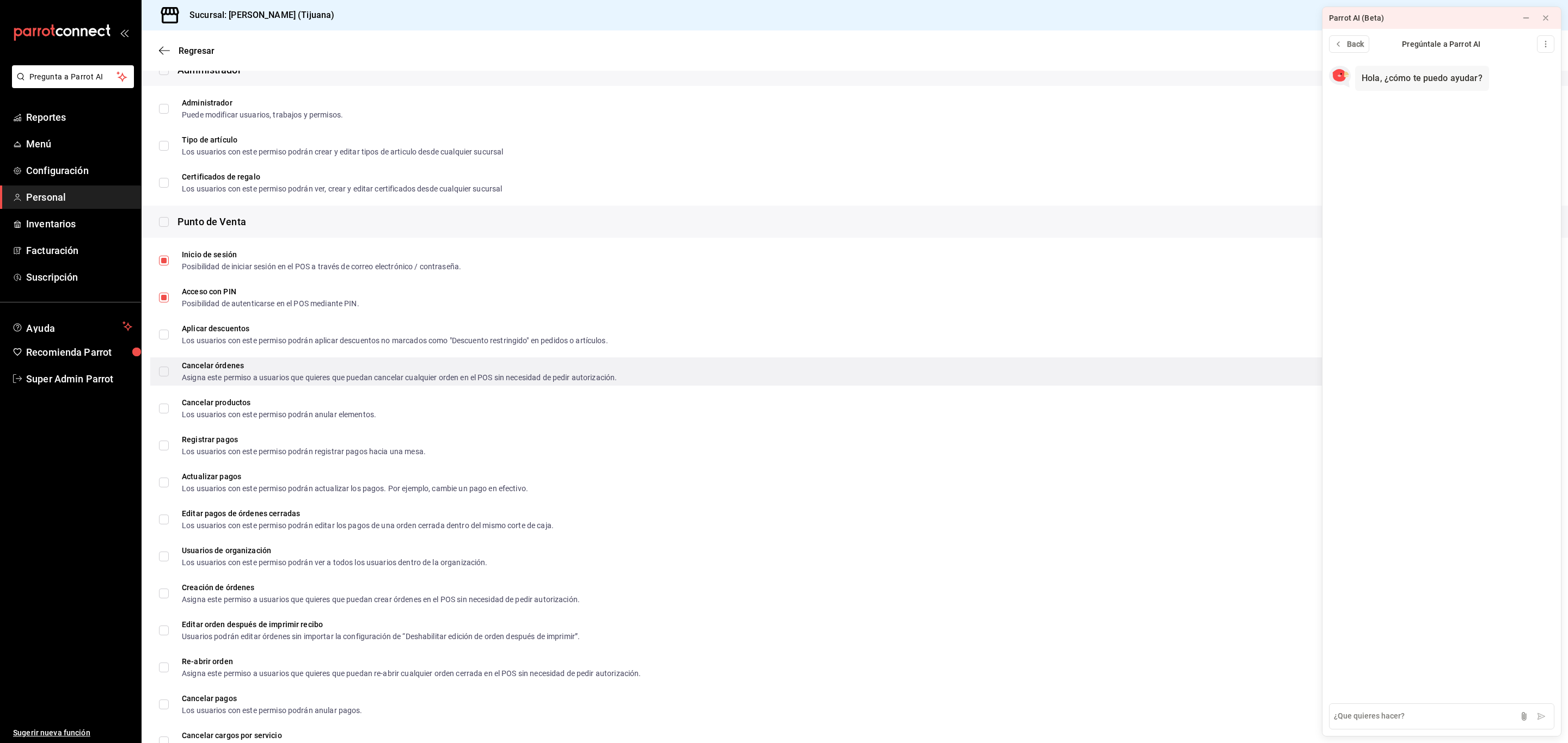
scroll to position [376, 0]
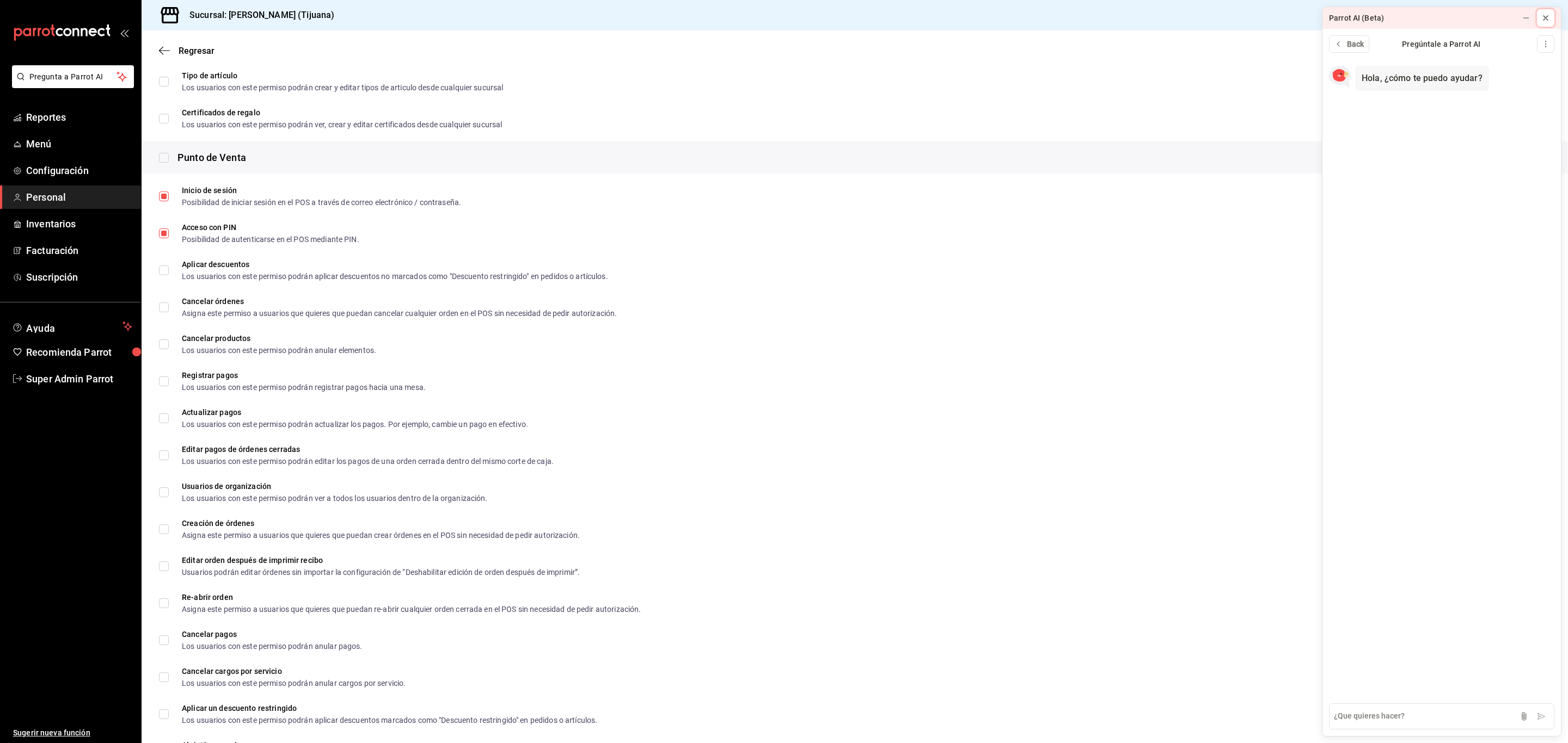
click at [1544, 17] on icon at bounding box center [1545, 18] width 4 height 4
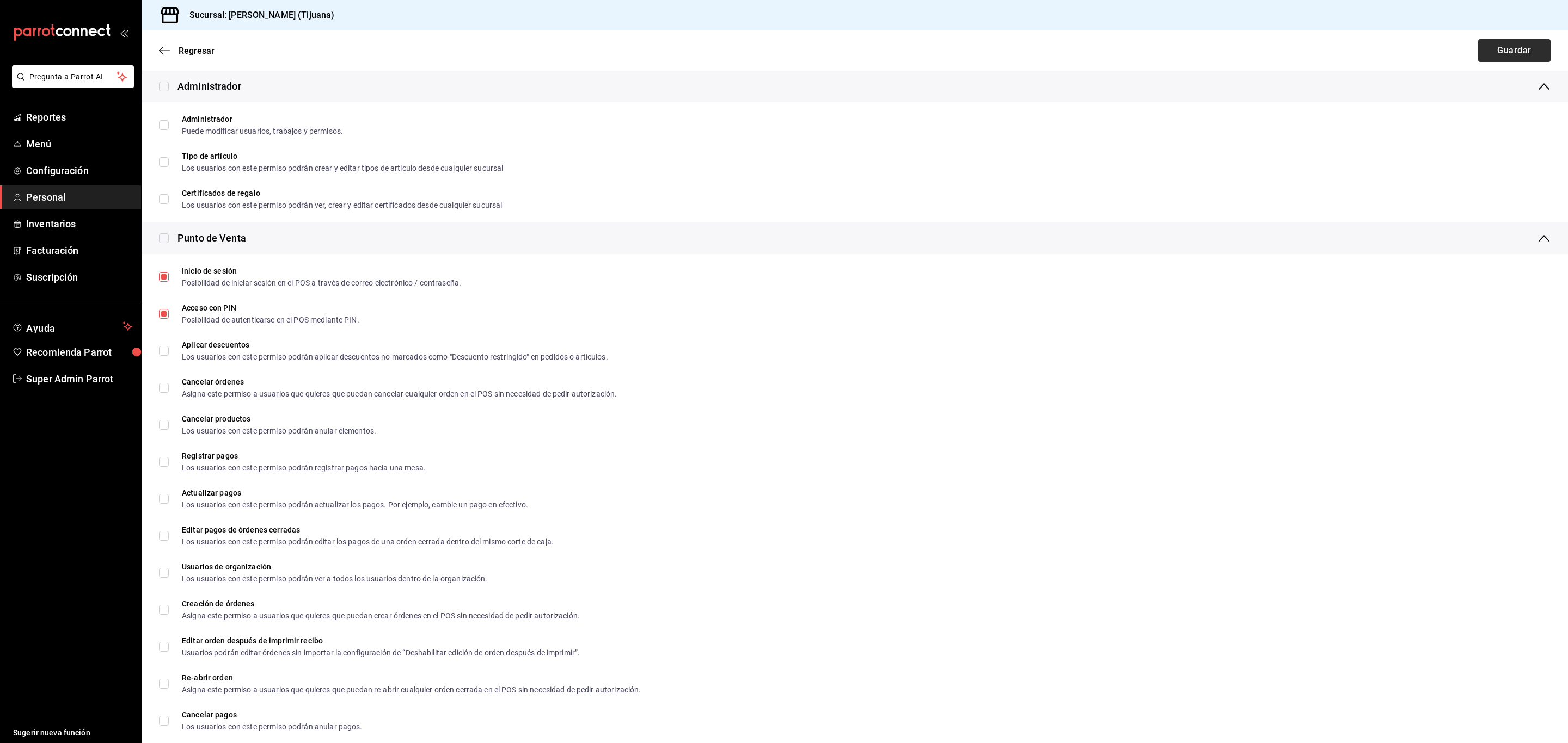
scroll to position [0, 0]
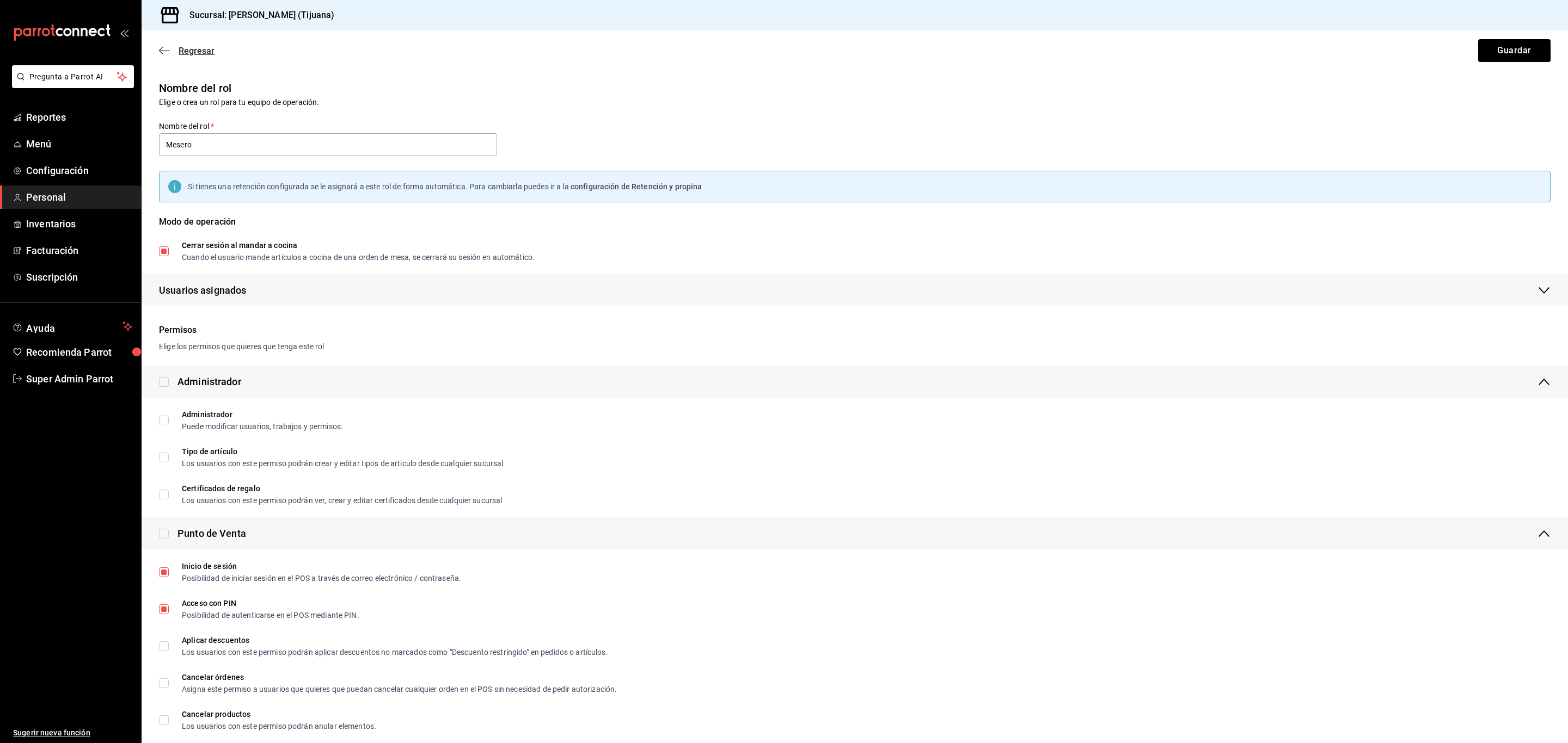
click at [164, 49] on icon "button" at bounding box center [164, 50] width 11 height 10
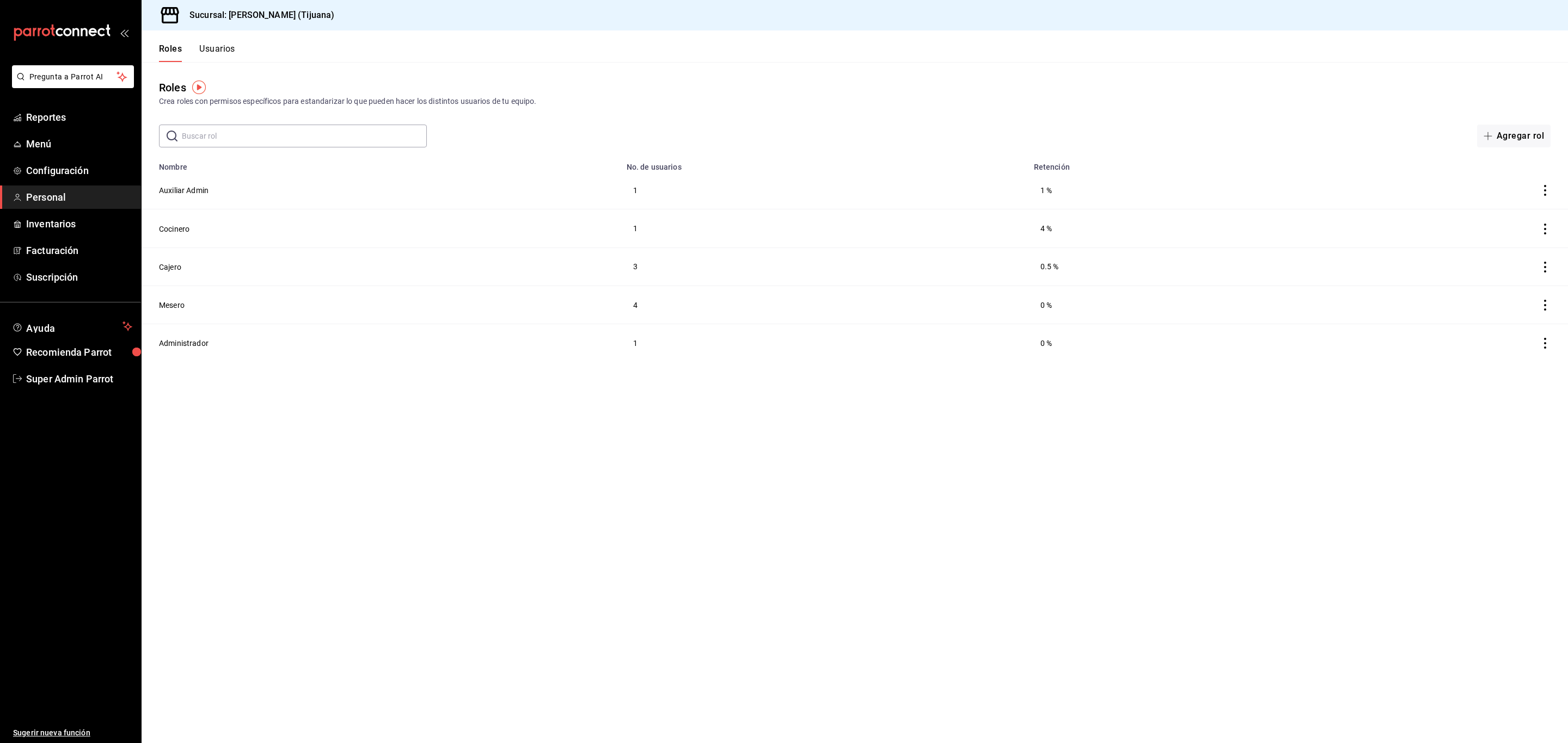
click at [222, 48] on button "Usuarios" at bounding box center [217, 52] width 36 height 19
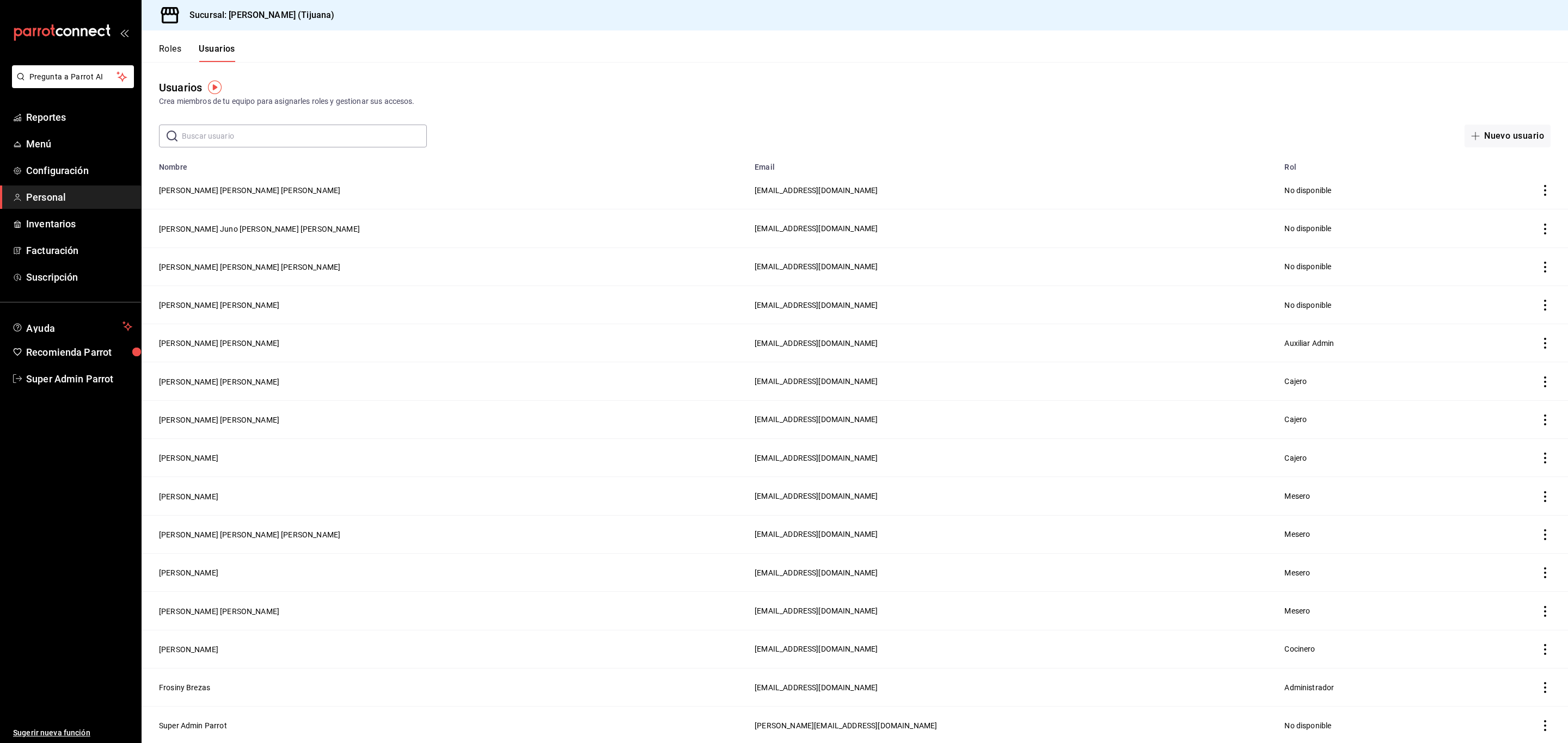
click at [209, 141] on input "text" at bounding box center [305, 136] width 245 height 22
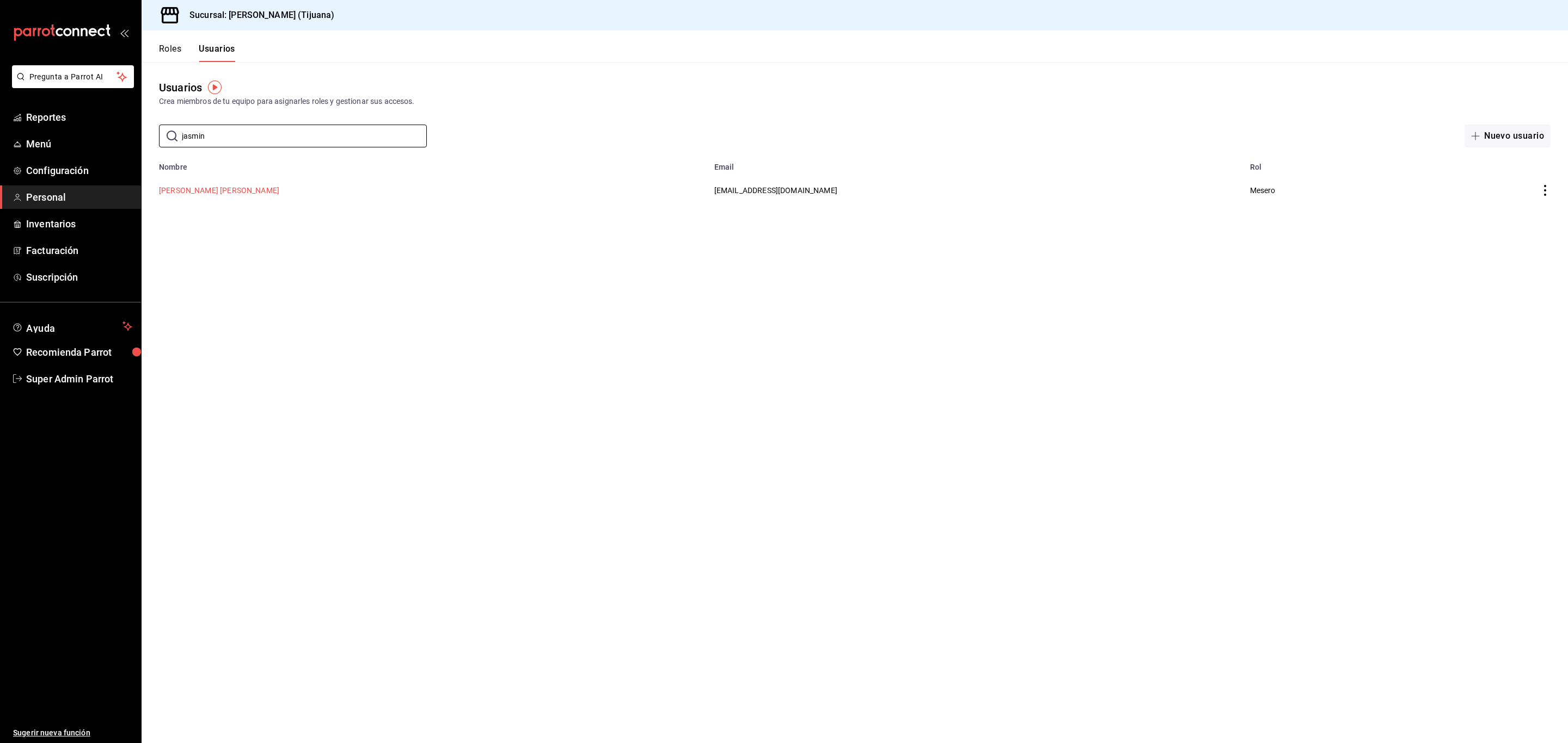
type input "jasmin"
click at [203, 190] on button "Jasmin Michaell Mercado Martinez" at bounding box center [219, 191] width 120 height 11
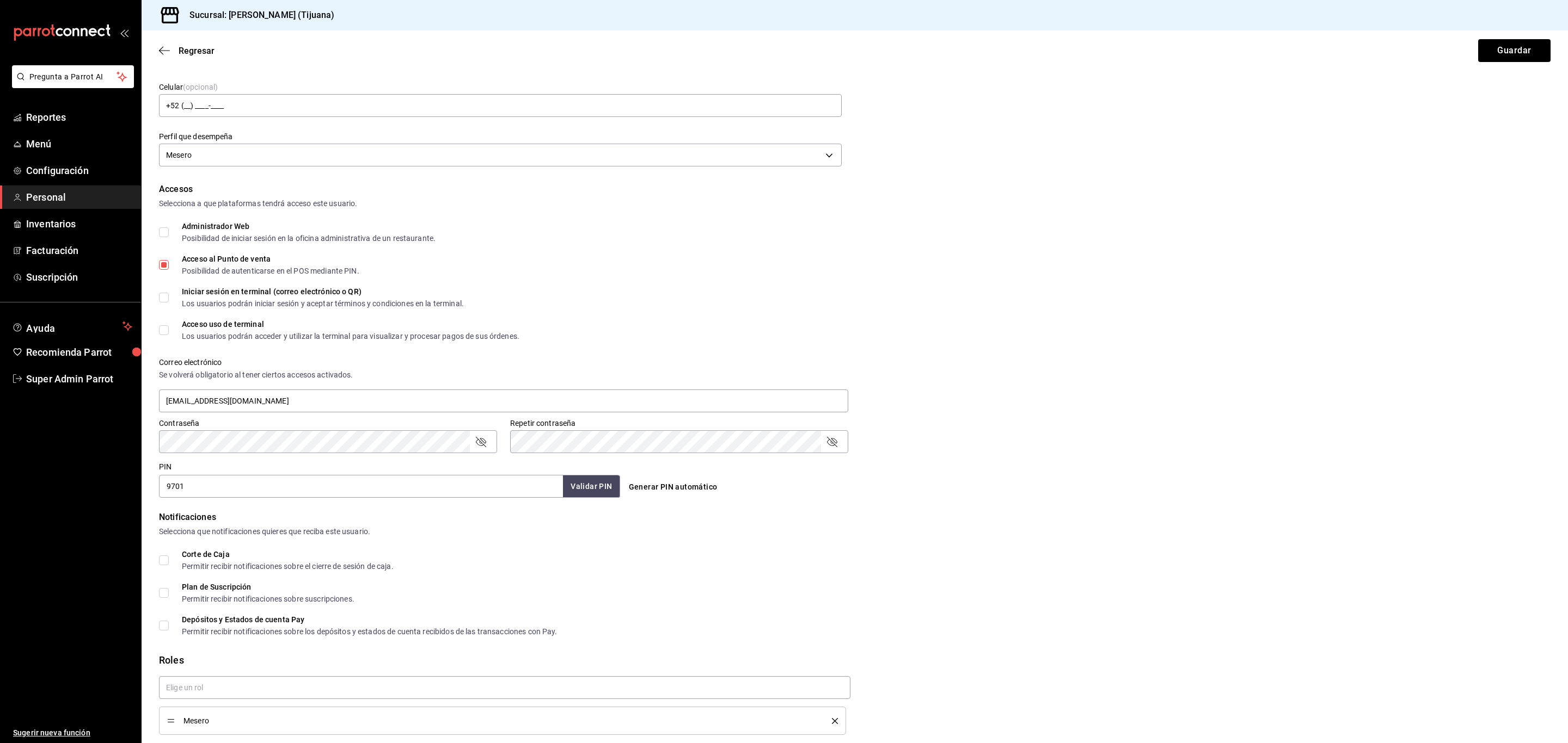
scroll to position [124, 0]
click at [580, 484] on button "Validar PIN" at bounding box center [590, 485] width 57 height 24
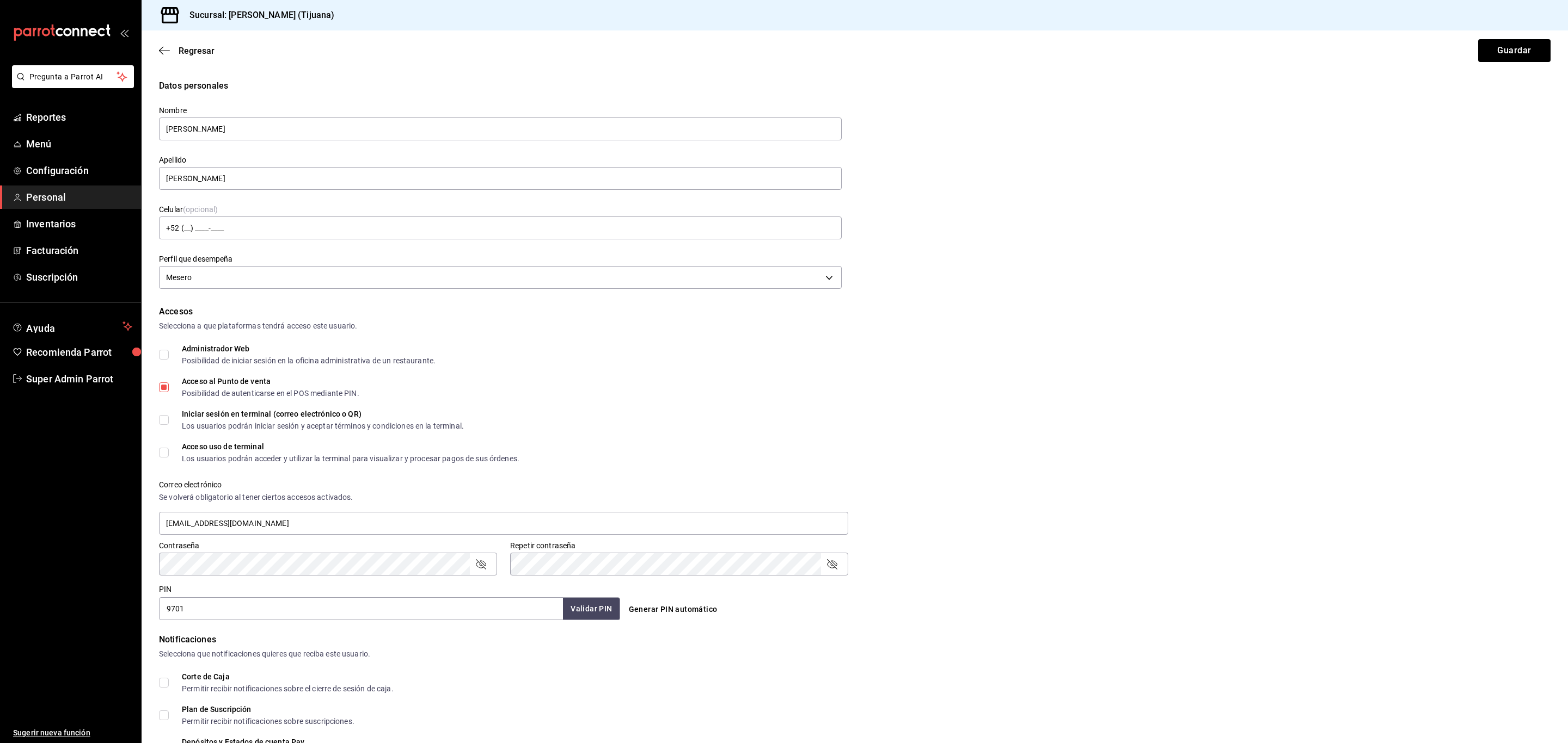
scroll to position [161, 0]
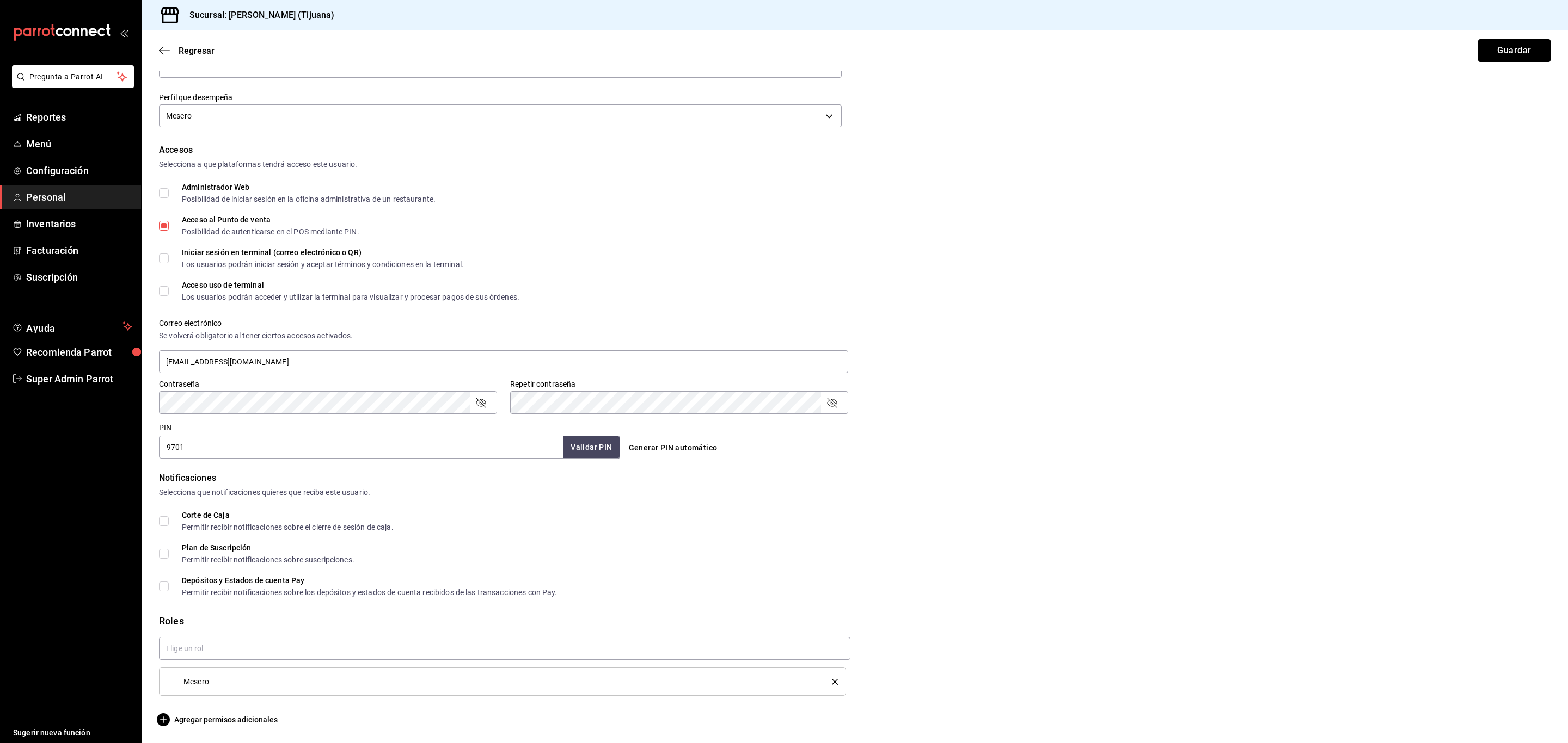
click at [206, 677] on div "Mesero" at bounding box center [502, 682] width 671 height 12
click at [832, 681] on icon "delete" at bounding box center [834, 682] width 6 height 6
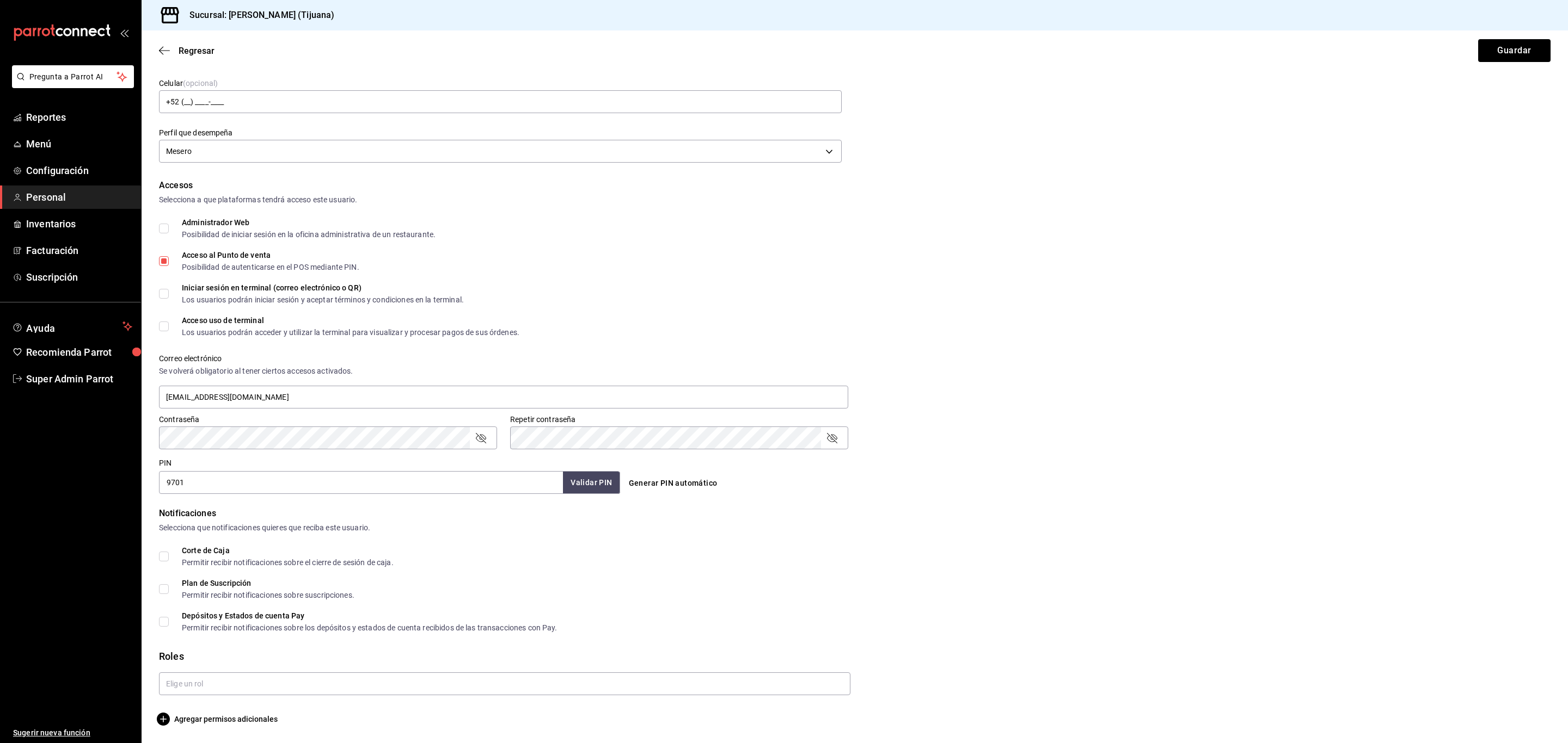
scroll to position [125, 0]
click at [1481, 49] on button "Guardar" at bounding box center [1514, 50] width 72 height 23
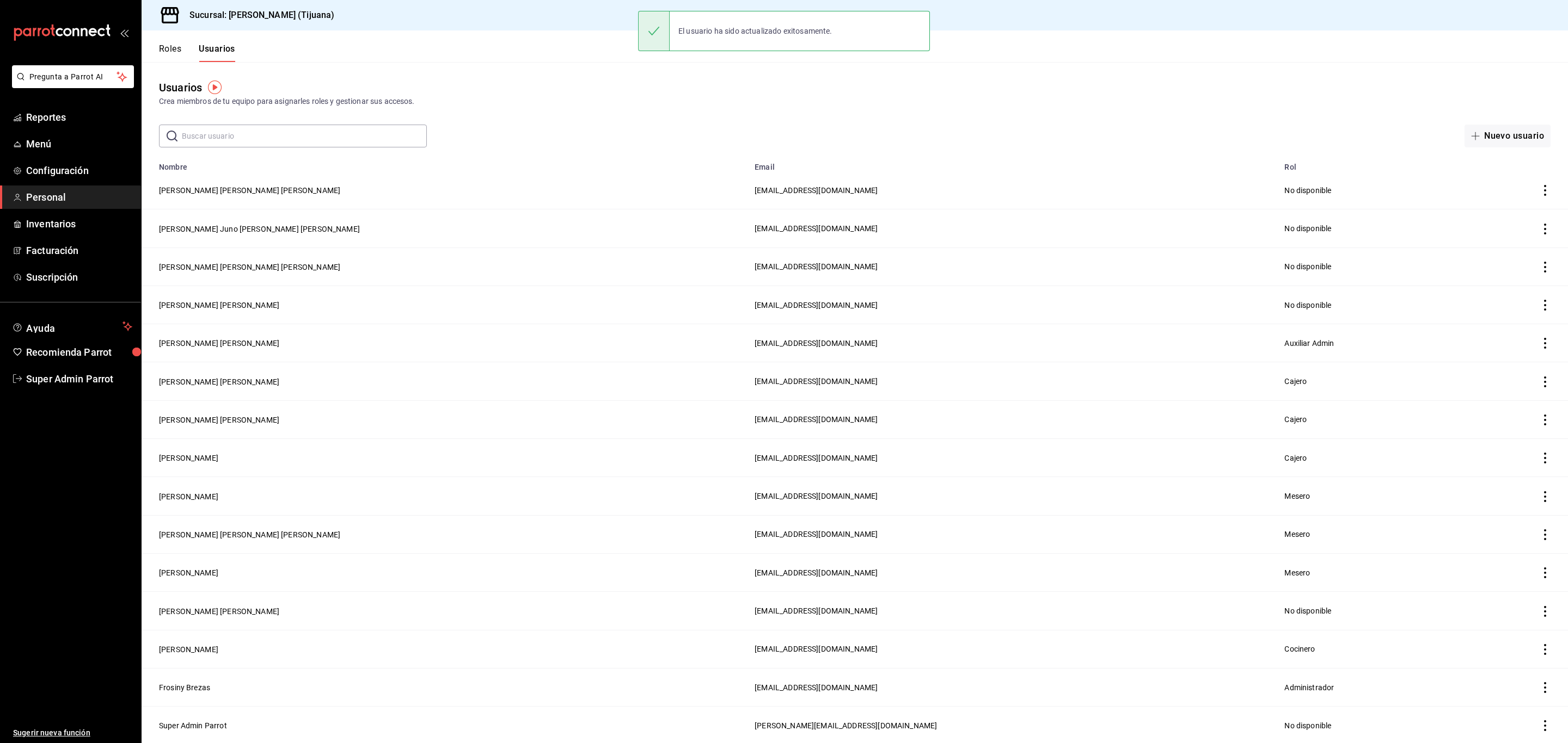
click at [230, 138] on input "text" at bounding box center [305, 136] width 245 height 22
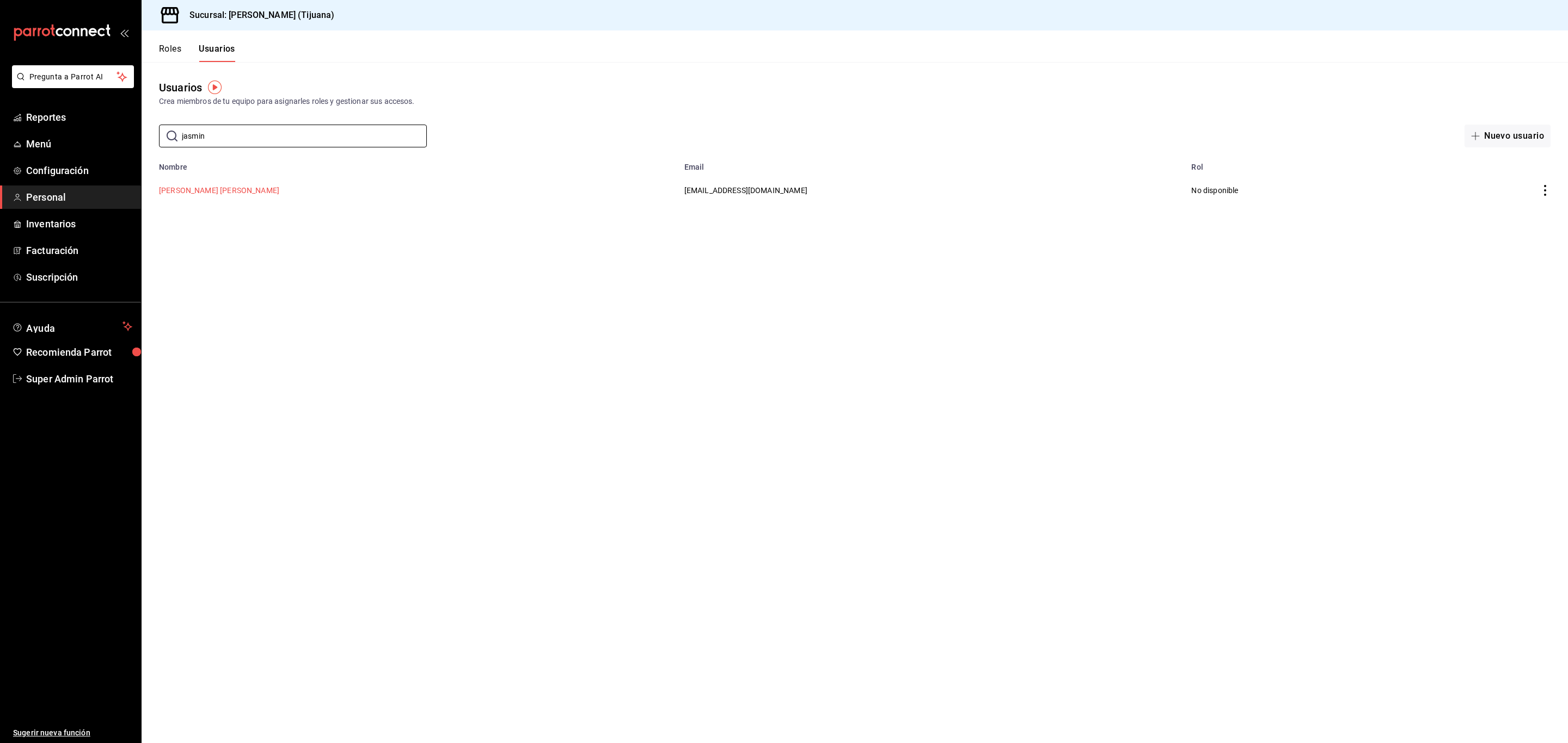
type input "jasmin"
click at [218, 190] on button "Jasmin Michaell Mercado Martinez" at bounding box center [219, 191] width 120 height 11
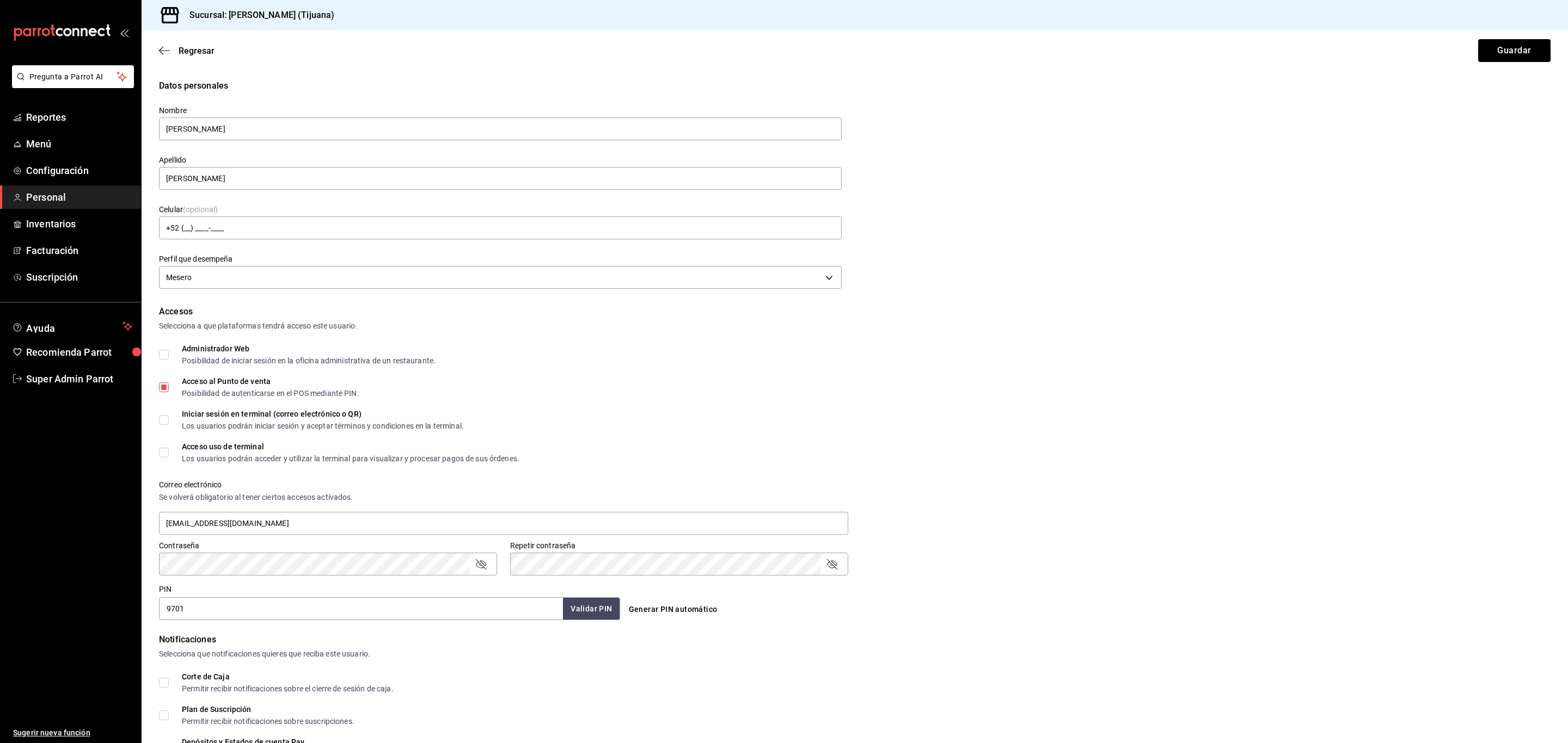
scroll to position [125, 0]
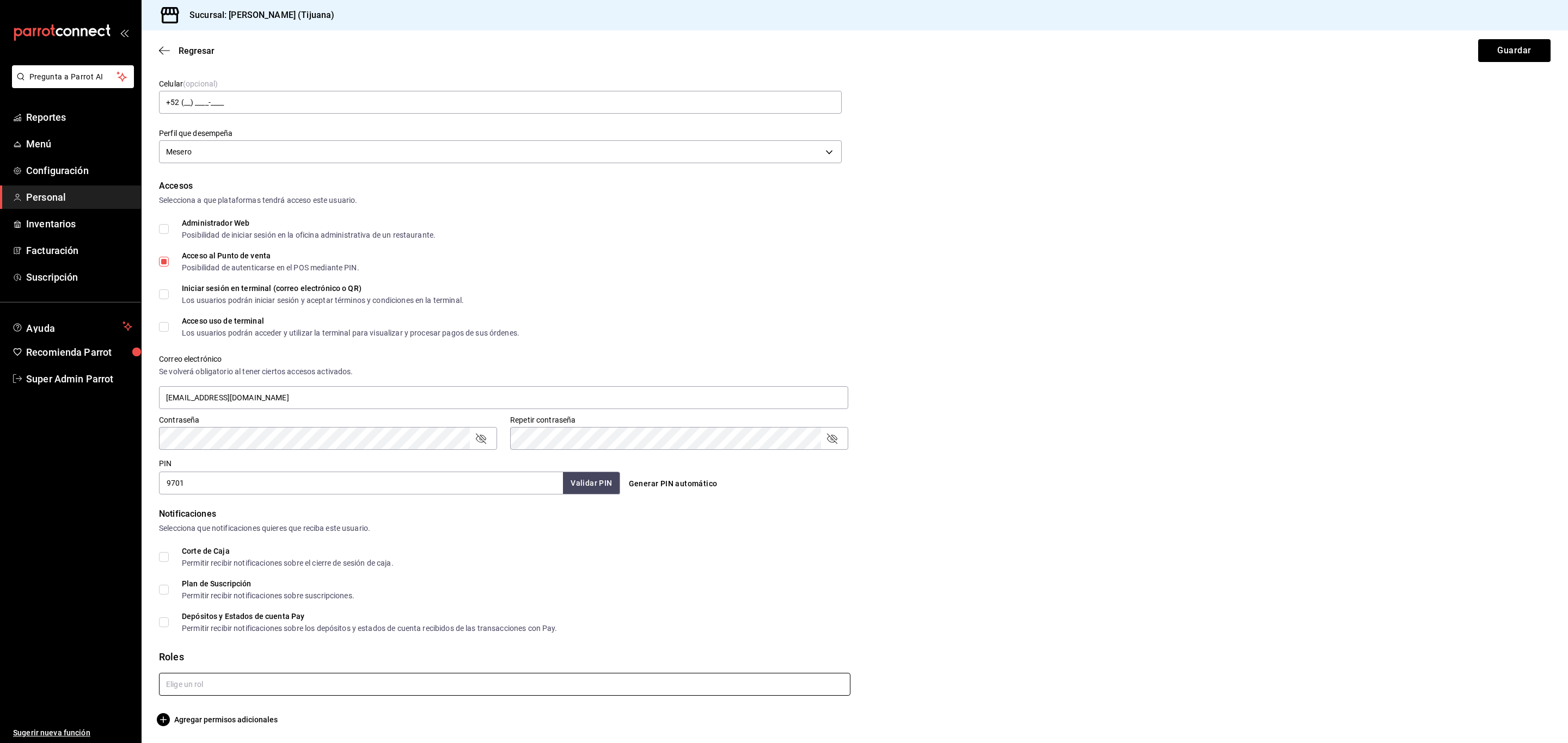
click at [503, 687] on input "text" at bounding box center [504, 685] width 691 height 23
click at [177, 642] on li "Mesero" at bounding box center [502, 642] width 685 height 18
click at [1492, 48] on button "Guardar" at bounding box center [1514, 50] width 72 height 23
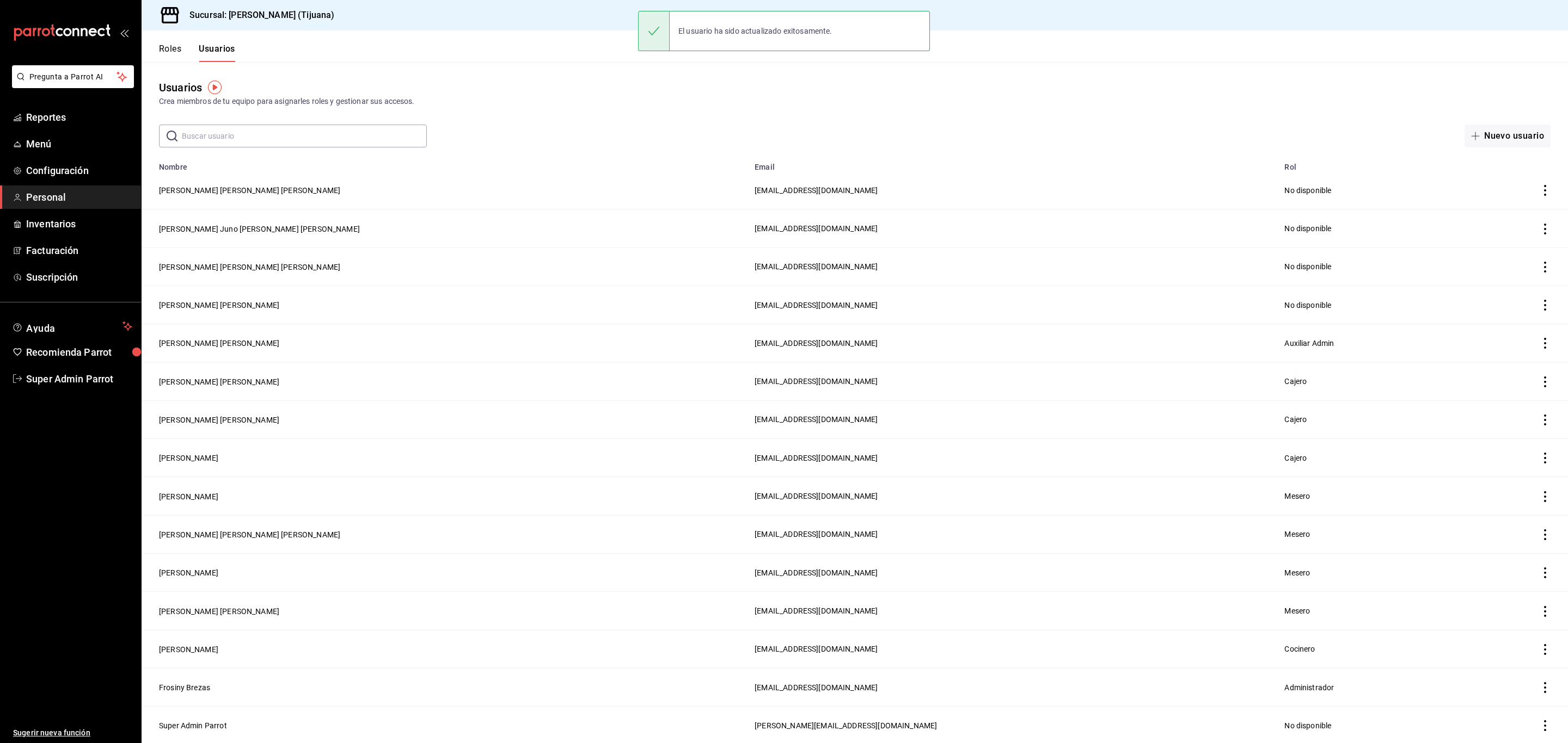
click at [347, 136] on input "text" at bounding box center [305, 136] width 245 height 22
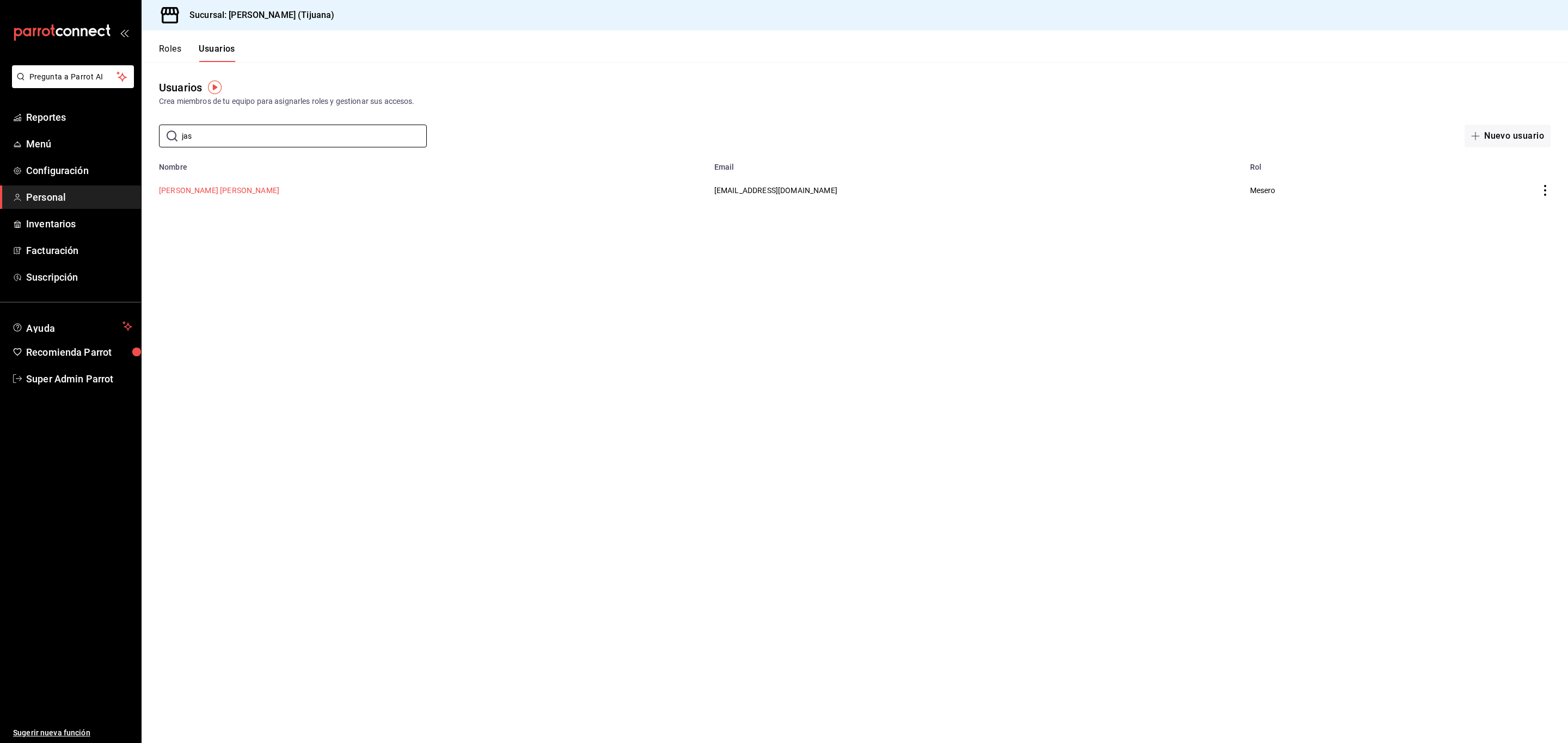
type input "jas"
click at [198, 191] on button "Jasmin Michaell Mercado Martinez" at bounding box center [219, 191] width 120 height 11
